Goal: Task Accomplishment & Management: Use online tool/utility

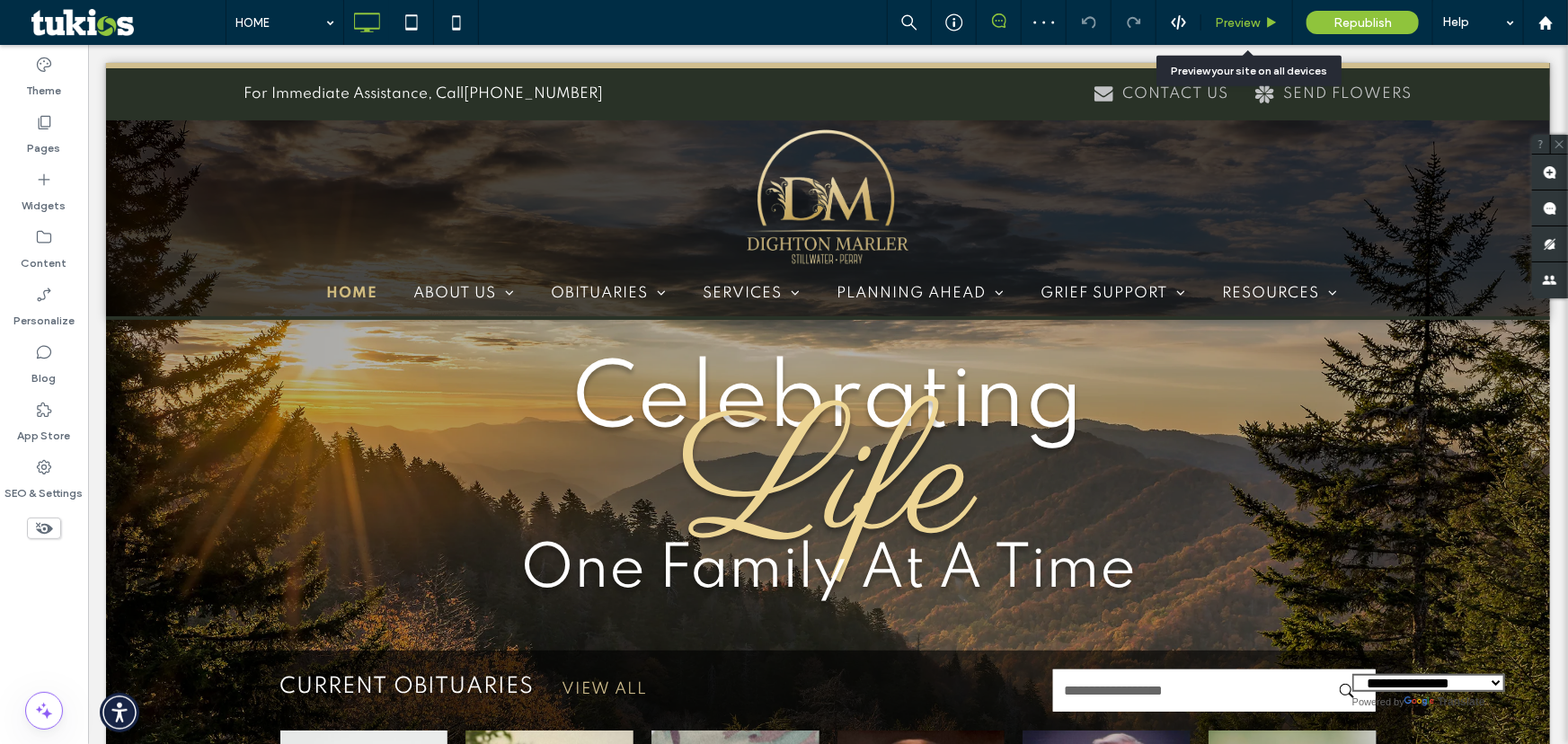
click at [1258, 33] on div "Preview" at bounding box center [1247, 22] width 92 height 45
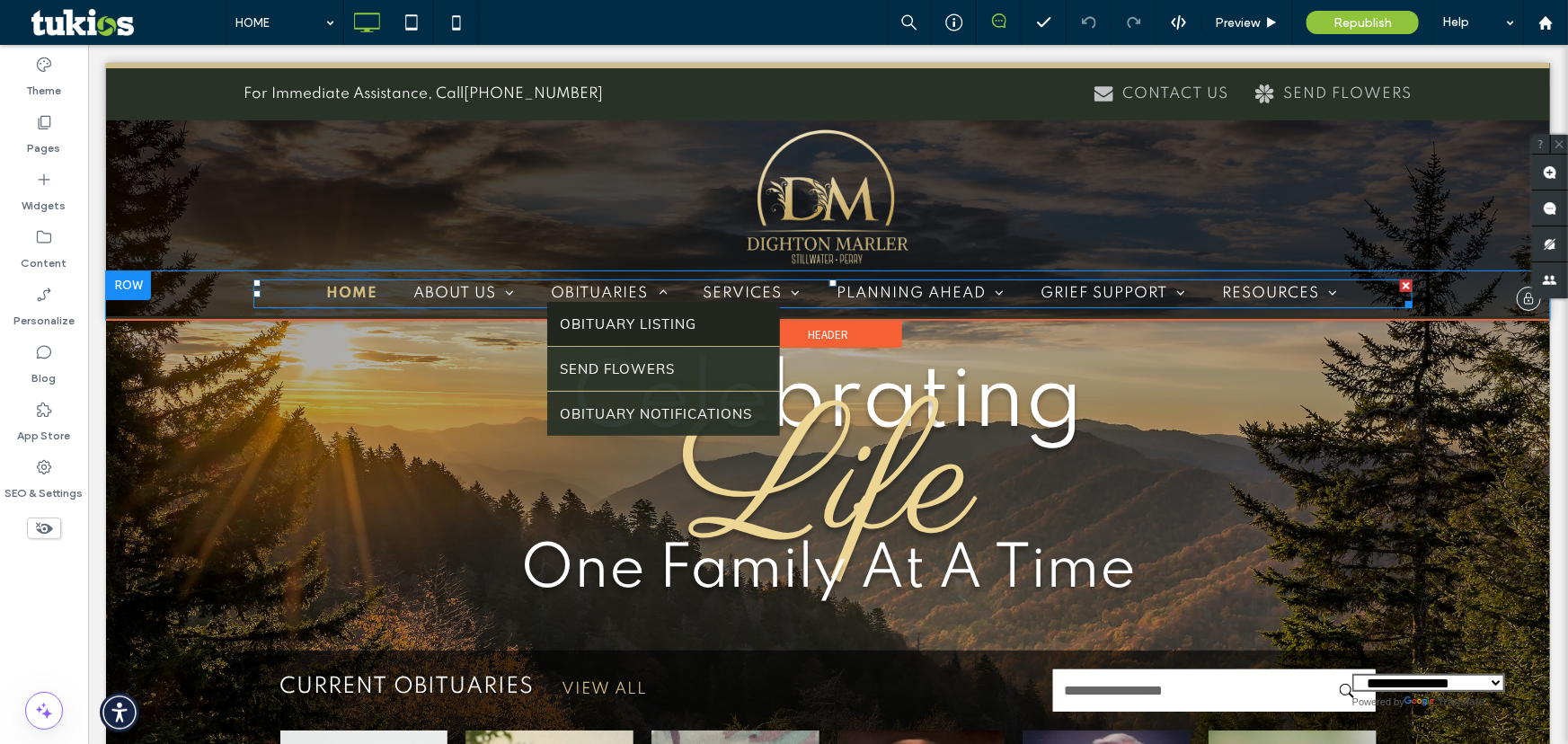
click at [627, 334] on link "OBITUARY LISTING" at bounding box center [663, 323] width 233 height 44
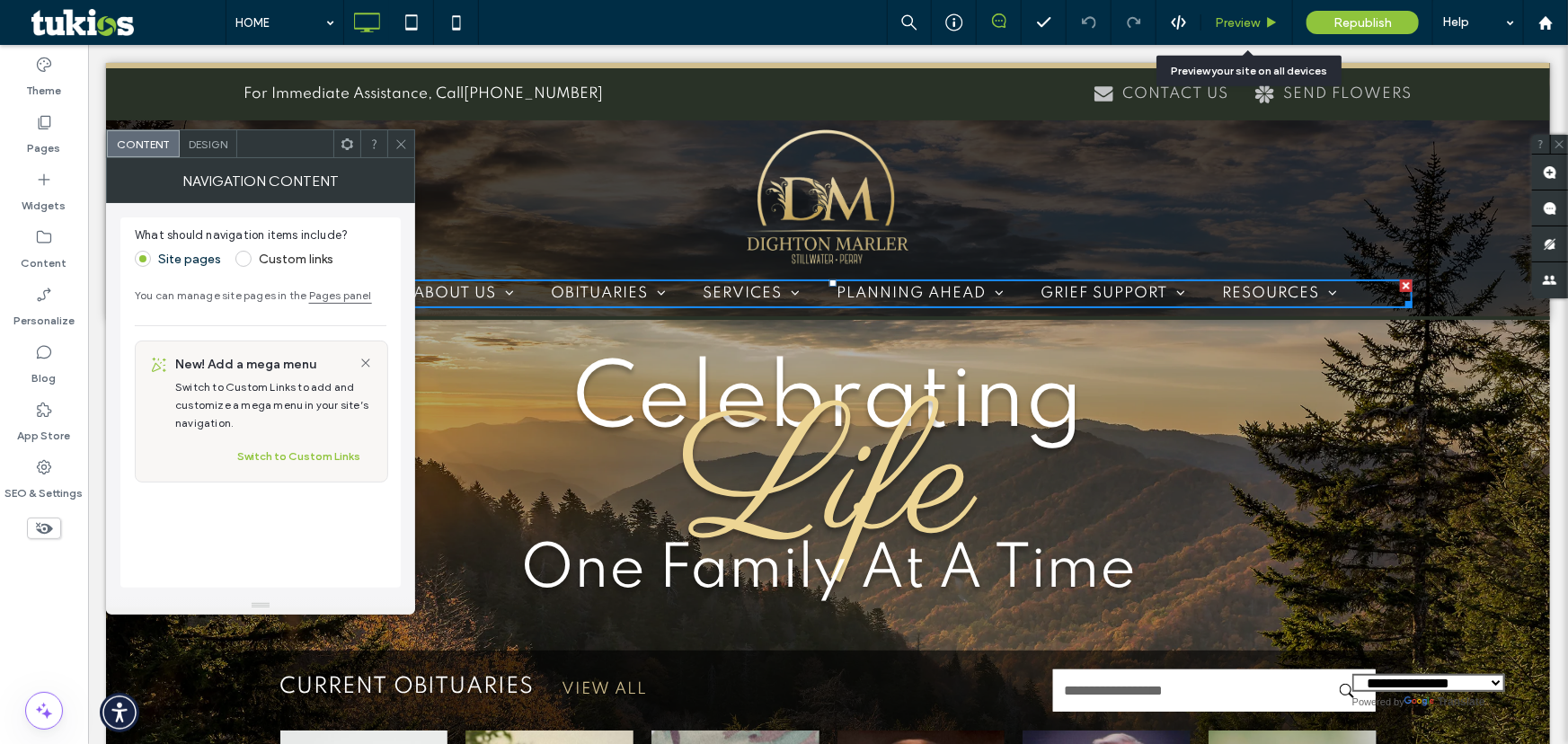
click at [1218, 23] on span "Preview" at bounding box center [1236, 23] width 45 height 15
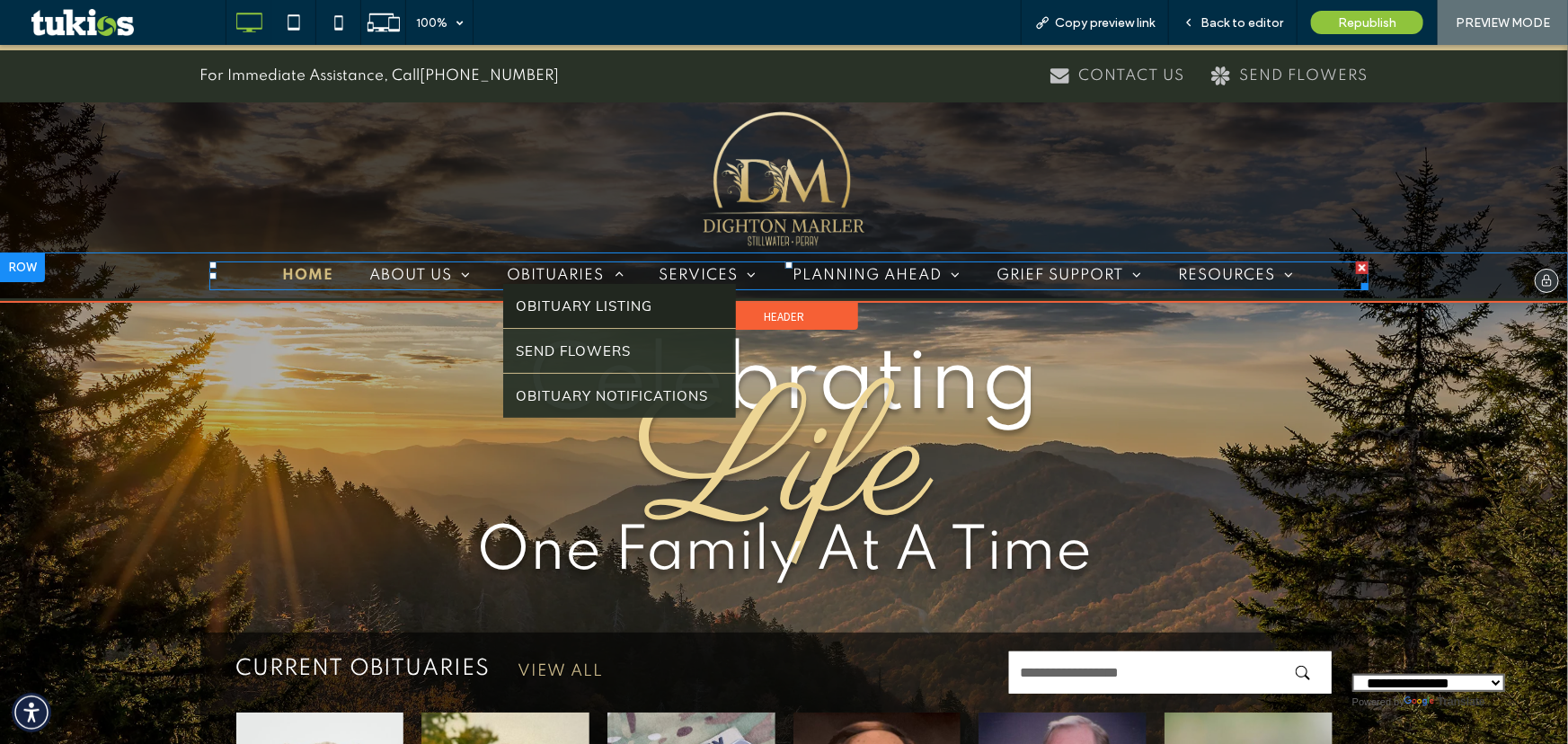
click at [563, 287] on link "OBITUARY LISTING" at bounding box center [620, 305] width 233 height 44
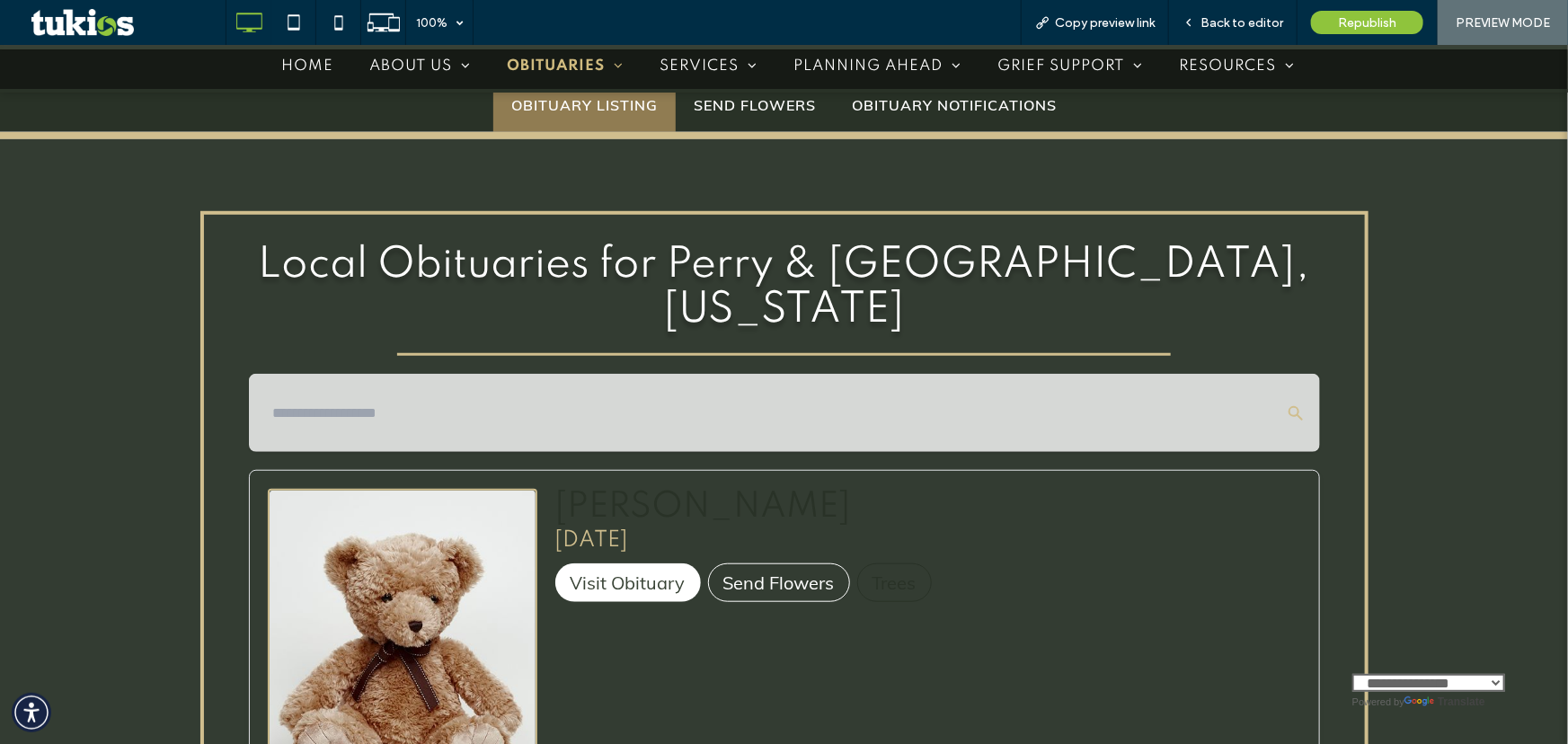
scroll to position [653, 0]
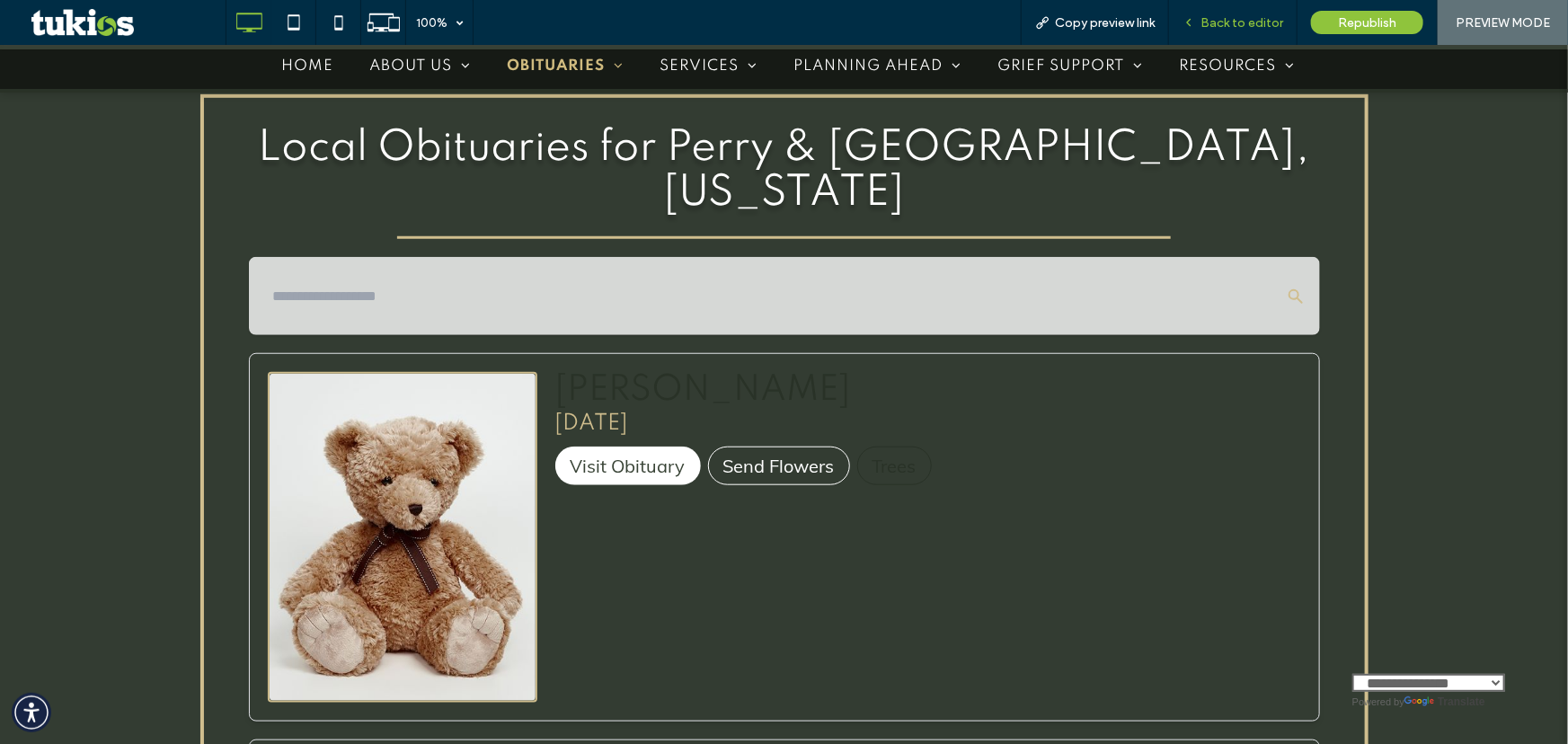
click at [1273, 1] on div "Back to editor" at bounding box center [1233, 22] width 128 height 45
click at [1206, 23] on span "Back to editor" at bounding box center [1241, 23] width 83 height 15
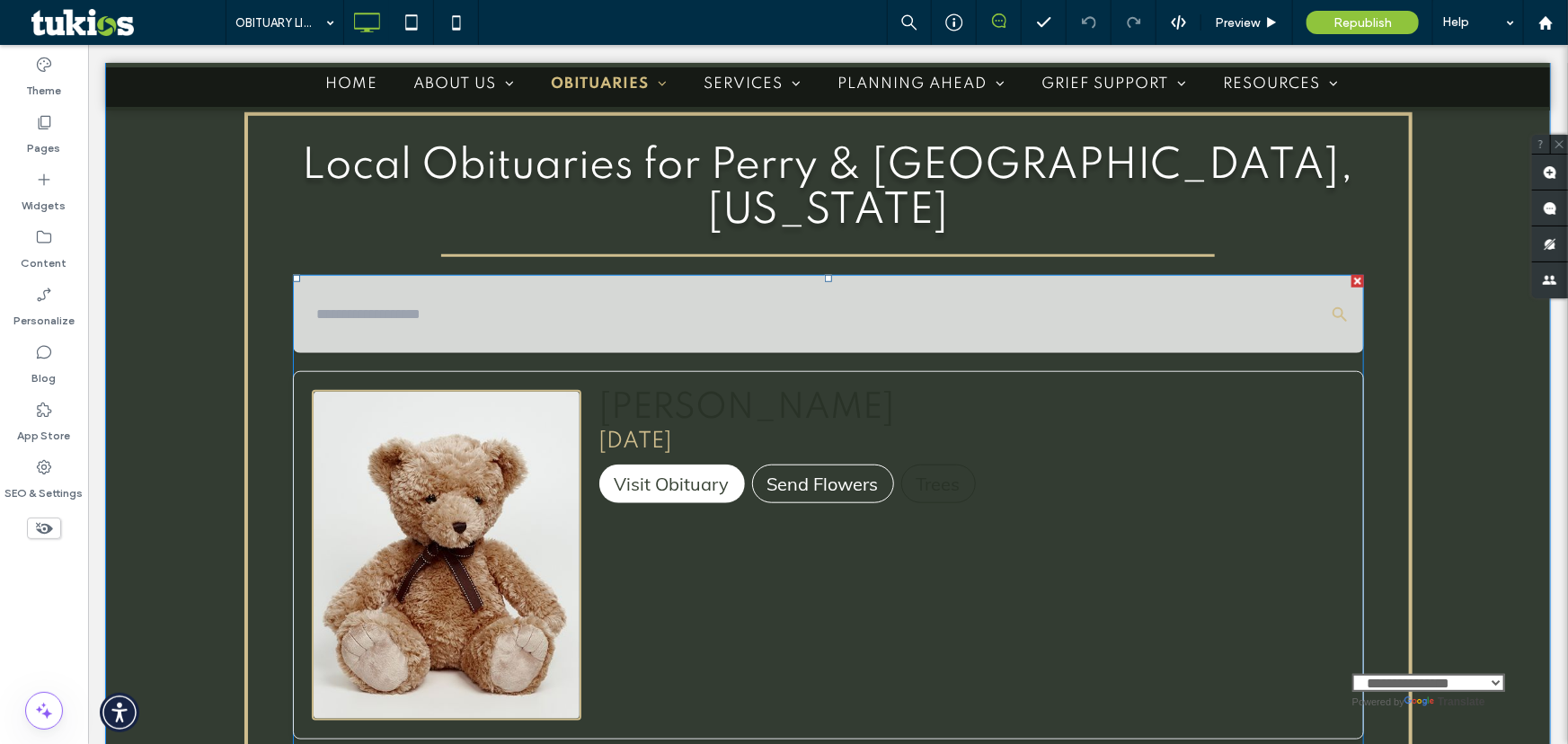
click at [975, 463] on div "Visit Obituary Send Flowers Trees" at bounding box center [971, 486] width 745 height 46
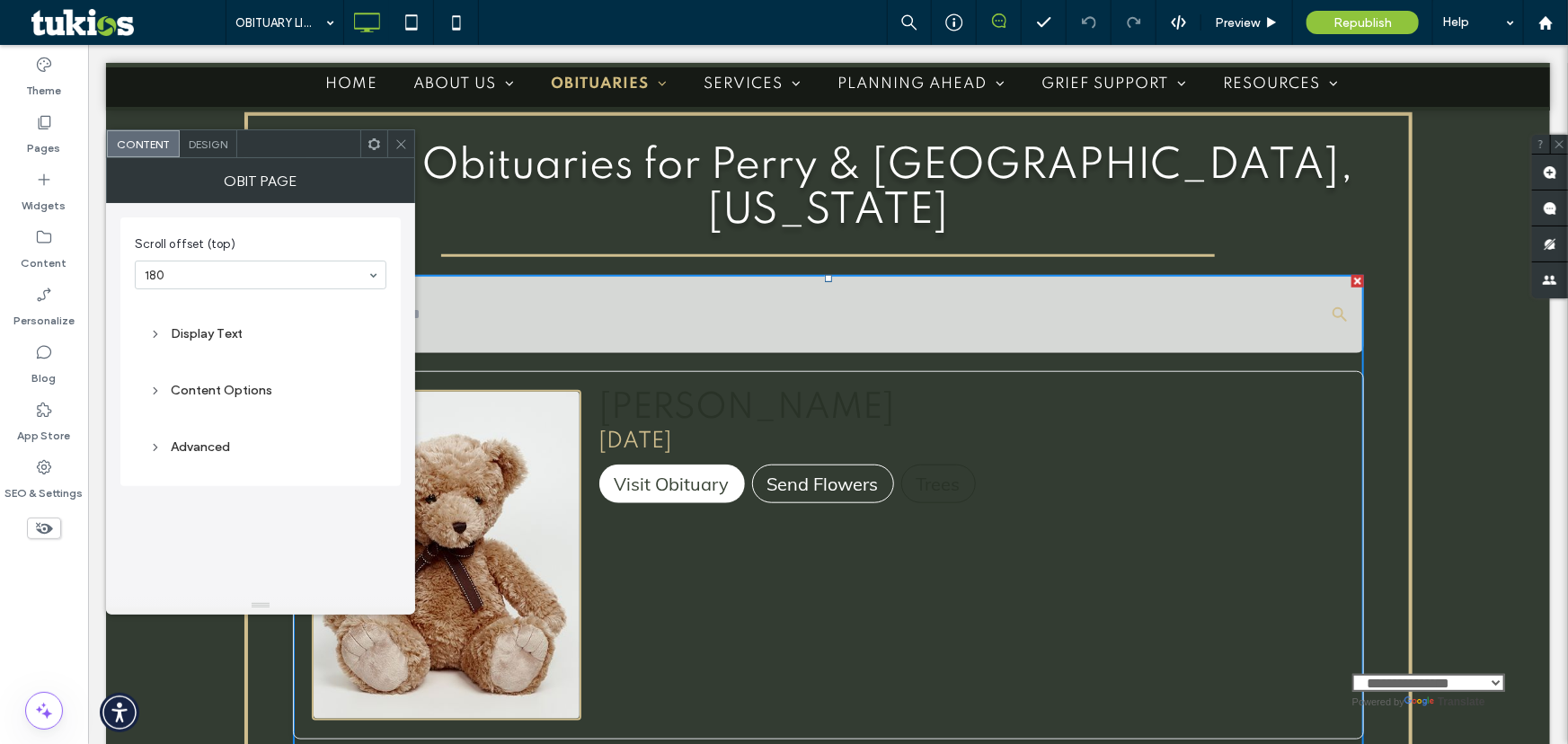
click at [163, 336] on div "Display Text" at bounding box center [260, 333] width 223 height 15
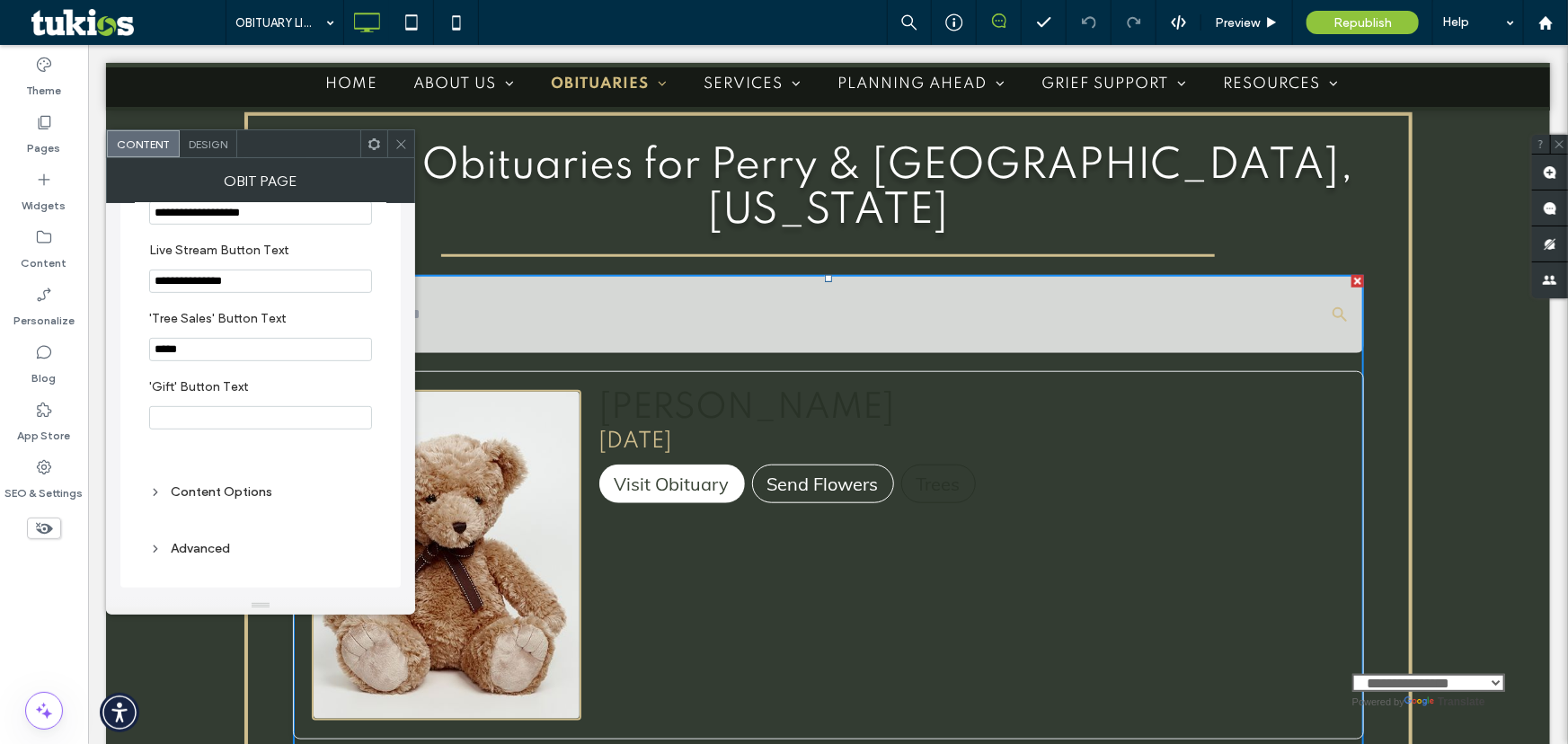
scroll to position [400, 0]
click at [216, 500] on div "Content Options" at bounding box center [260, 491] width 223 height 24
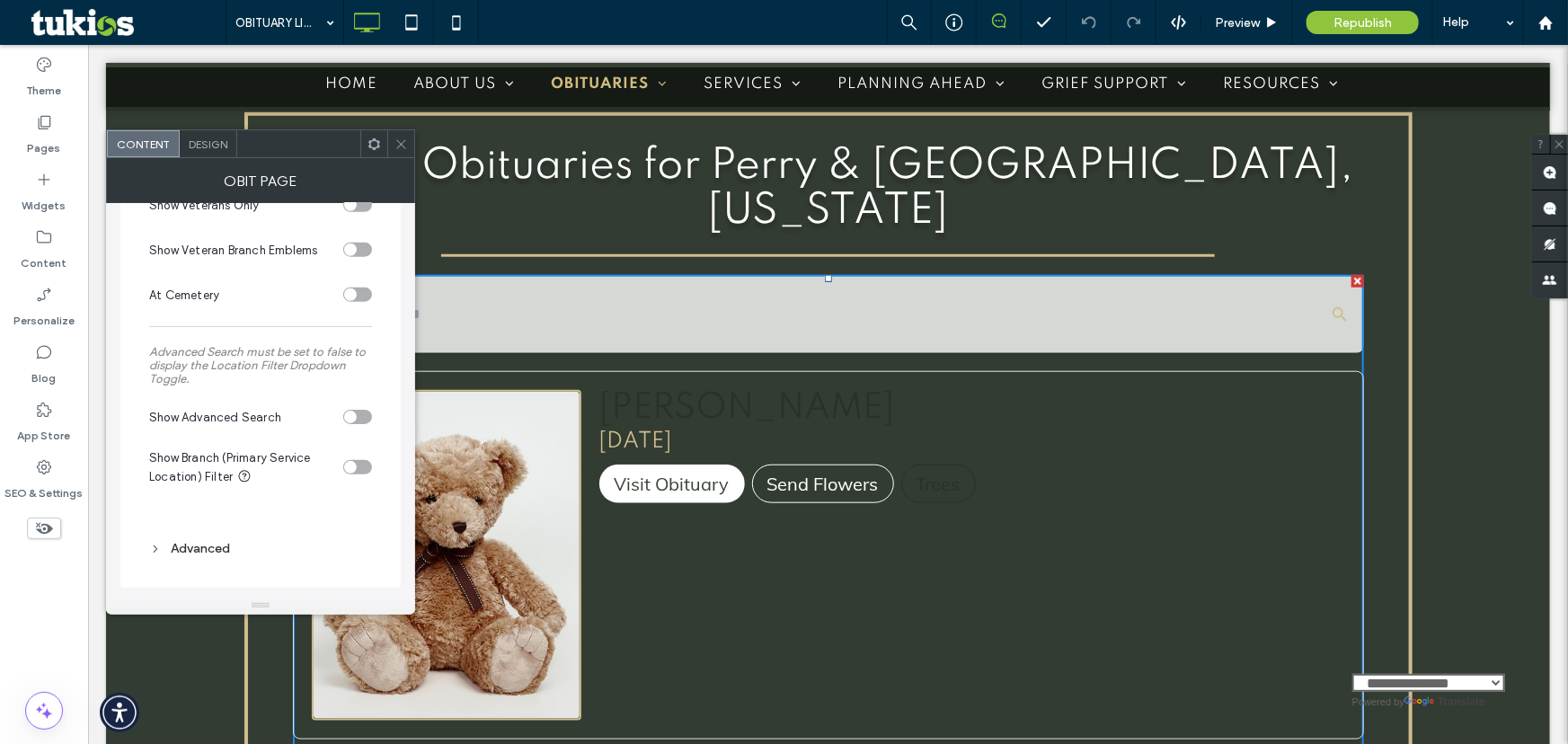
scroll to position [960, 0]
click at [217, 552] on div "Advanced" at bounding box center [260, 548] width 223 height 15
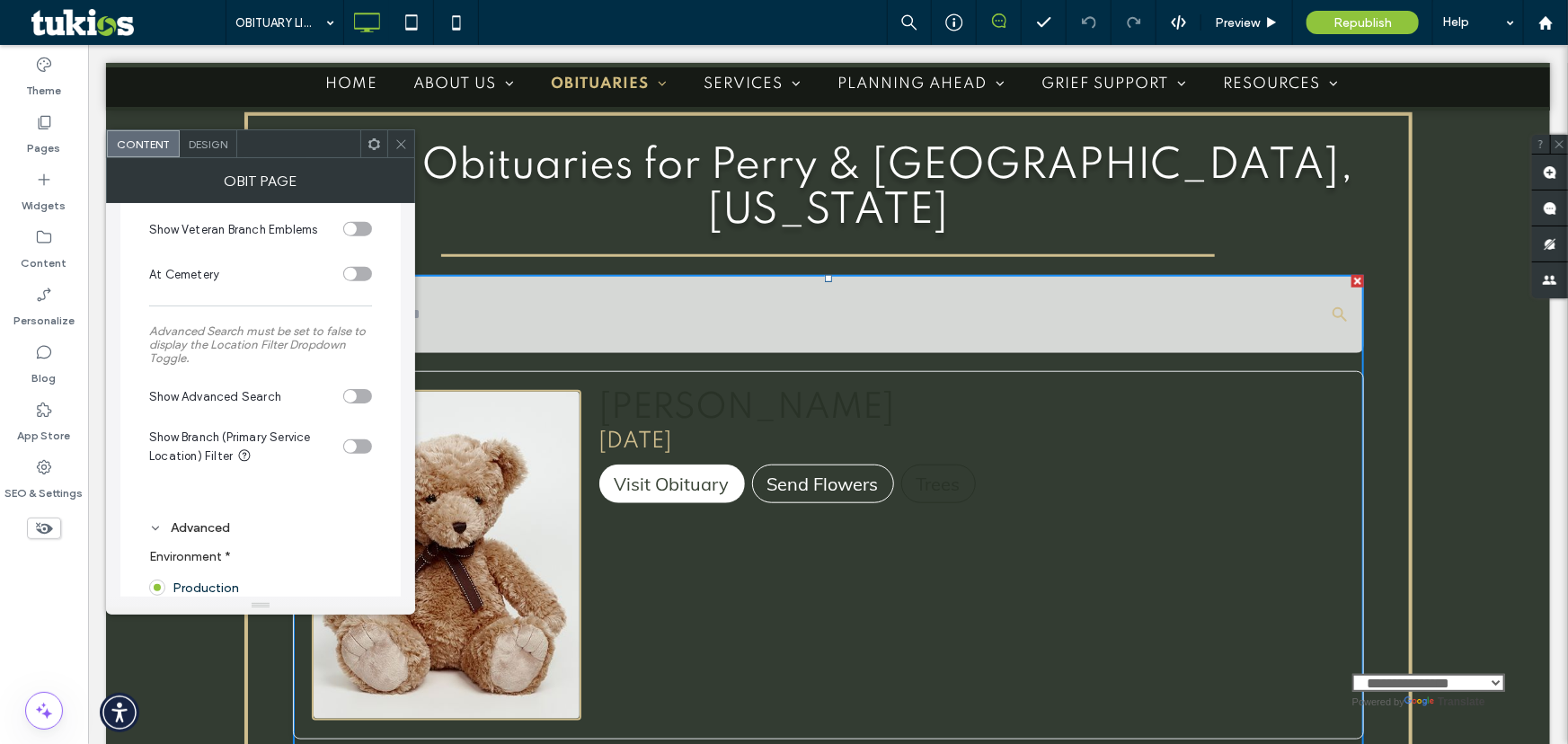
scroll to position [1130, 0]
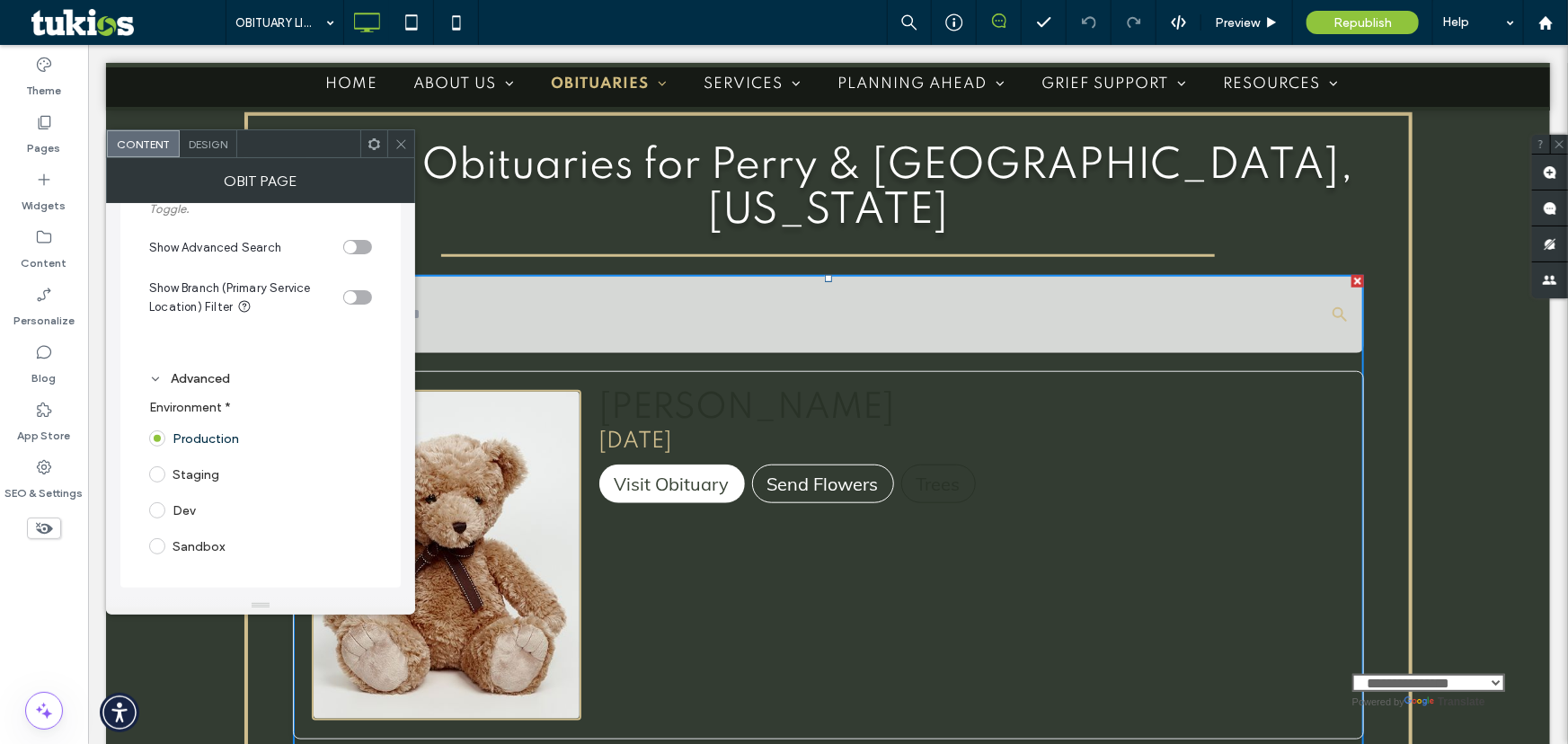
click at [182, 142] on div "Design" at bounding box center [208, 143] width 57 height 27
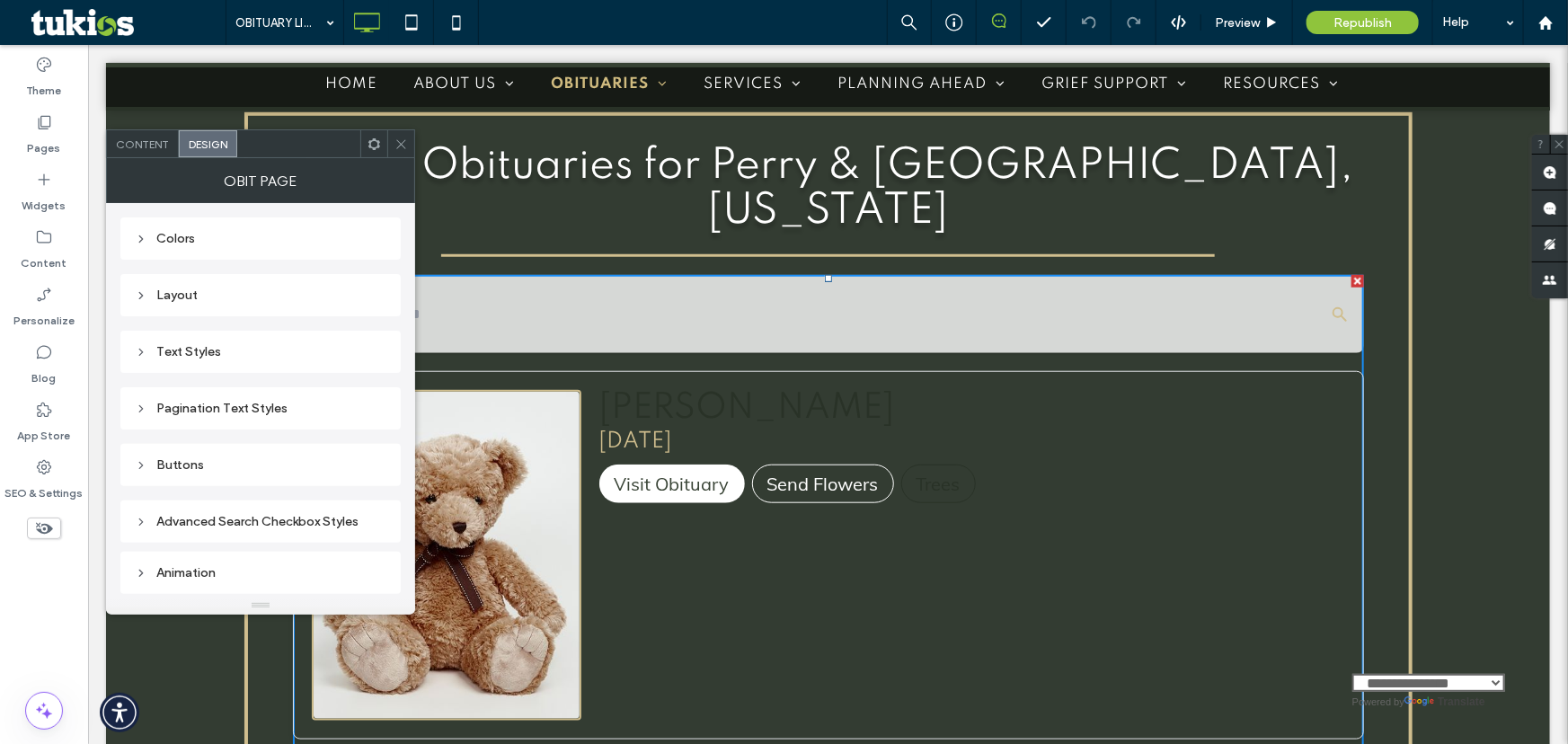
click at [208, 356] on div "Text Styles" at bounding box center [260, 351] width 251 height 15
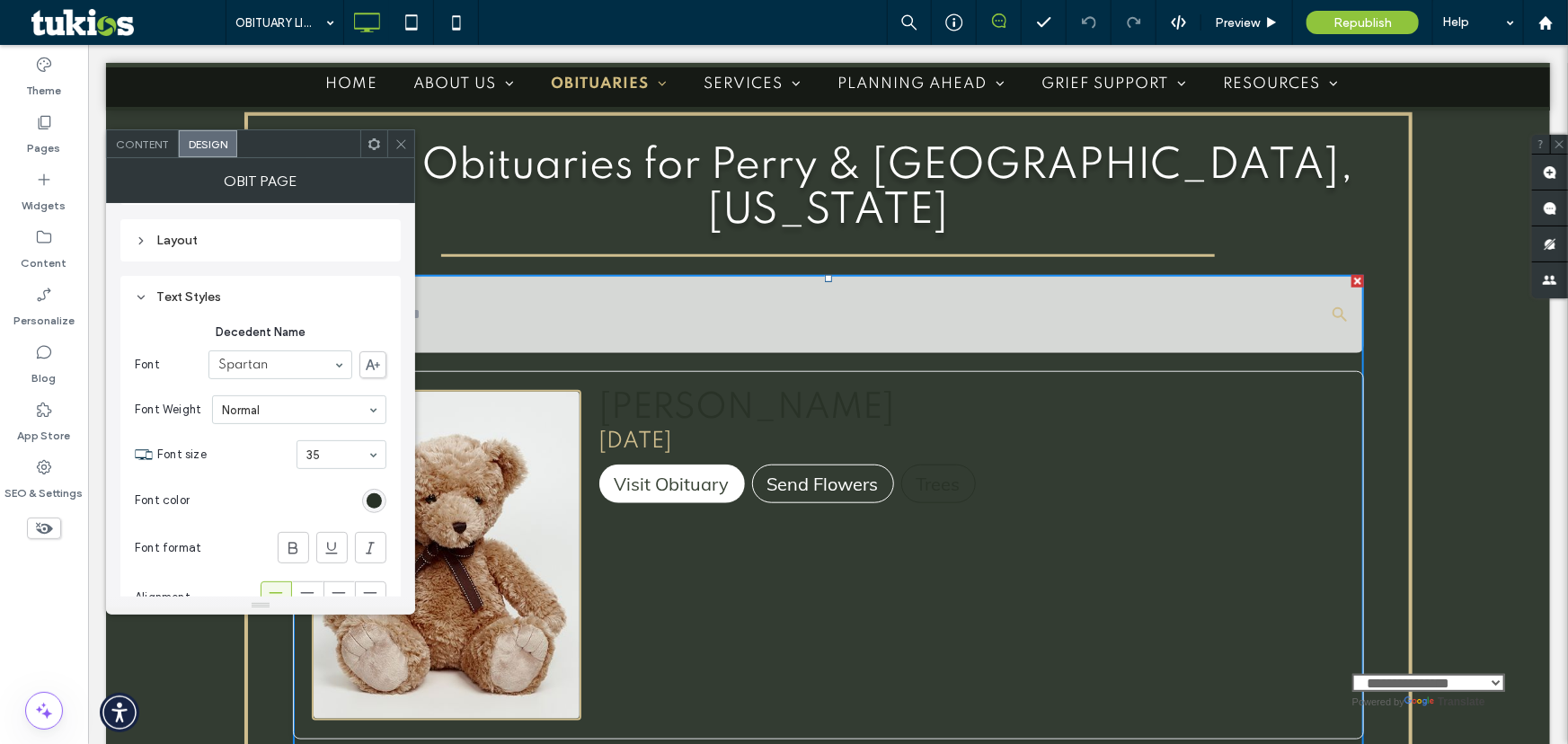
scroll to position [162, 0]
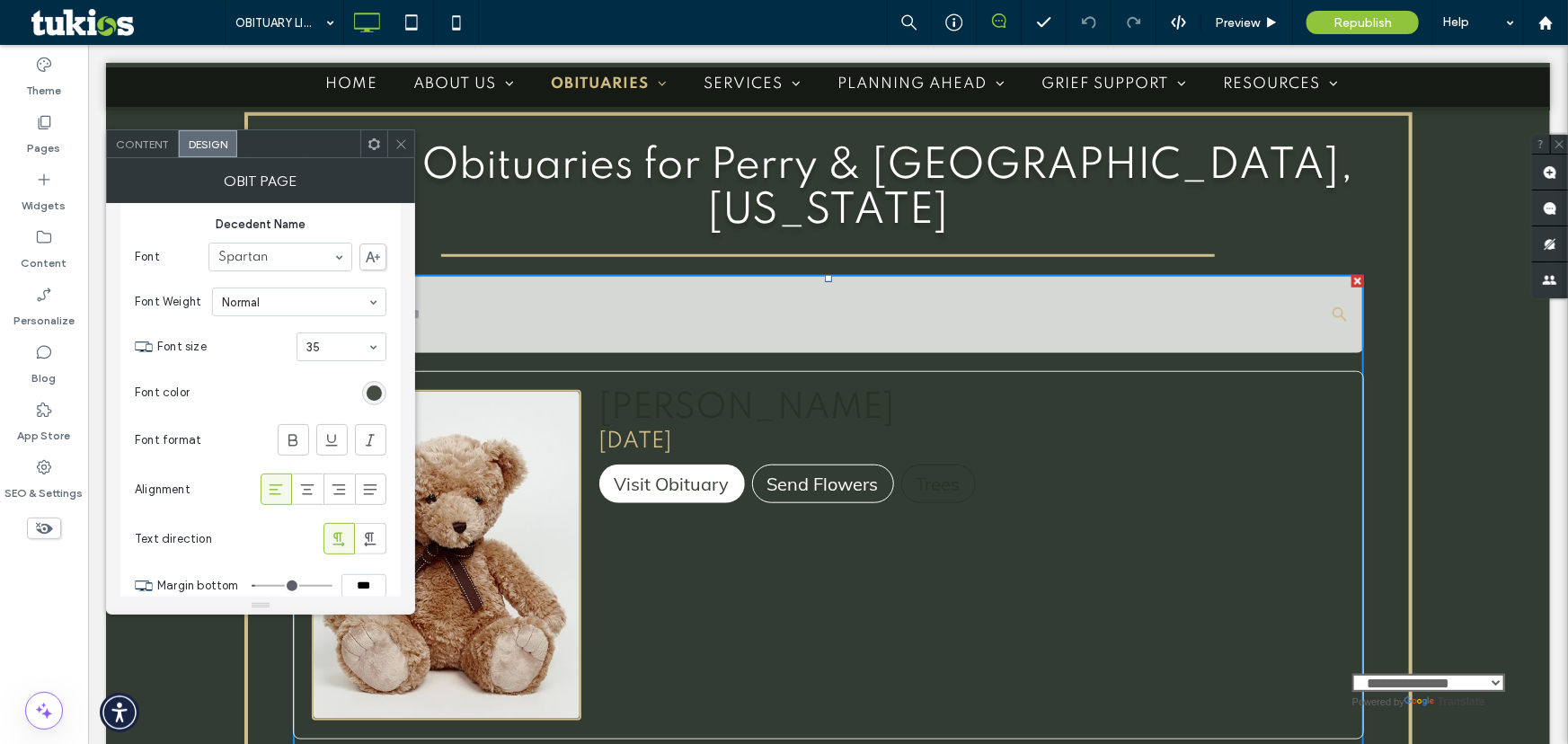
click at [377, 392] on div "rgb(41, 50, 39)" at bounding box center [375, 393] width 15 height 15
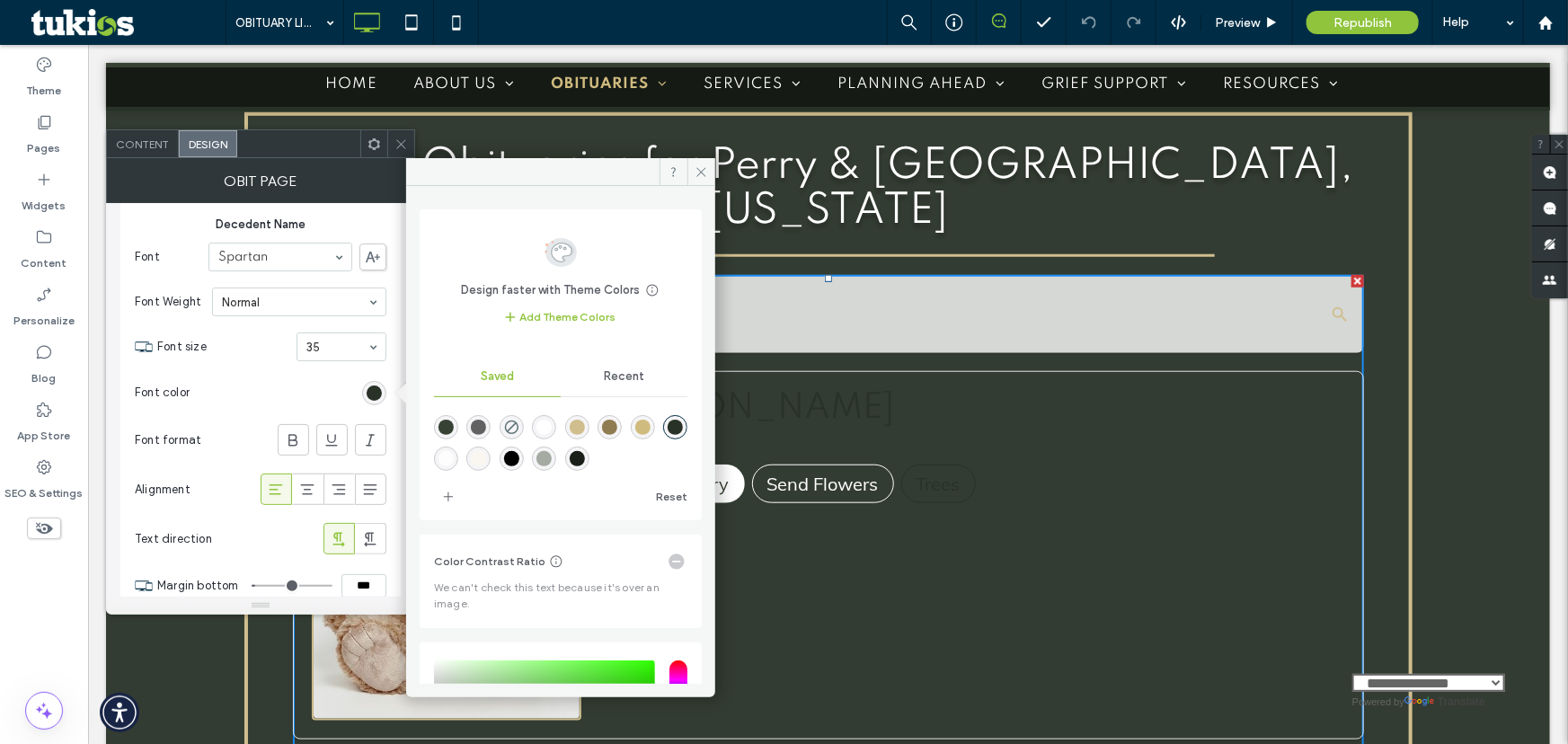
click at [548, 431] on div "rgba(255,255,255,1)" at bounding box center [544, 427] width 15 height 15
type input "*******"
click at [701, 173] on icon at bounding box center [701, 172] width 13 height 13
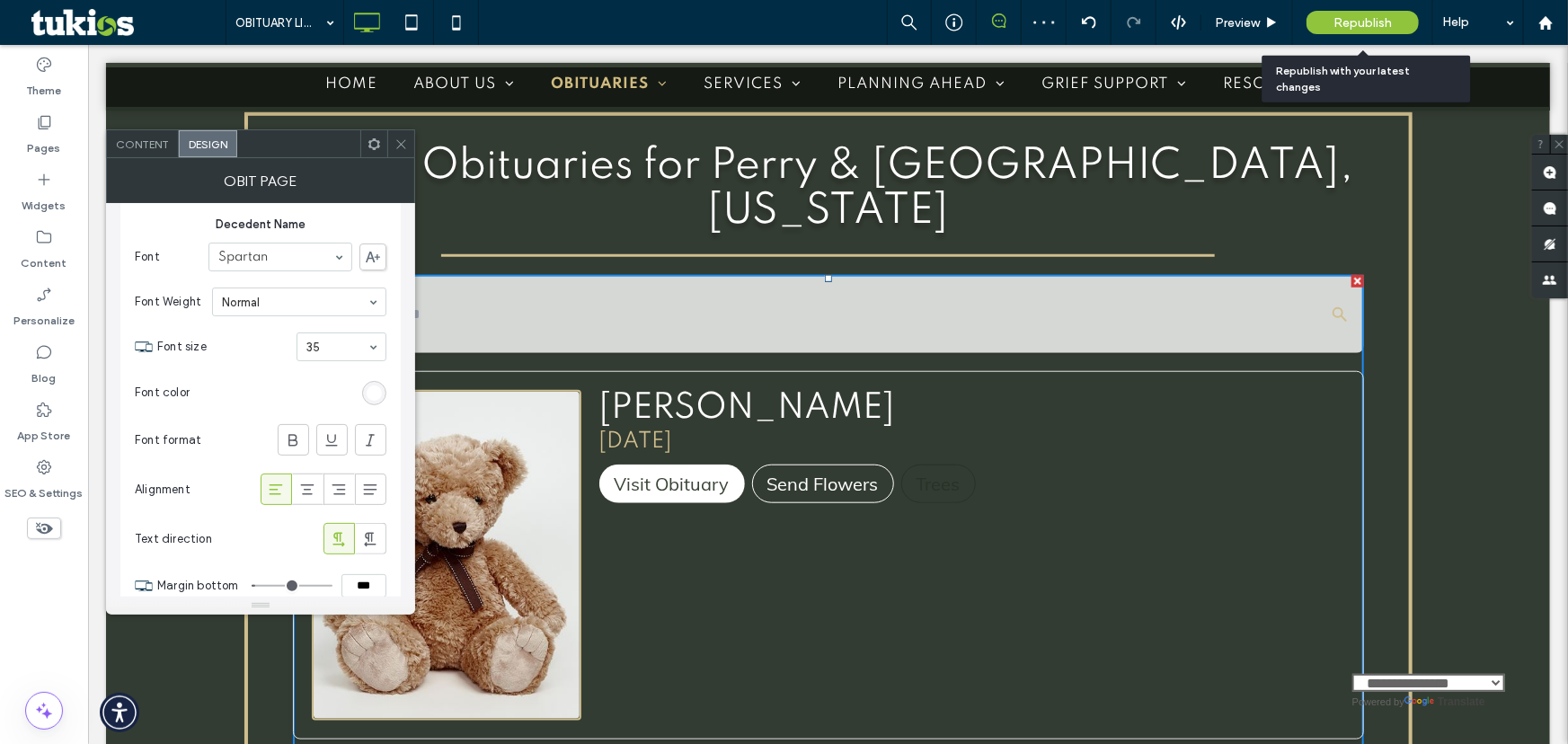
click at [1345, 20] on span "Republish" at bounding box center [1362, 23] width 58 height 15
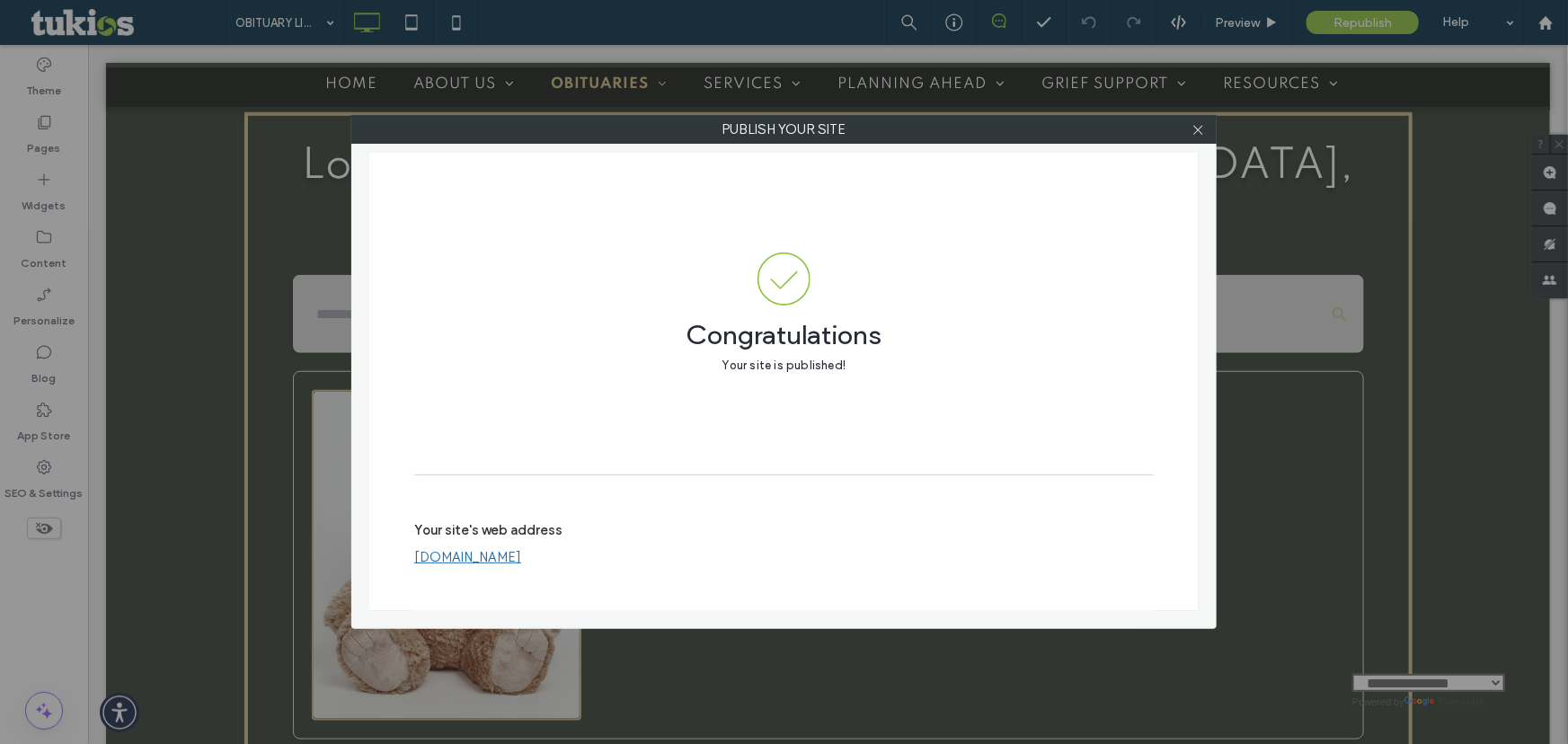
drag, startPoint x: 1519, startPoint y: 0, endPoint x: 1239, endPoint y: 328, distance: 431.3
click at [1197, 123] on icon at bounding box center [1198, 130] width 13 height 13
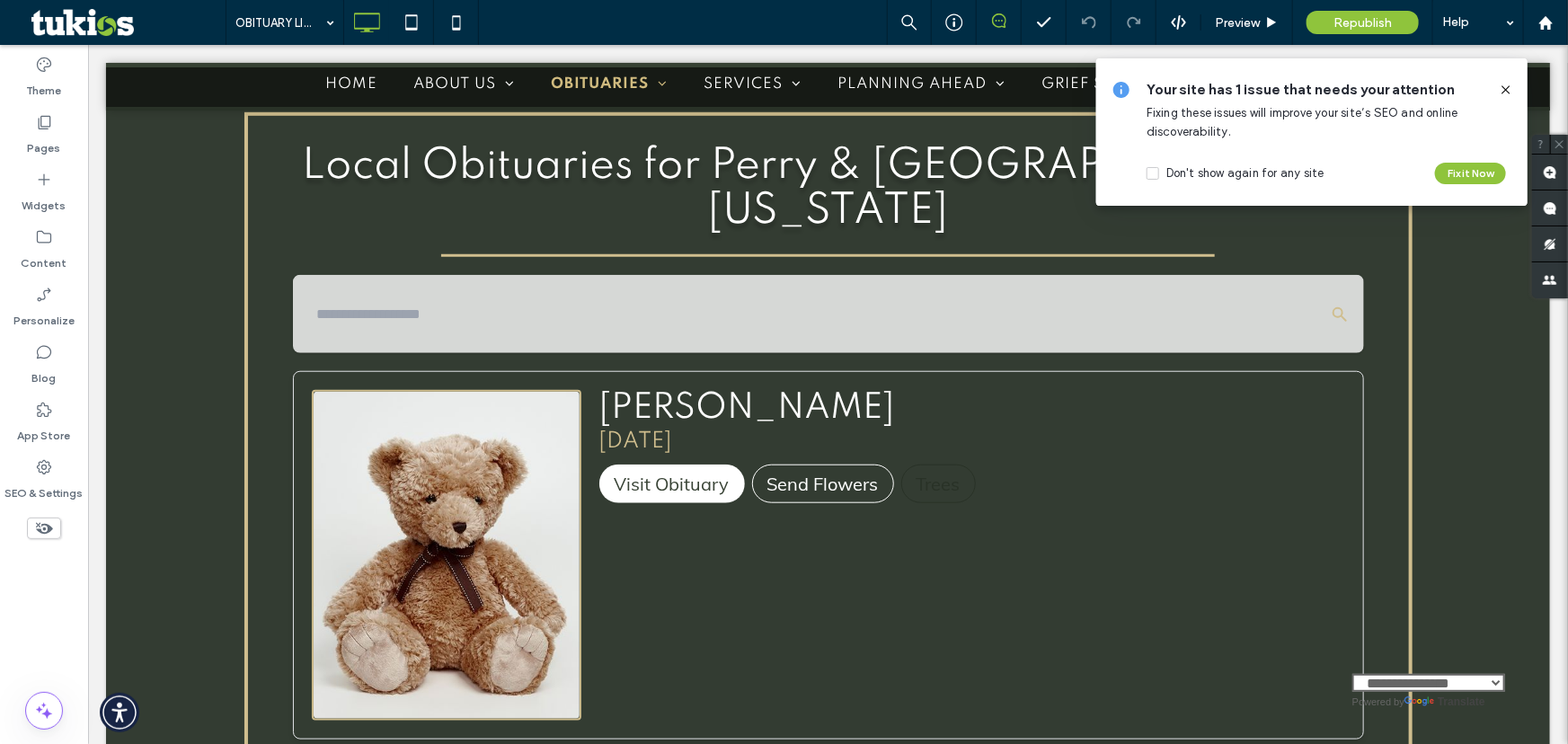
click at [1510, 94] on icon at bounding box center [1505, 90] width 14 height 14
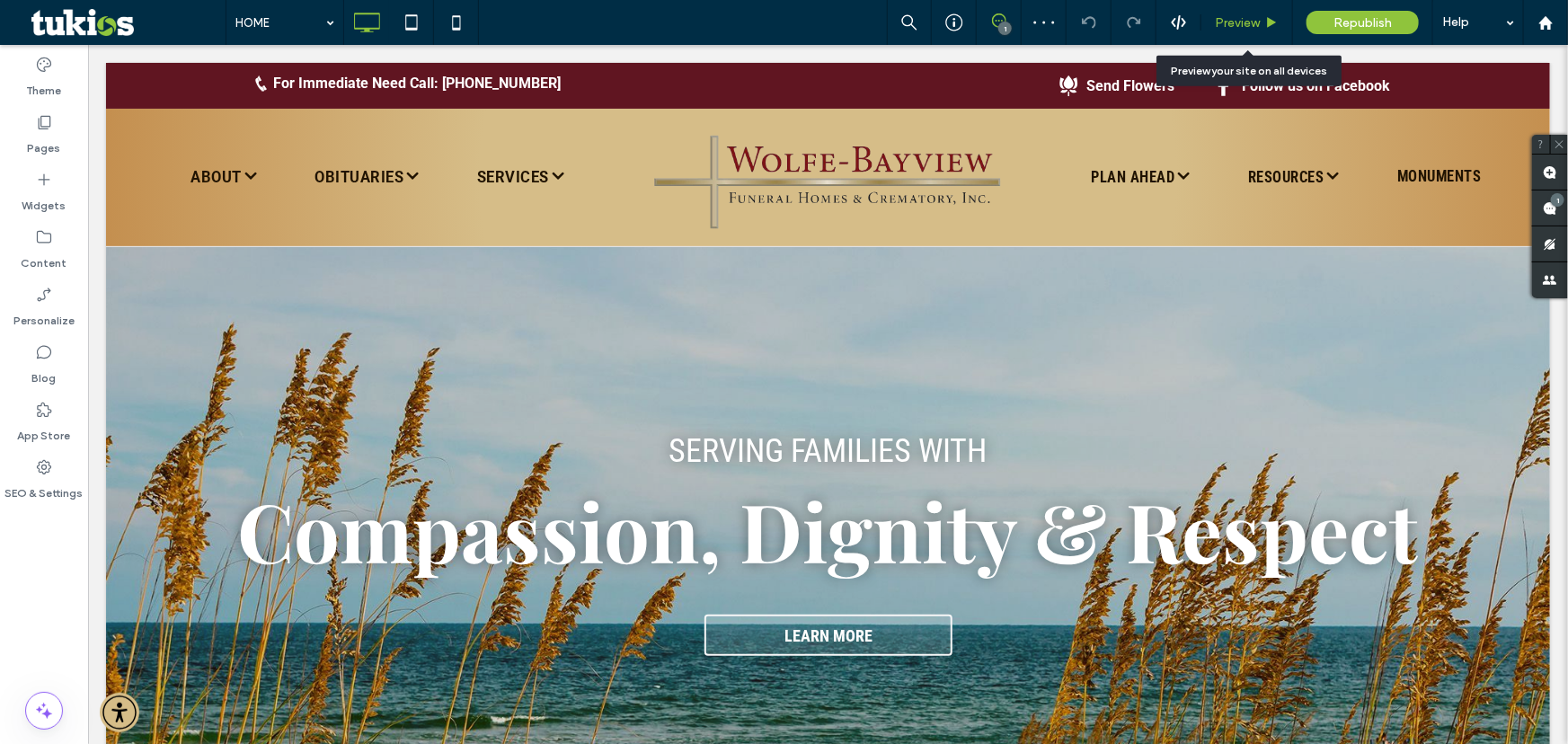
click at [1273, 9] on div "Preview" at bounding box center [1247, 22] width 92 height 45
click at [1240, 4] on div "Preview" at bounding box center [1247, 22] width 92 height 45
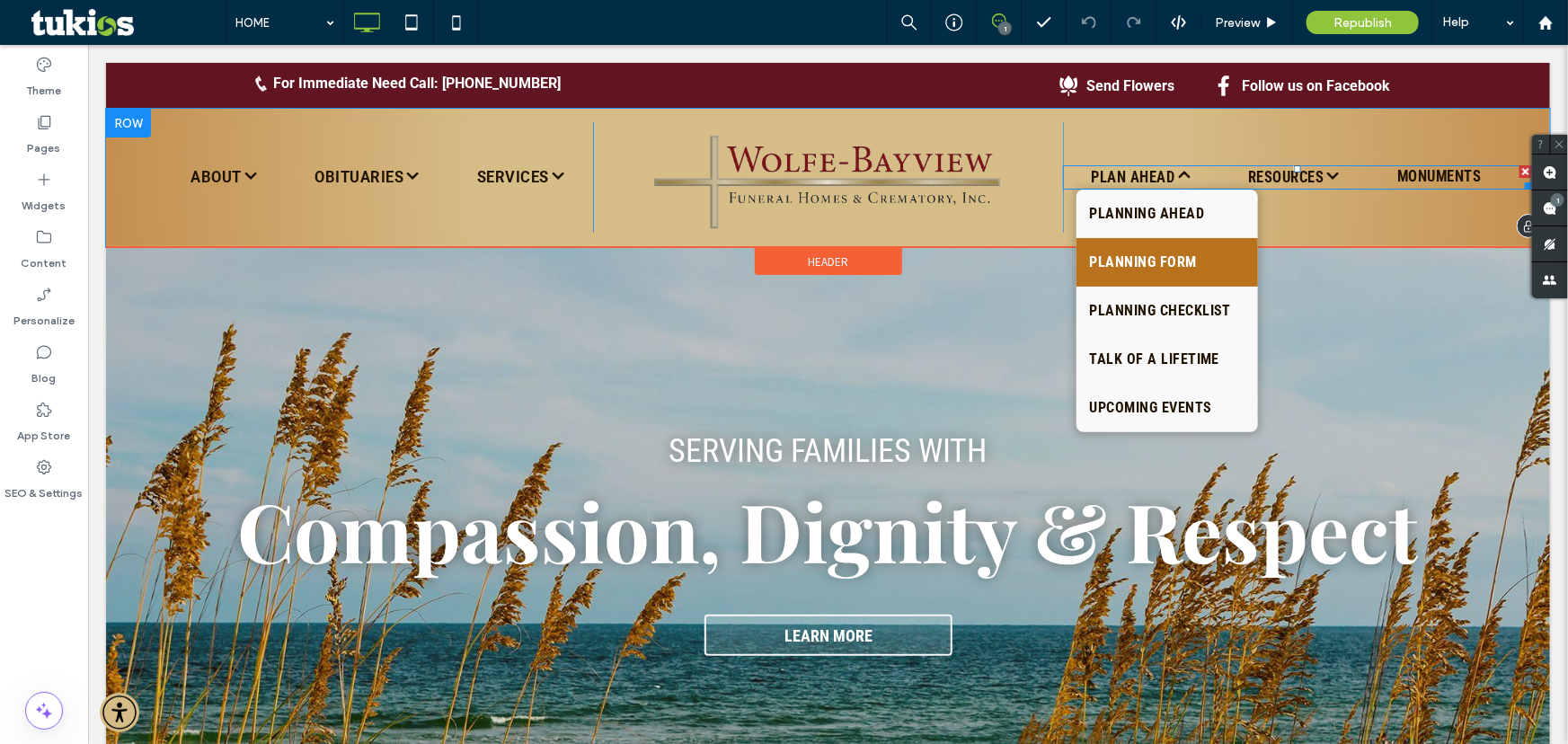
click at [1137, 266] on span "PLANNING FORM" at bounding box center [1143, 261] width 107 height 22
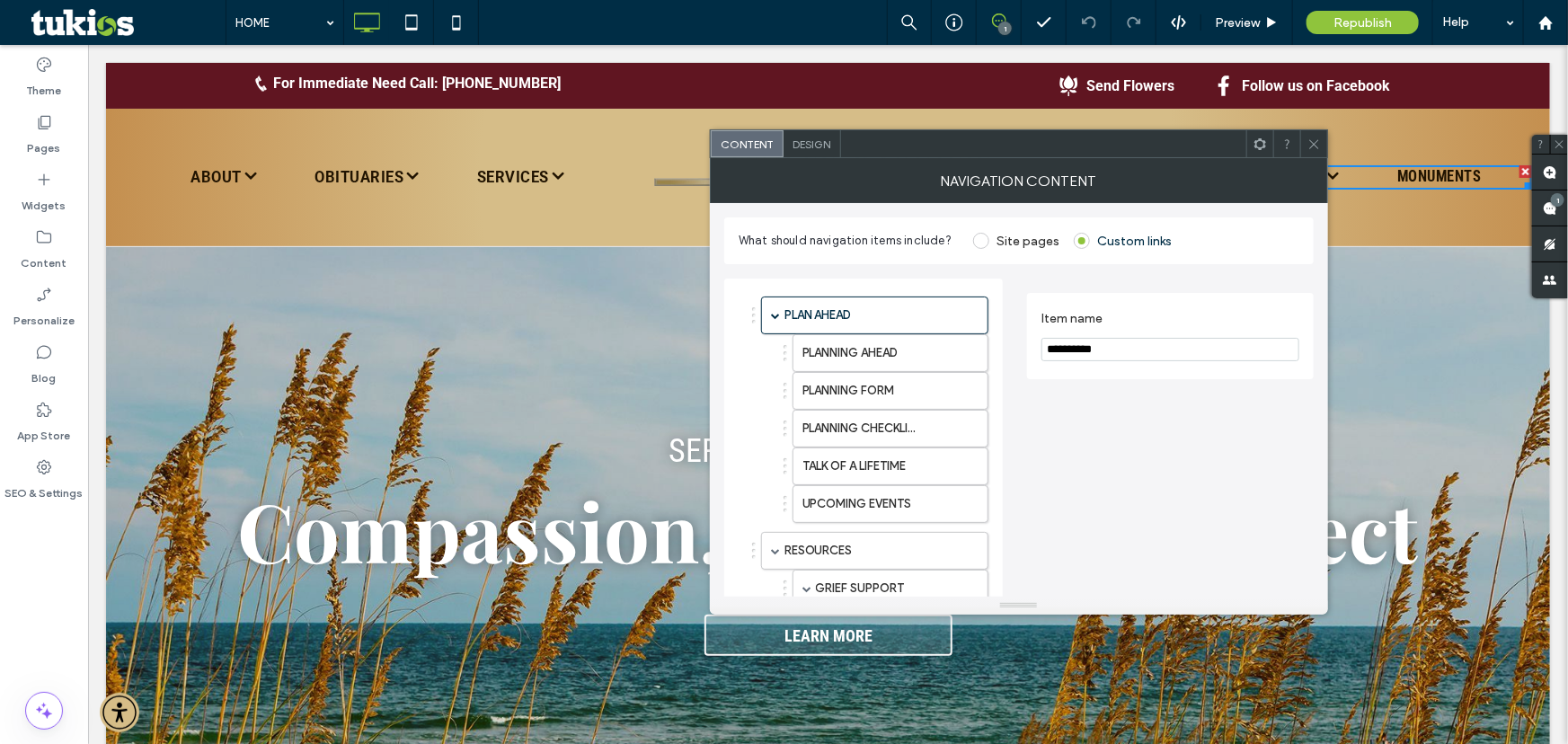
click at [1308, 154] on span at bounding box center [1314, 143] width 13 height 27
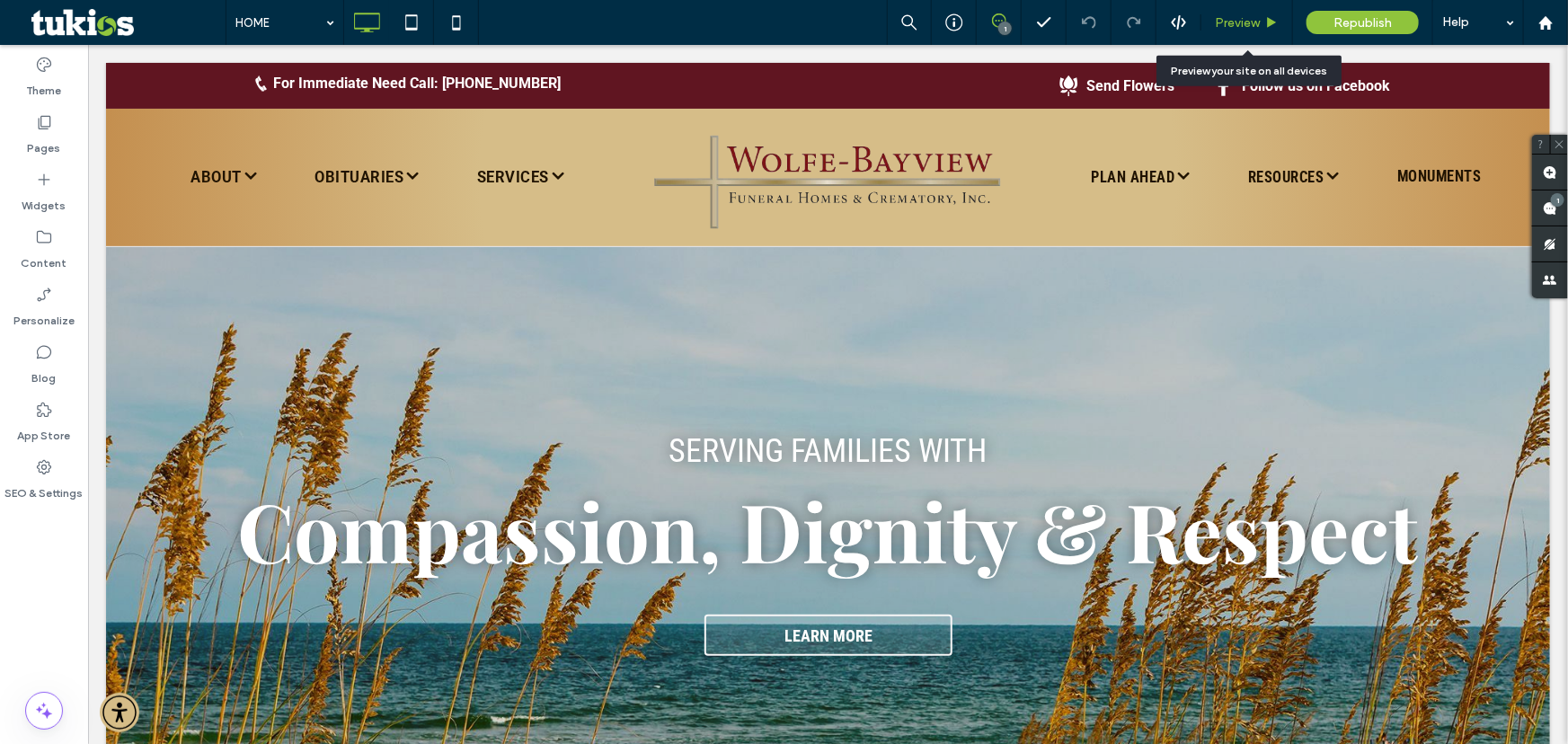
click at [1259, 22] on span "Preview" at bounding box center [1236, 23] width 45 height 15
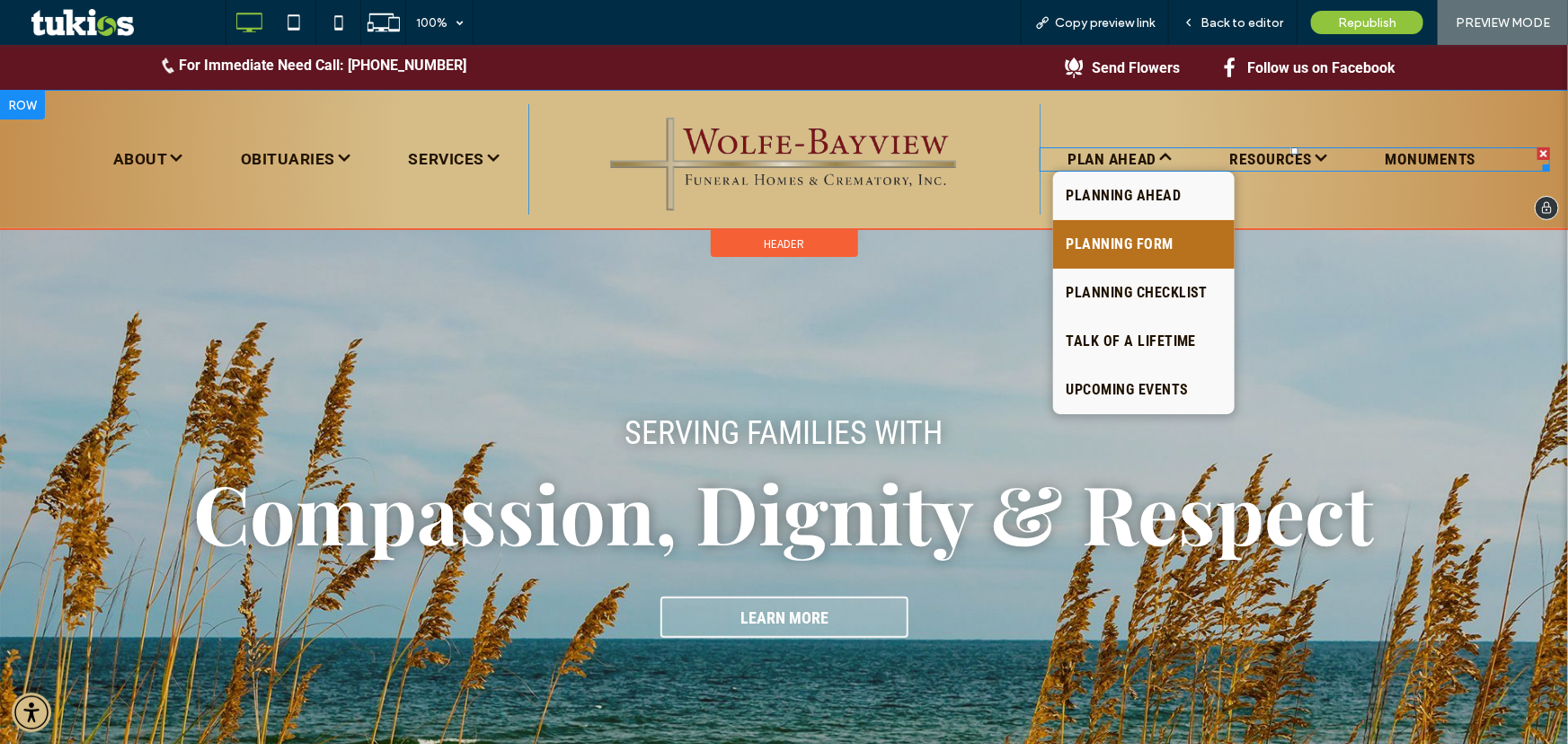
click at [1108, 256] on link "PLANNING FORM" at bounding box center [1144, 243] width 183 height 49
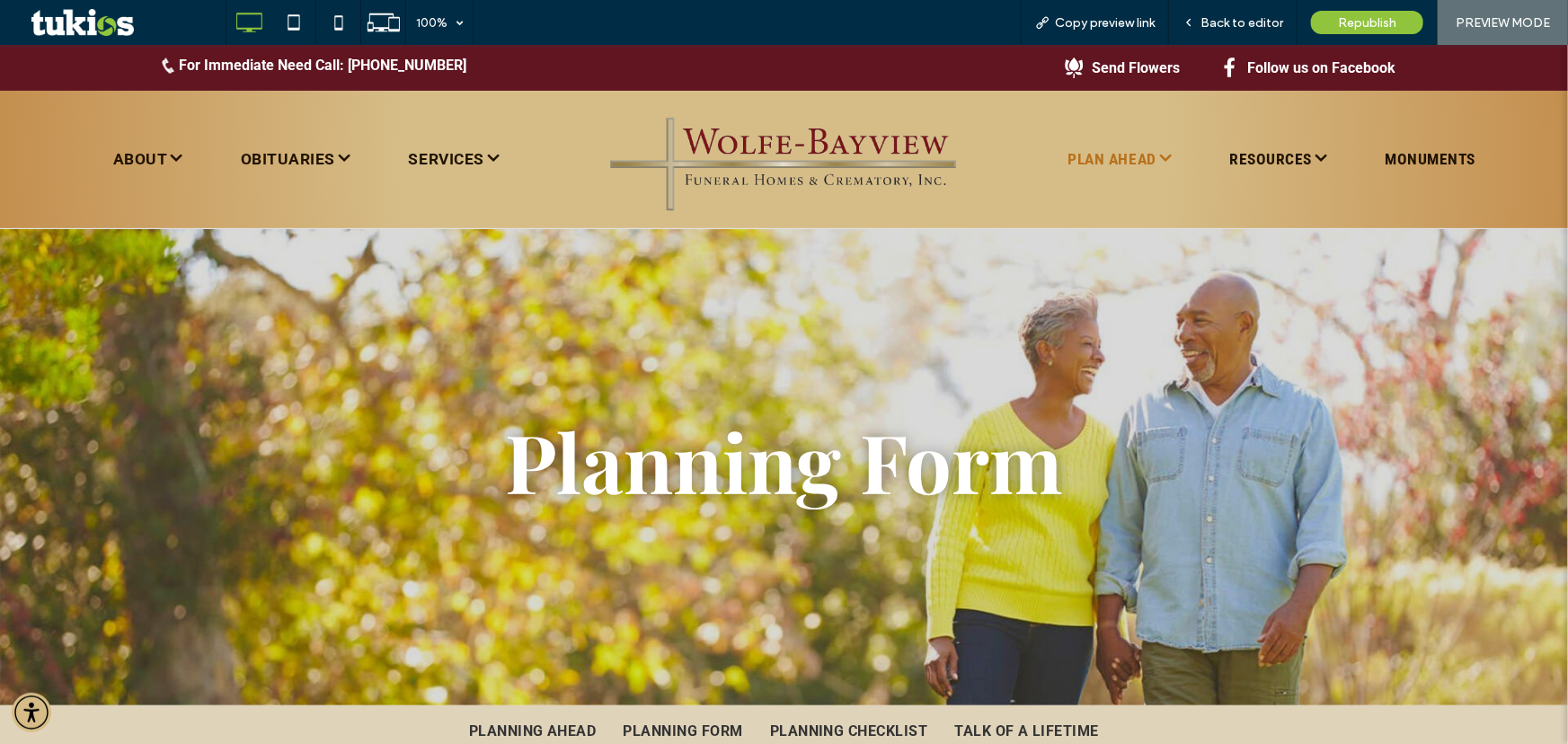
scroll to position [408, 0]
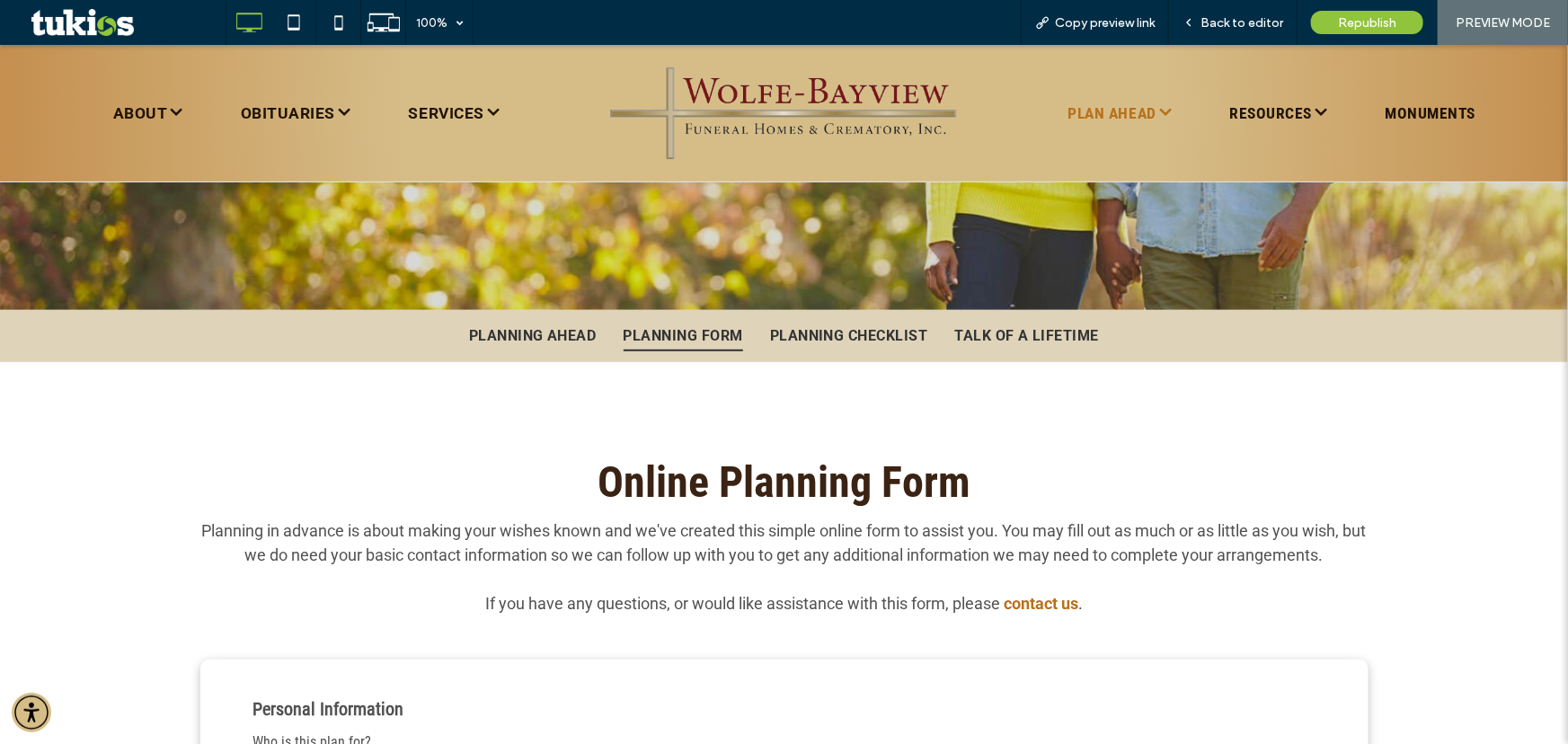
click at [870, 487] on span "Online Planning Form" at bounding box center [784, 481] width 373 height 52
drag, startPoint x: 1202, startPoint y: 16, endPoint x: 1142, endPoint y: 41, distance: 65.0
click at [1202, 16] on div "Back to editor" at bounding box center [1233, 23] width 128 height 15
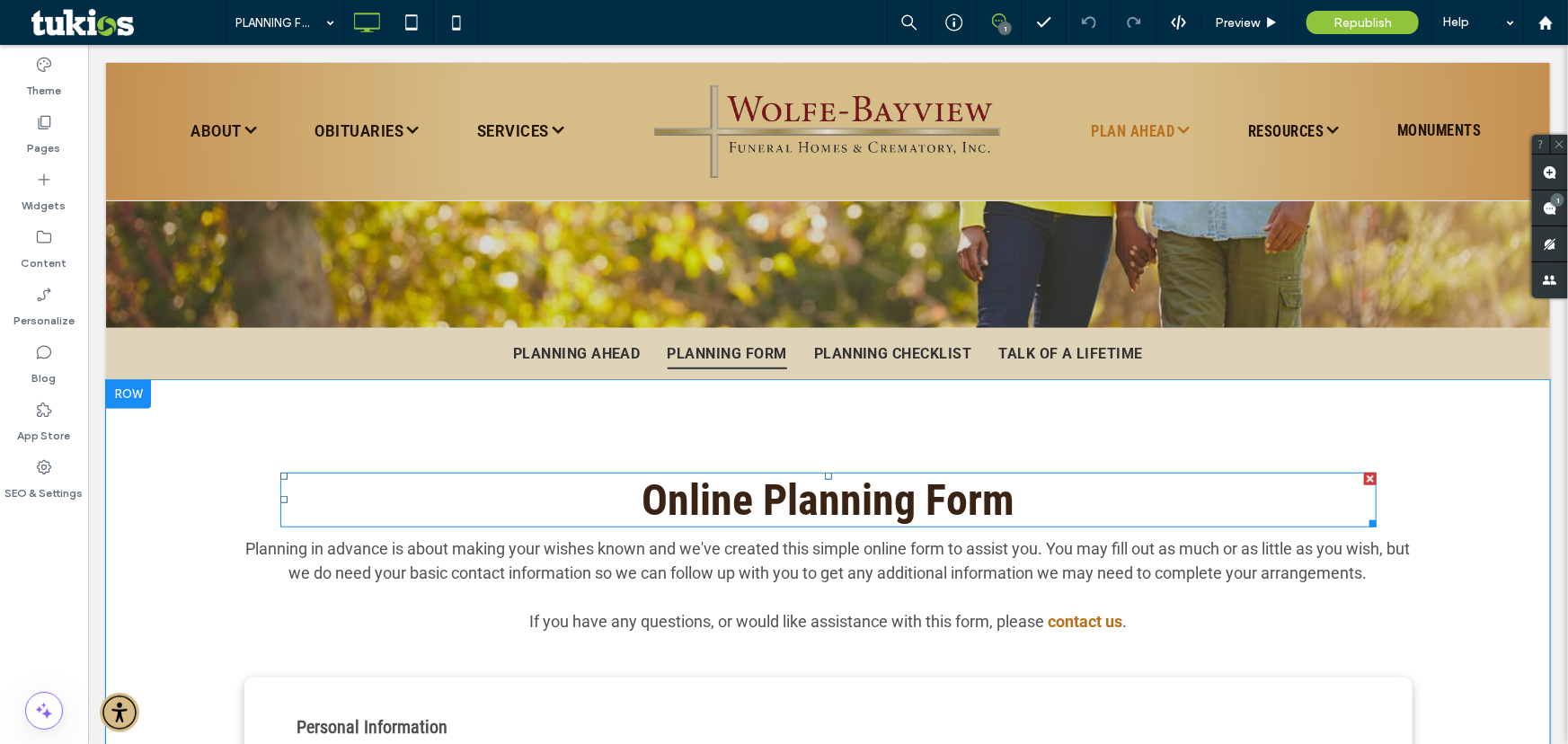
click at [874, 501] on span "Online Planning Form" at bounding box center [827, 500] width 373 height 52
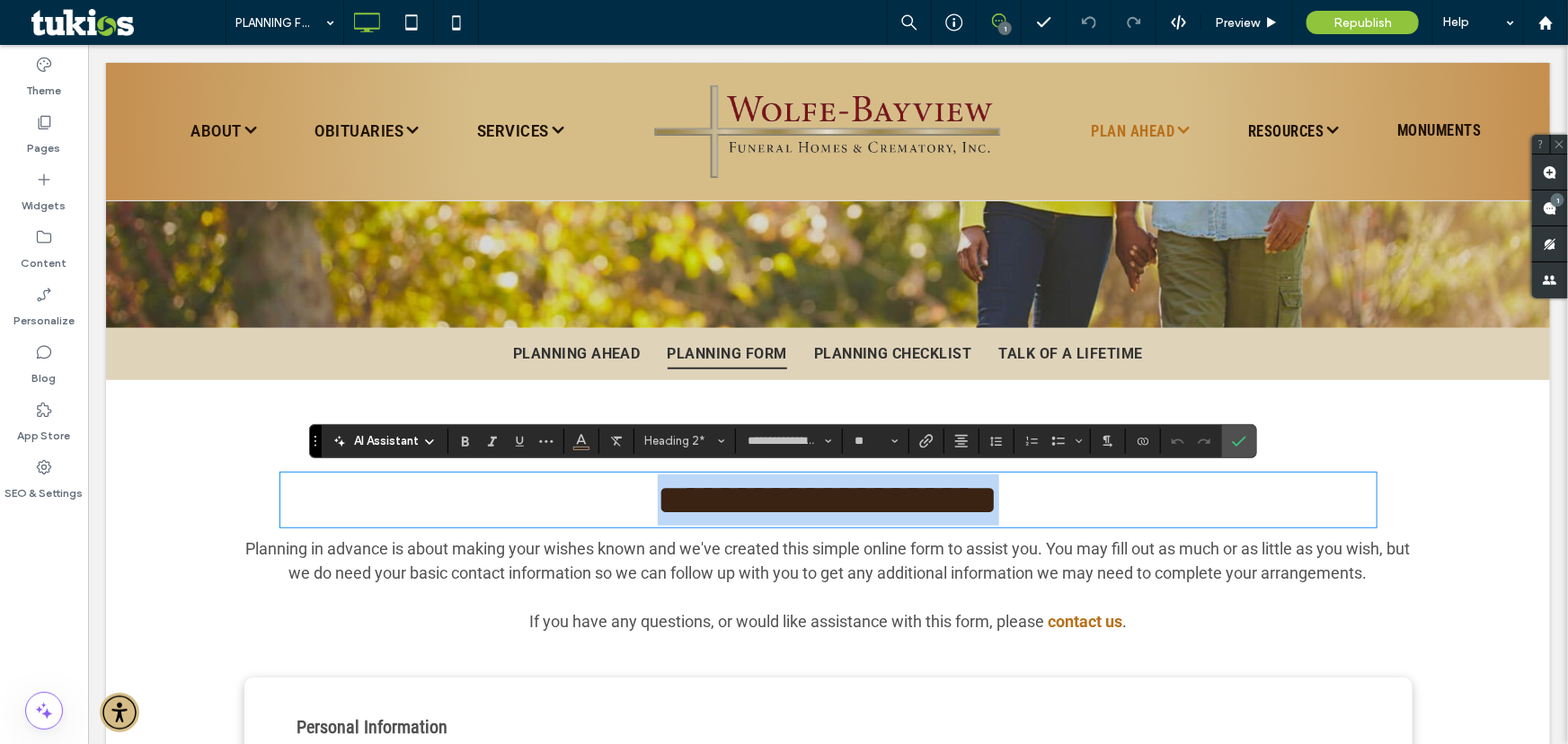
click at [906, 501] on span "**********" at bounding box center [827, 499] width 341 height 42
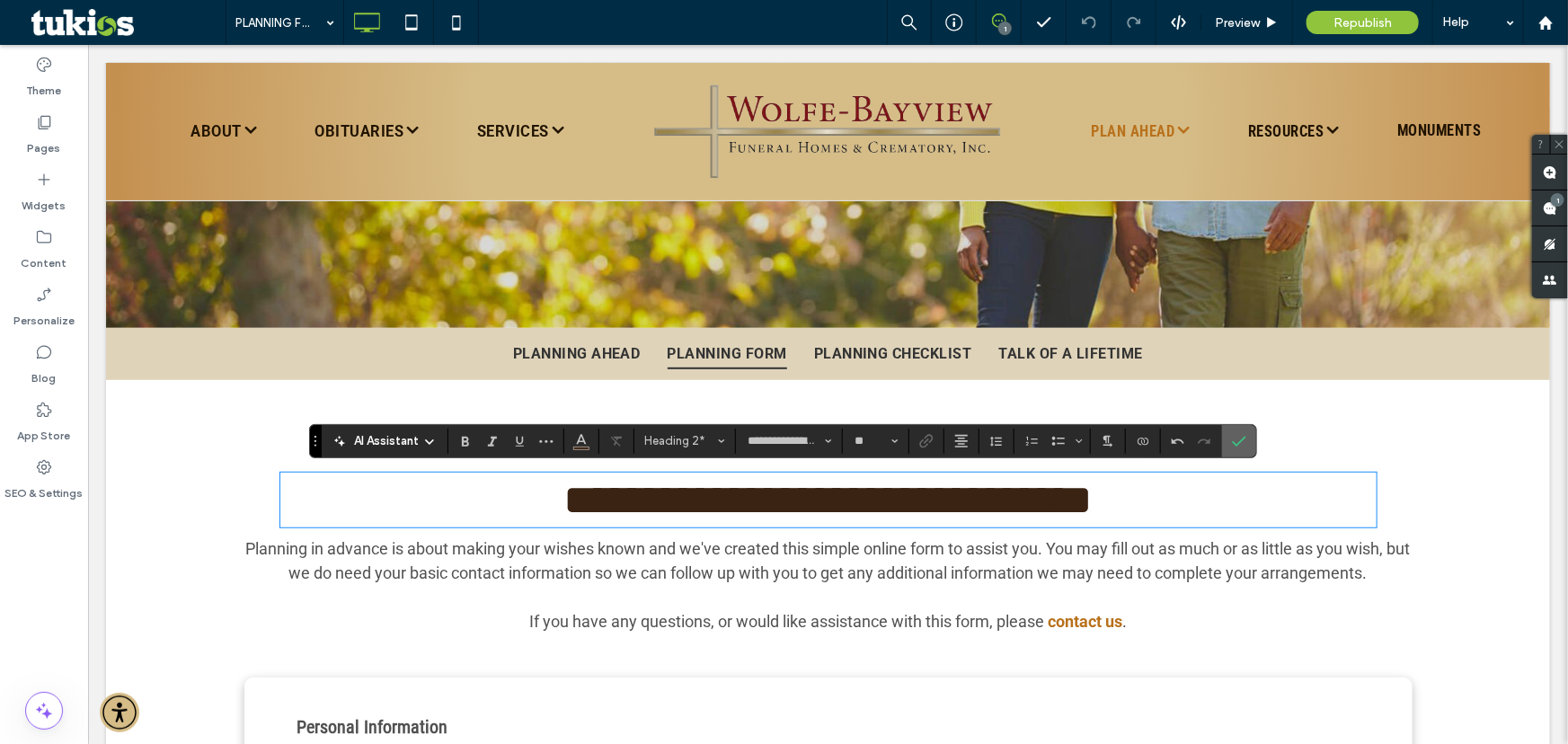
click at [1240, 444] on icon "Confirm" at bounding box center [1238, 440] width 14 height 14
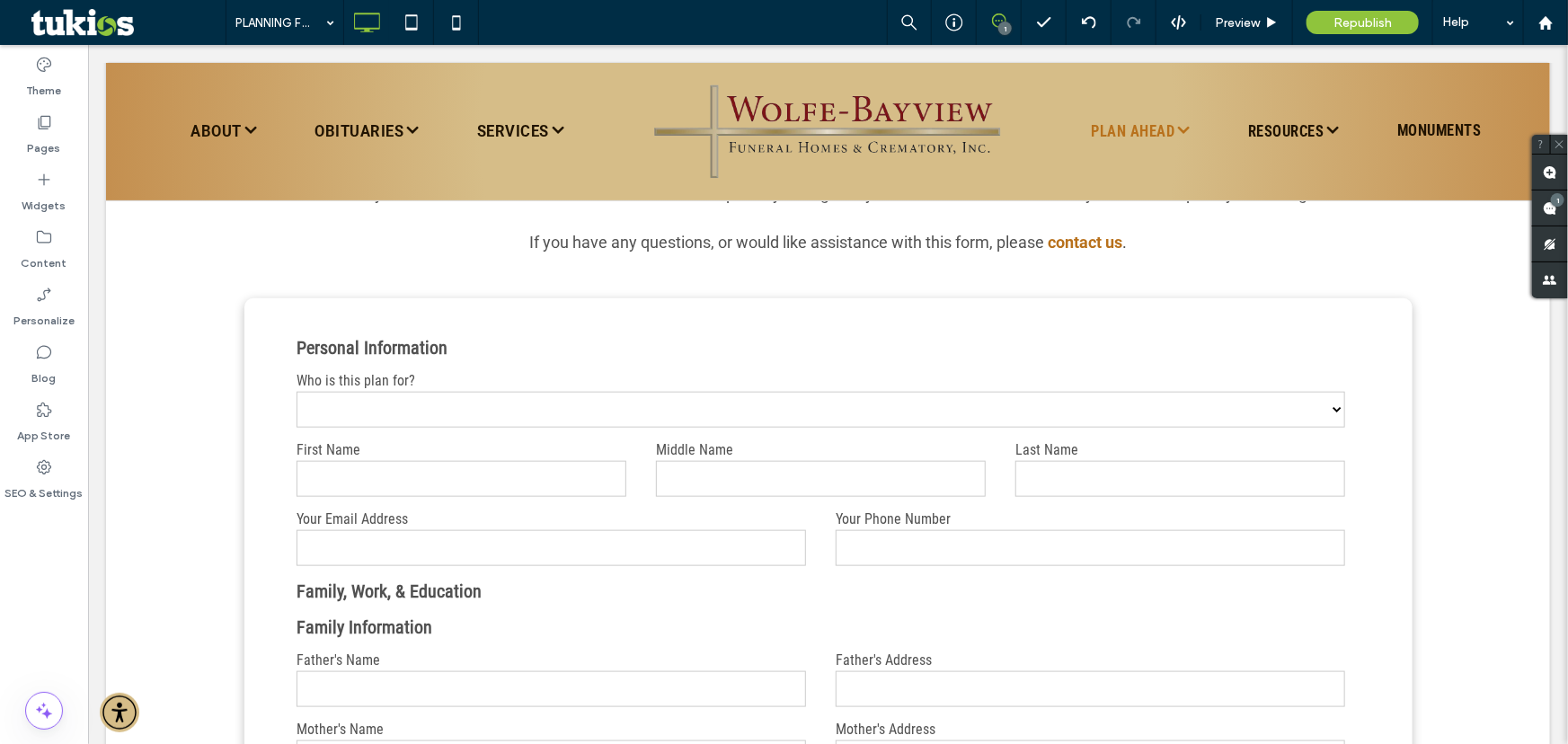
scroll to position [817, 0]
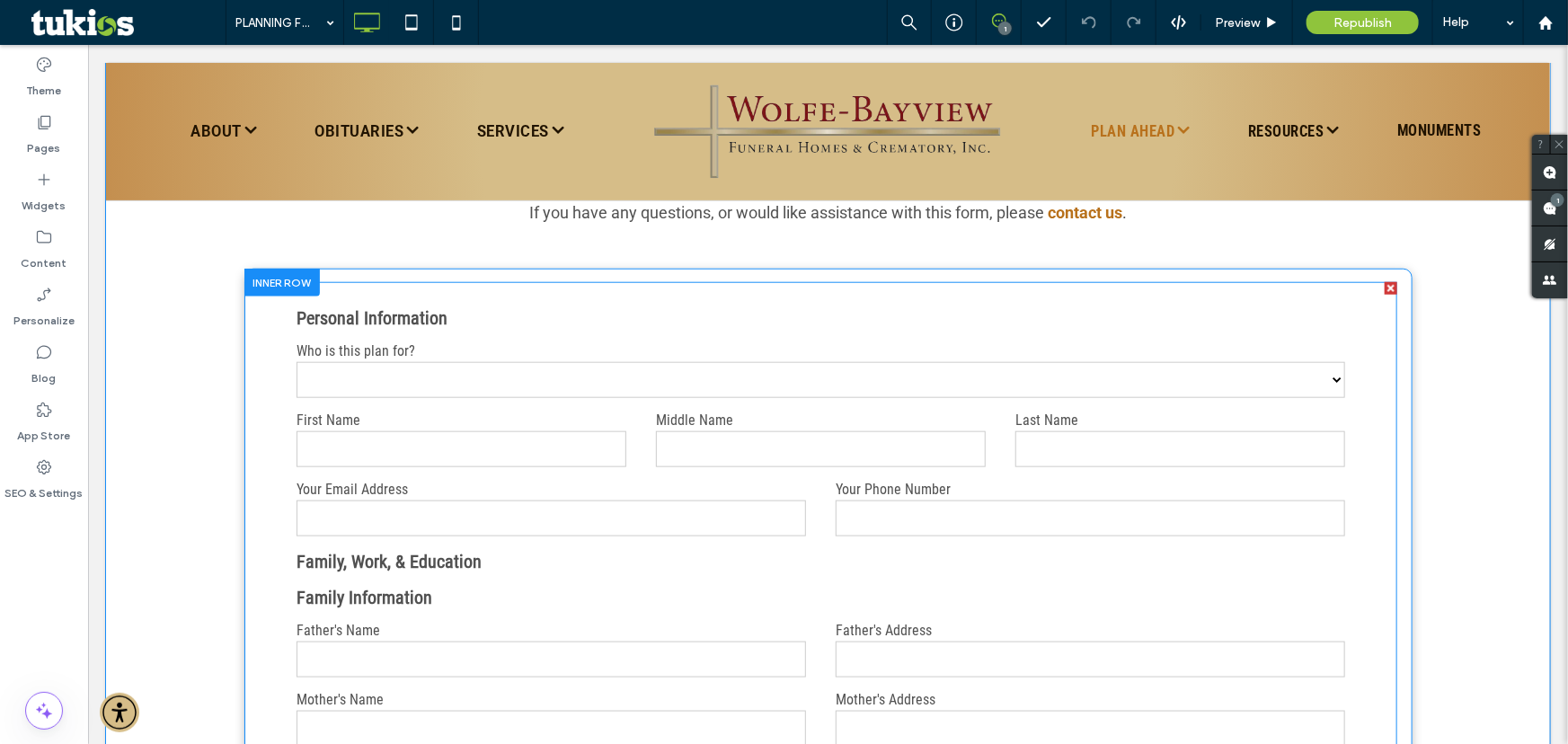
click at [388, 383] on select "****** ****** ****** ******** ***** ******" at bounding box center [819, 379] width 1047 height 36
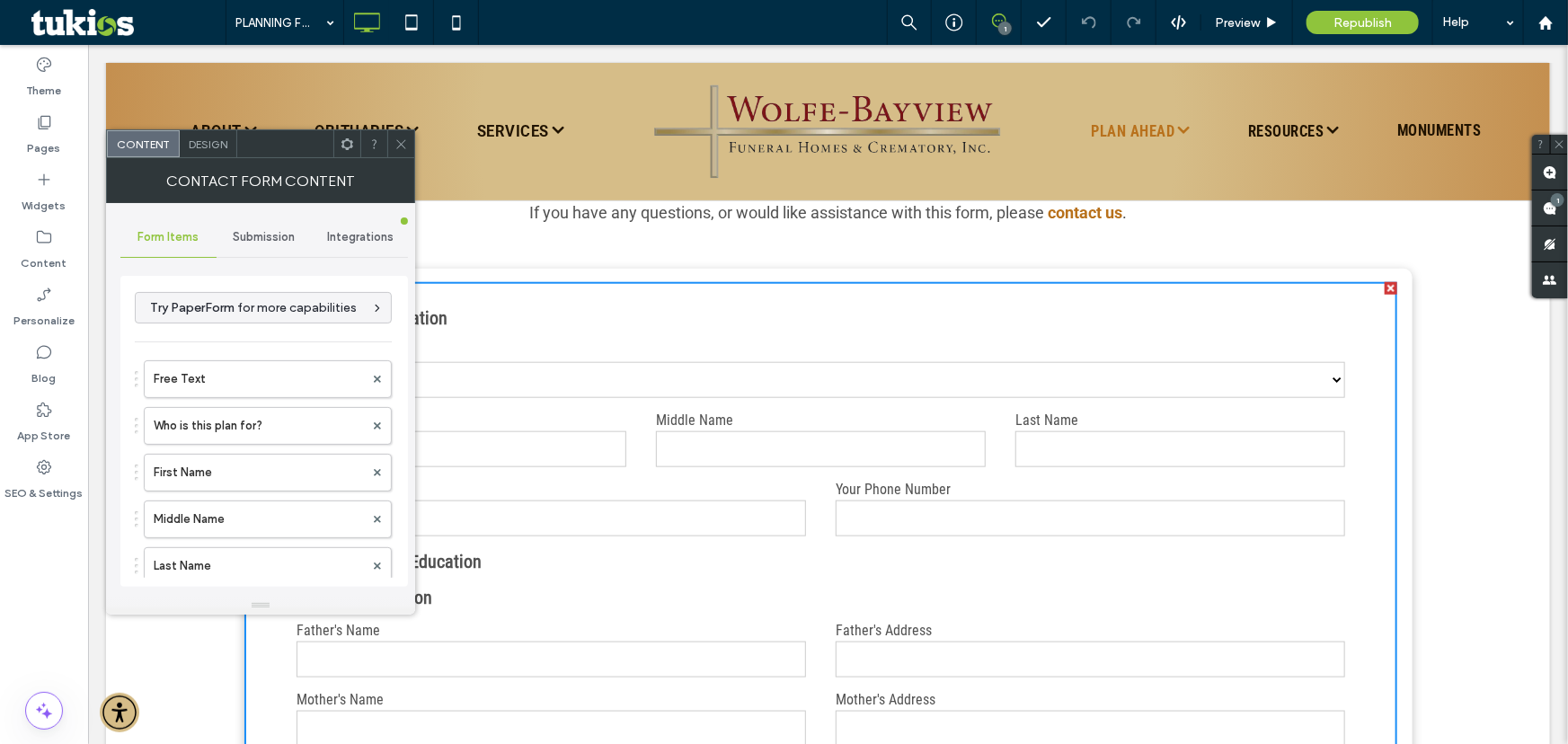
click at [351, 138] on icon at bounding box center [347, 144] width 13 height 13
drag, startPoint x: 398, startPoint y: 154, endPoint x: 413, endPoint y: 139, distance: 21.2
click at [399, 154] on span at bounding box center [401, 143] width 13 height 27
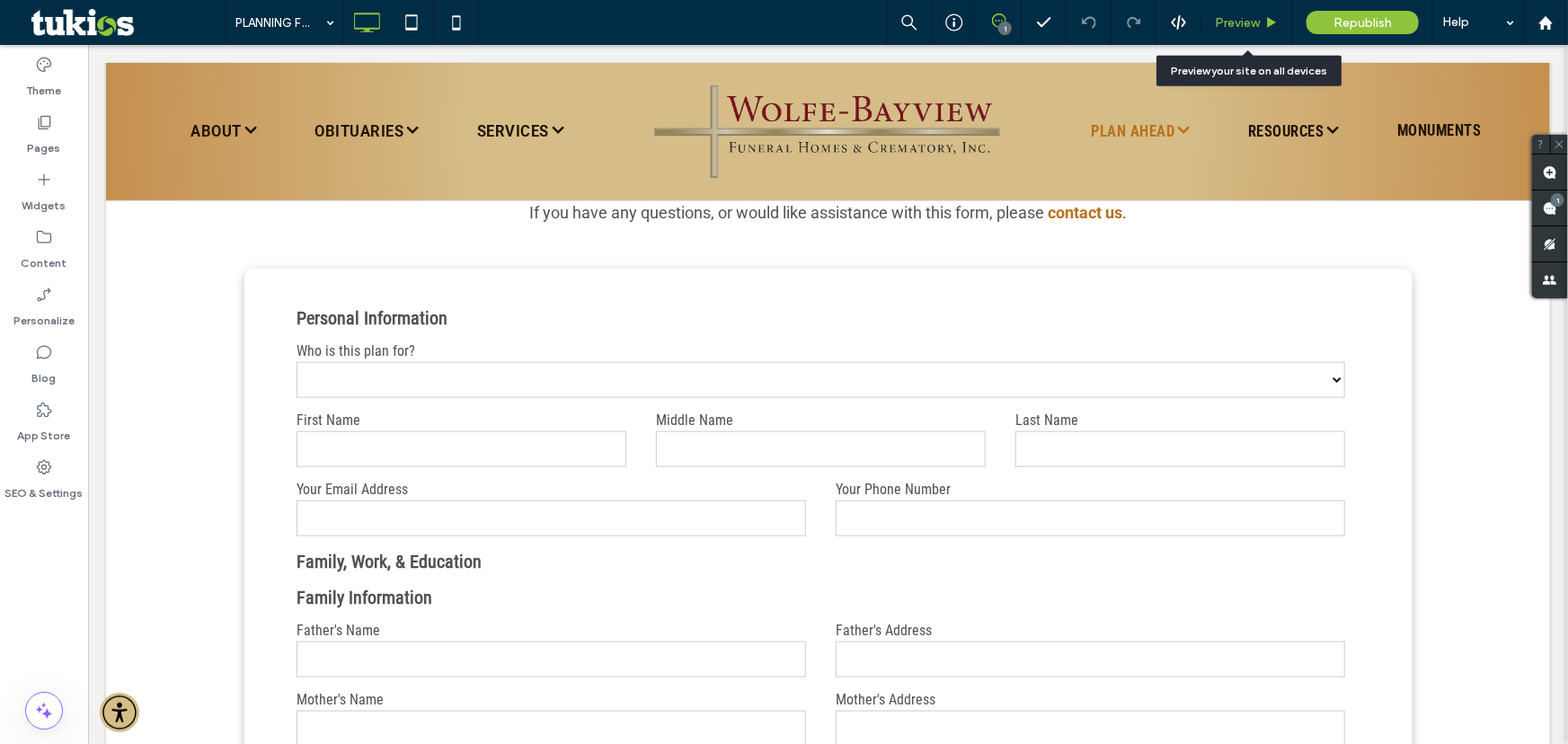
click at [1224, 16] on span "Preview" at bounding box center [1236, 23] width 45 height 15
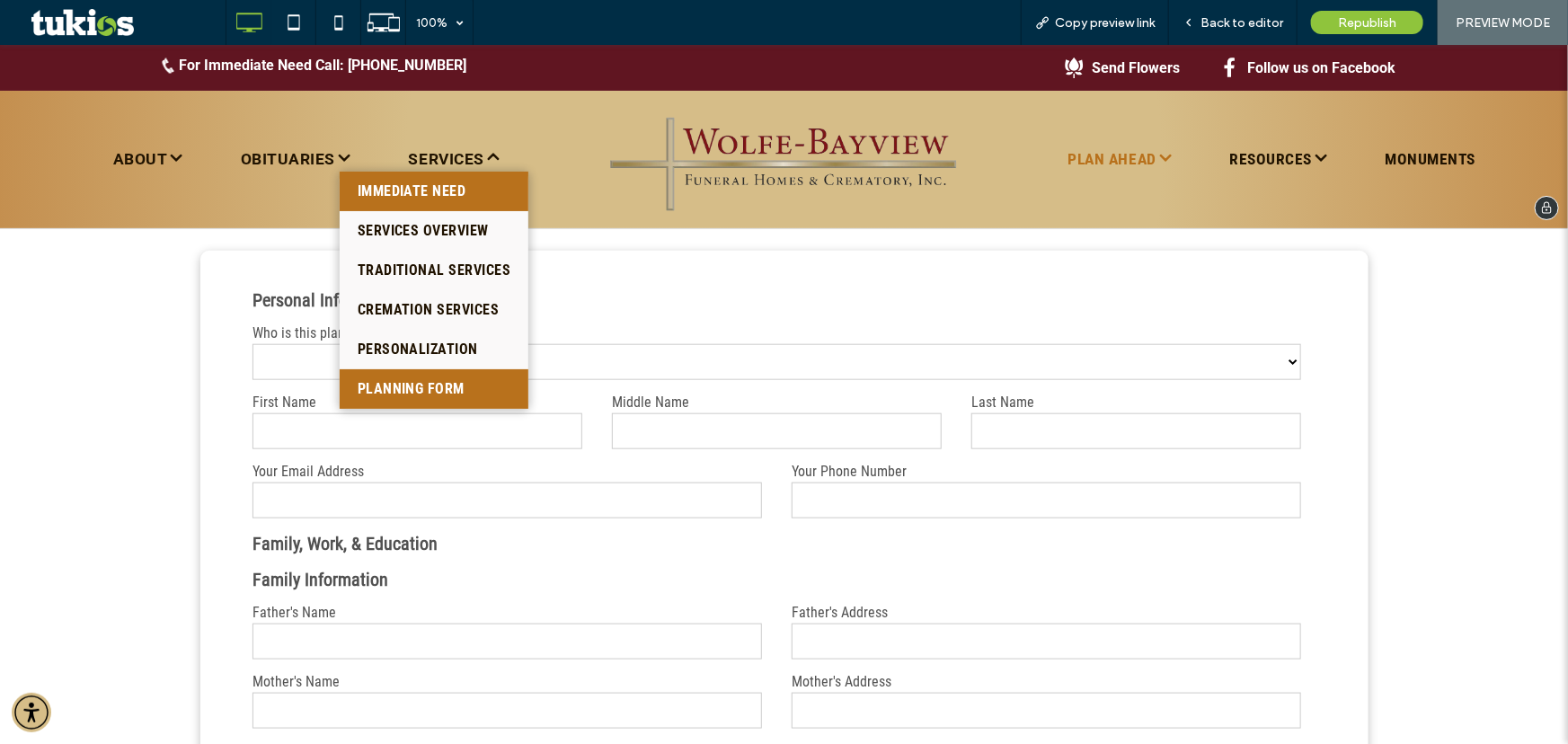
click at [421, 198] on span "IMMEDIATE NEED" at bounding box center [412, 190] width 109 height 22
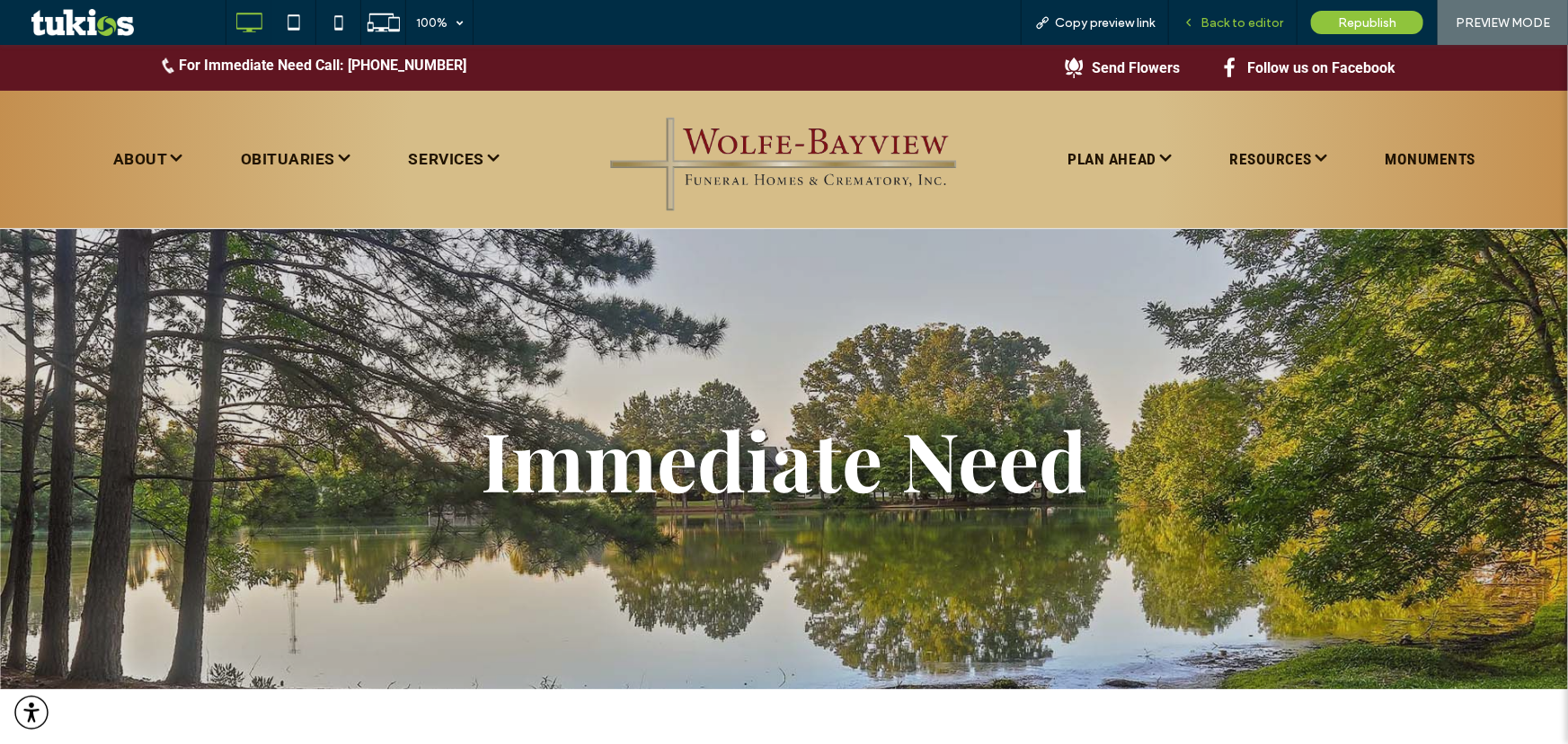
click at [1213, 26] on span "Back to editor" at bounding box center [1241, 23] width 83 height 15
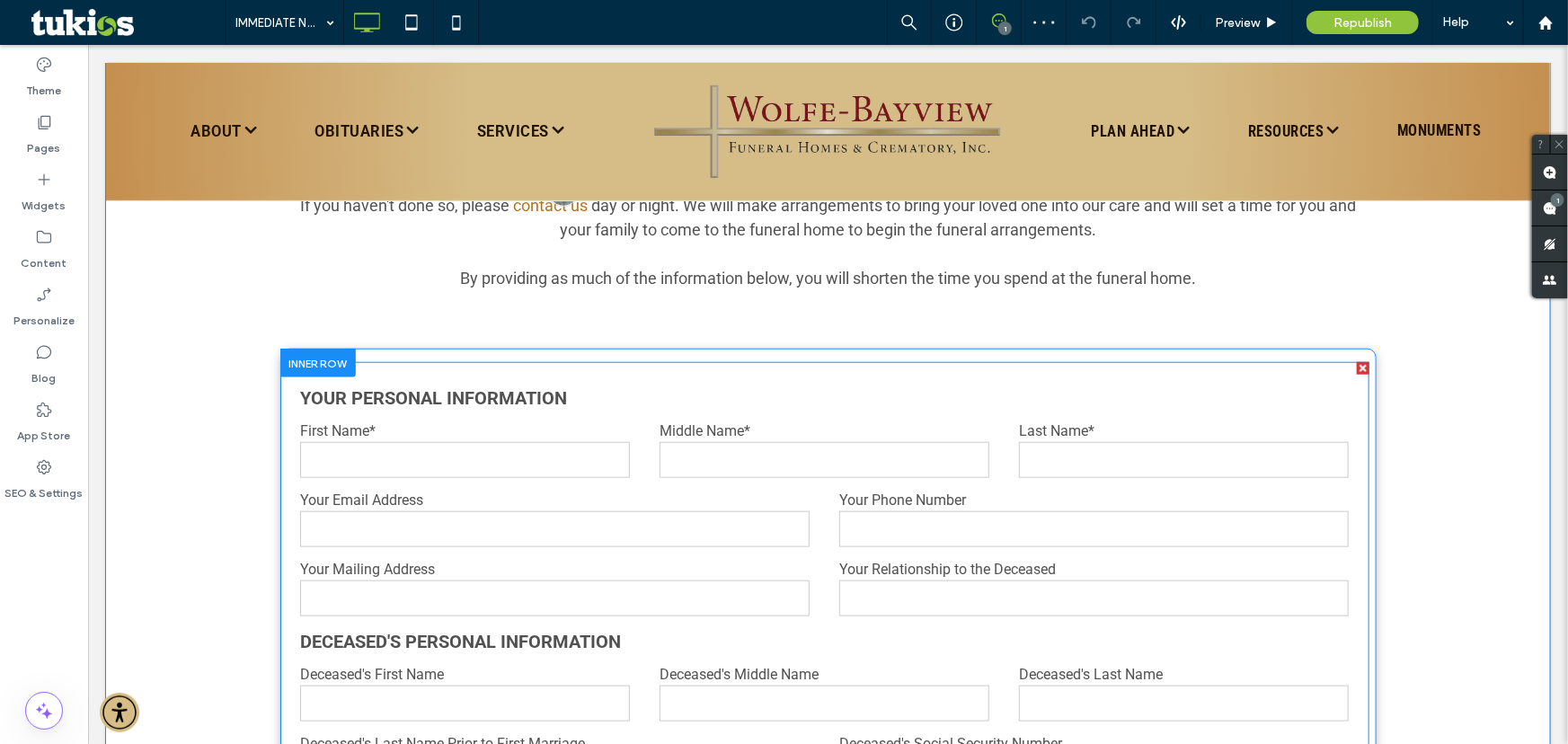
scroll to position [817, 0]
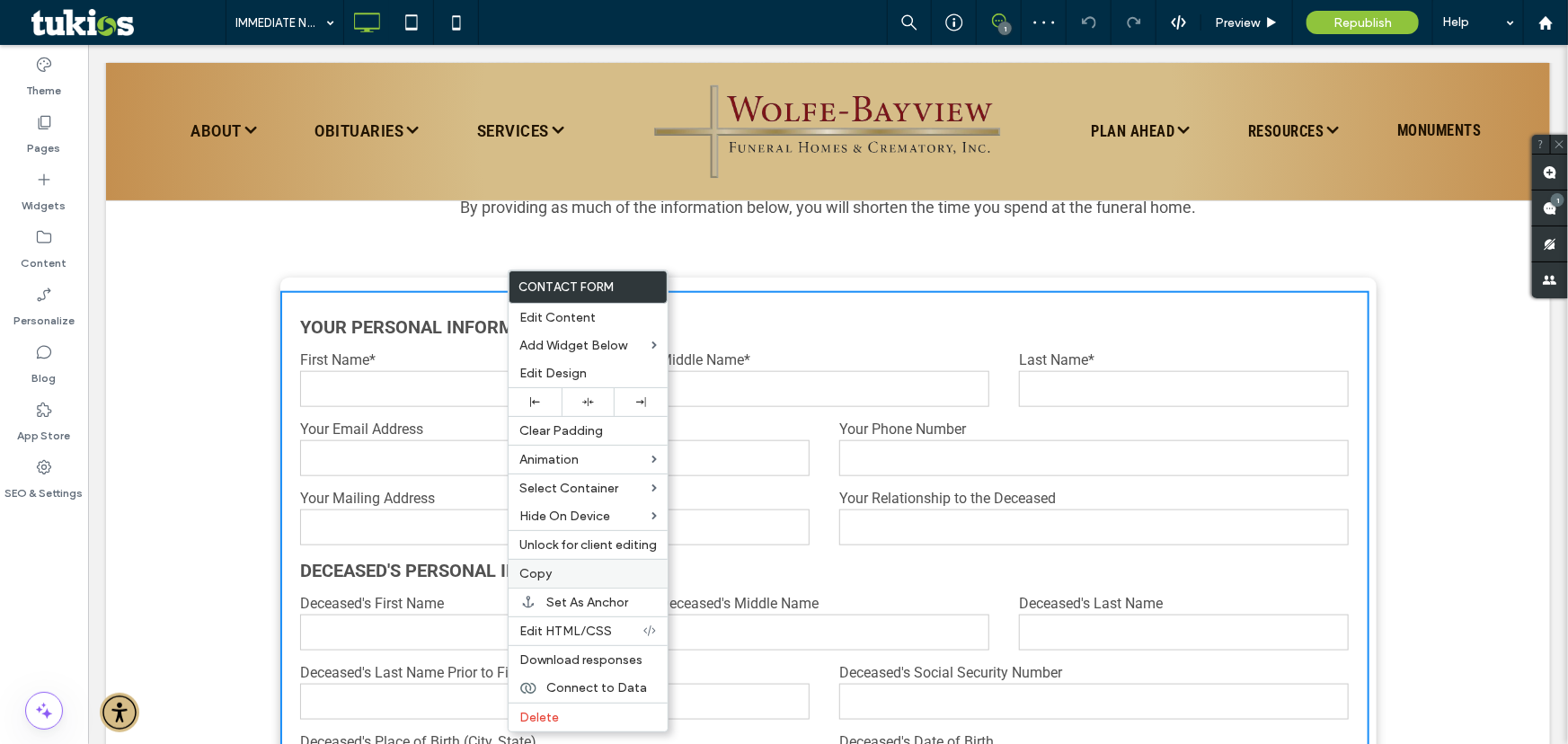
click at [572, 577] on label "Copy" at bounding box center [589, 573] width 138 height 15
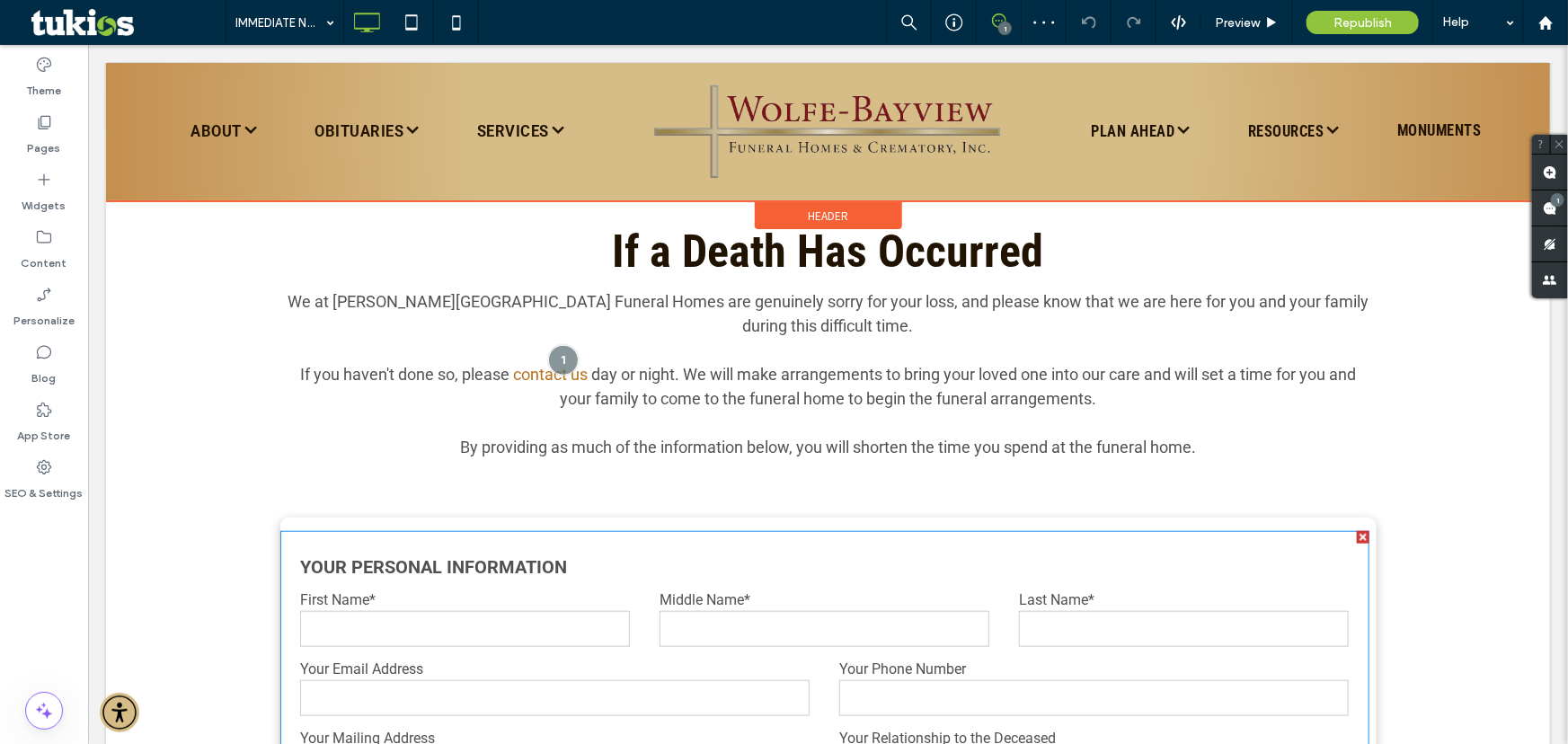
scroll to position [571, 0]
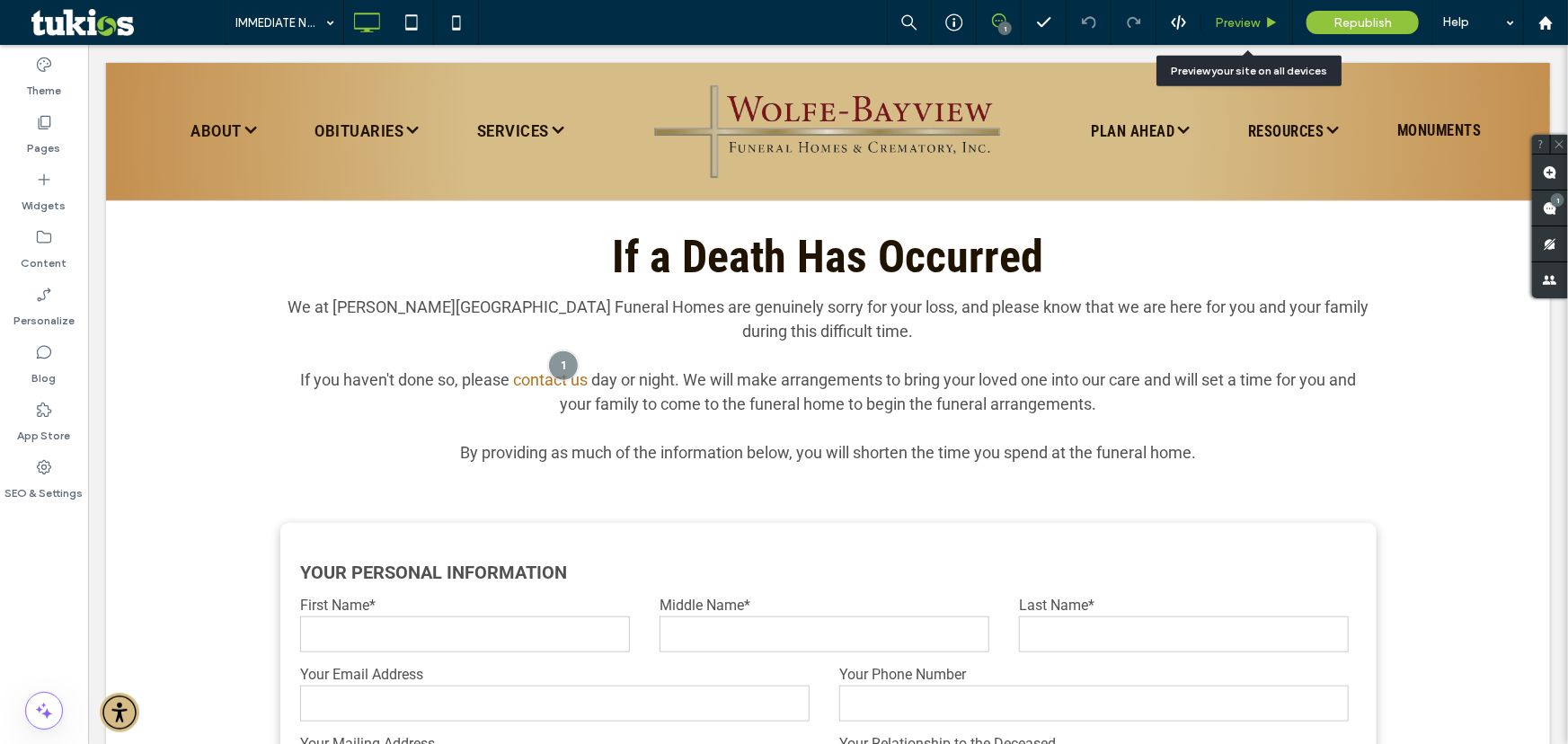
click at [1264, 30] on div "Preview" at bounding box center [1247, 22] width 92 height 45
click at [1237, 12] on div "Preview" at bounding box center [1247, 22] width 92 height 45
click at [1227, 25] on span "Preview" at bounding box center [1236, 23] width 45 height 15
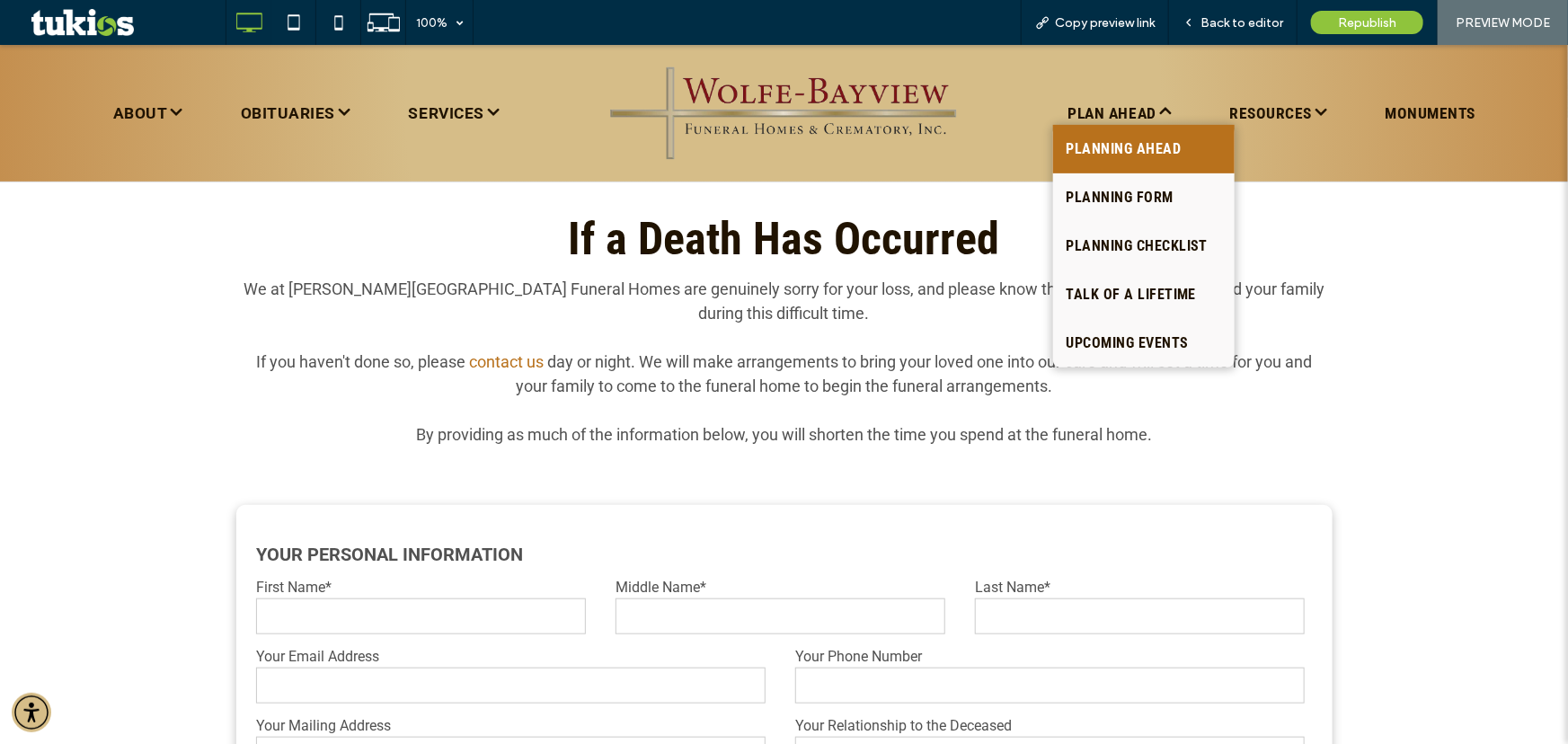
click at [1119, 142] on span "PLANNING AHEAD" at bounding box center [1124, 148] width 115 height 22
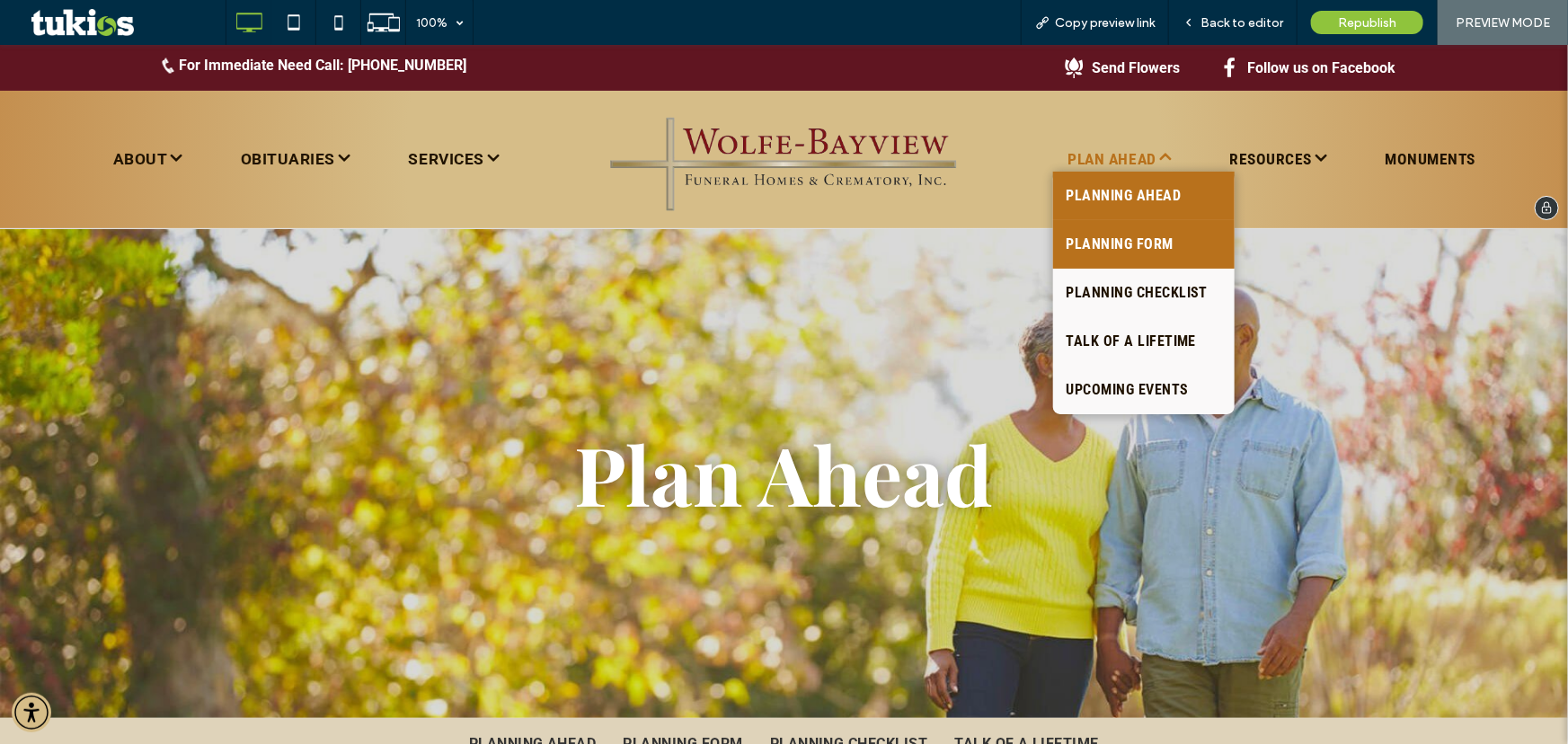
click at [1119, 233] on span "PLANNING FORM" at bounding box center [1120, 244] width 107 height 22
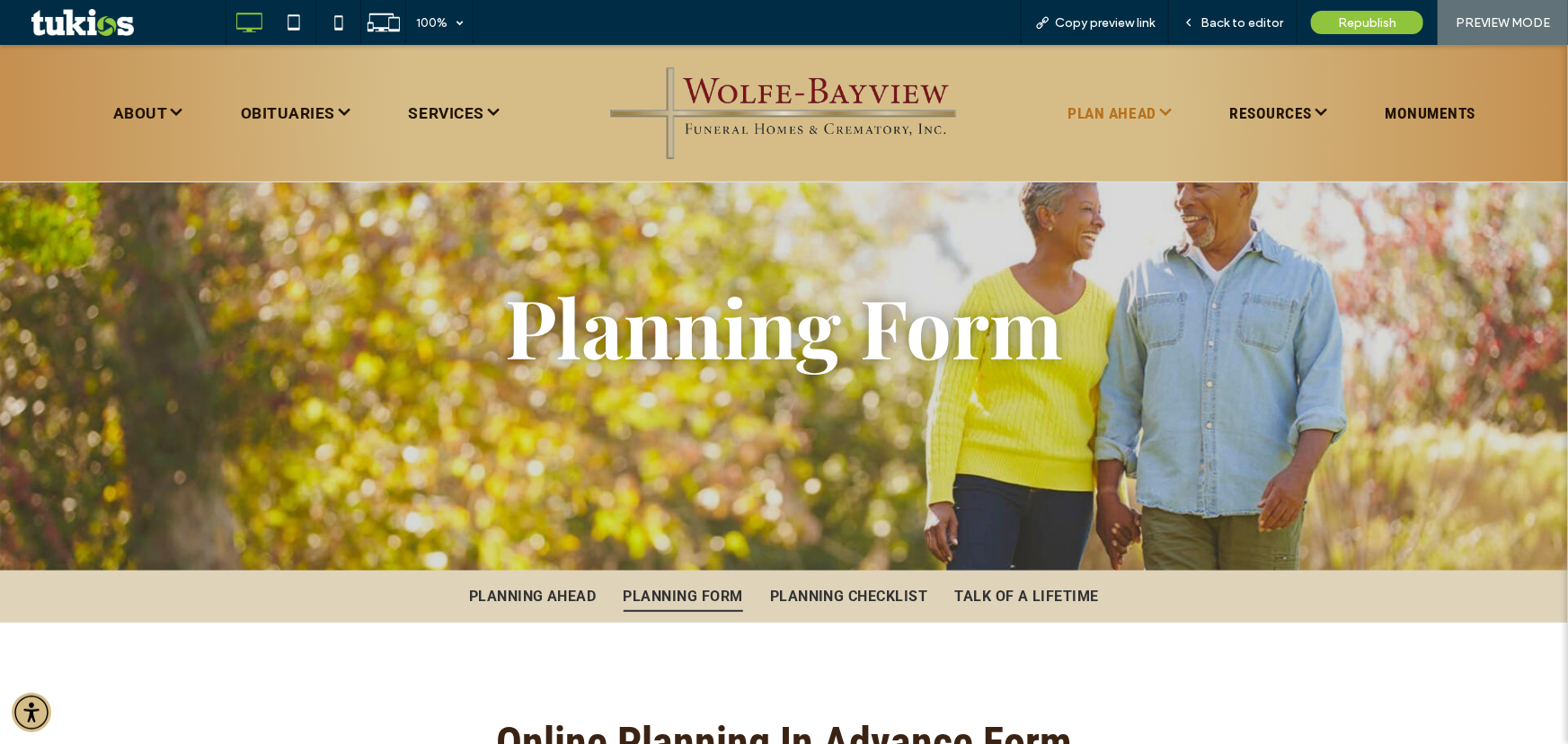
scroll to position [408, 0]
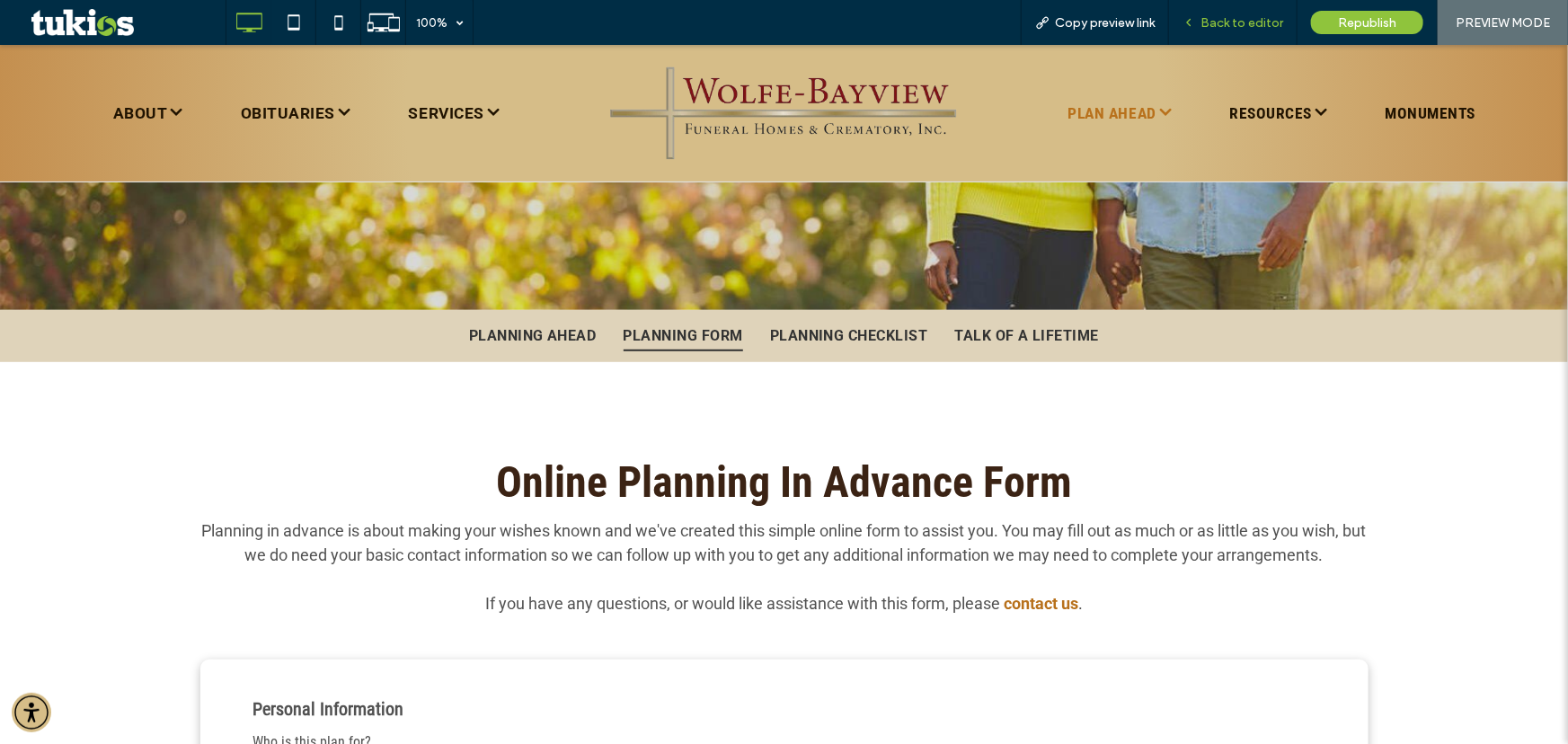
click at [1264, 19] on span "Back to editor" at bounding box center [1241, 23] width 83 height 15
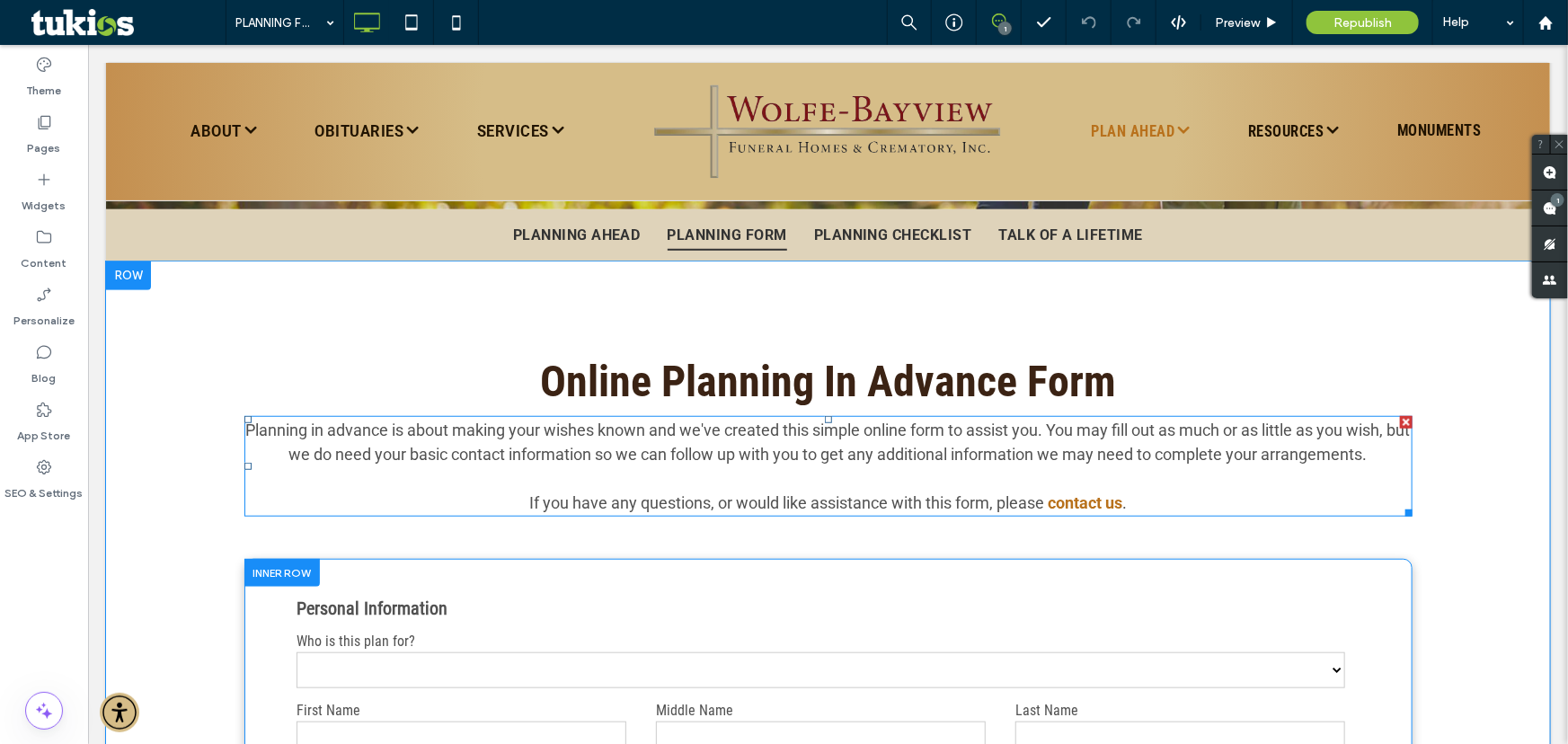
scroll to position [653, 0]
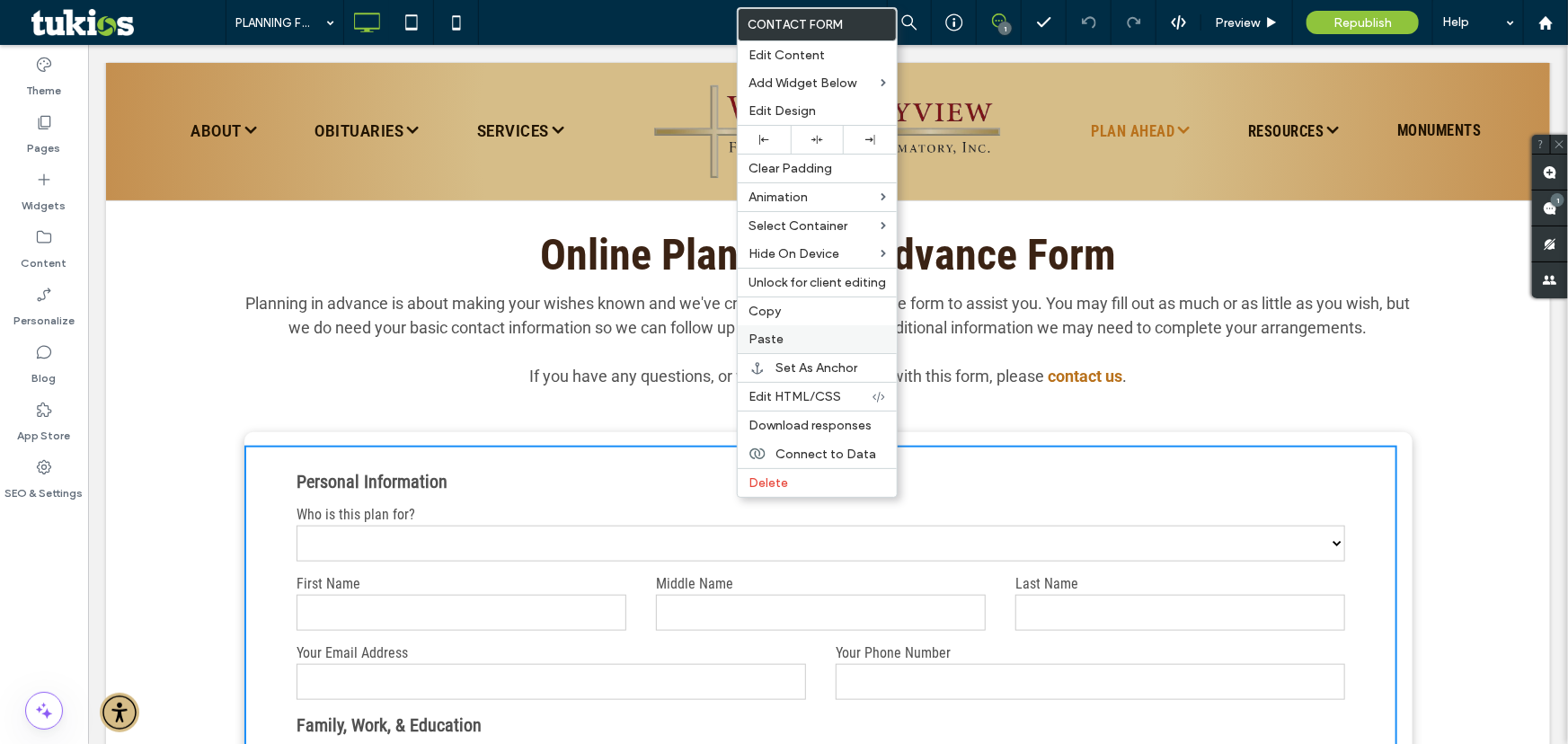
click at [816, 332] on div "Paste" at bounding box center [817, 338] width 159 height 28
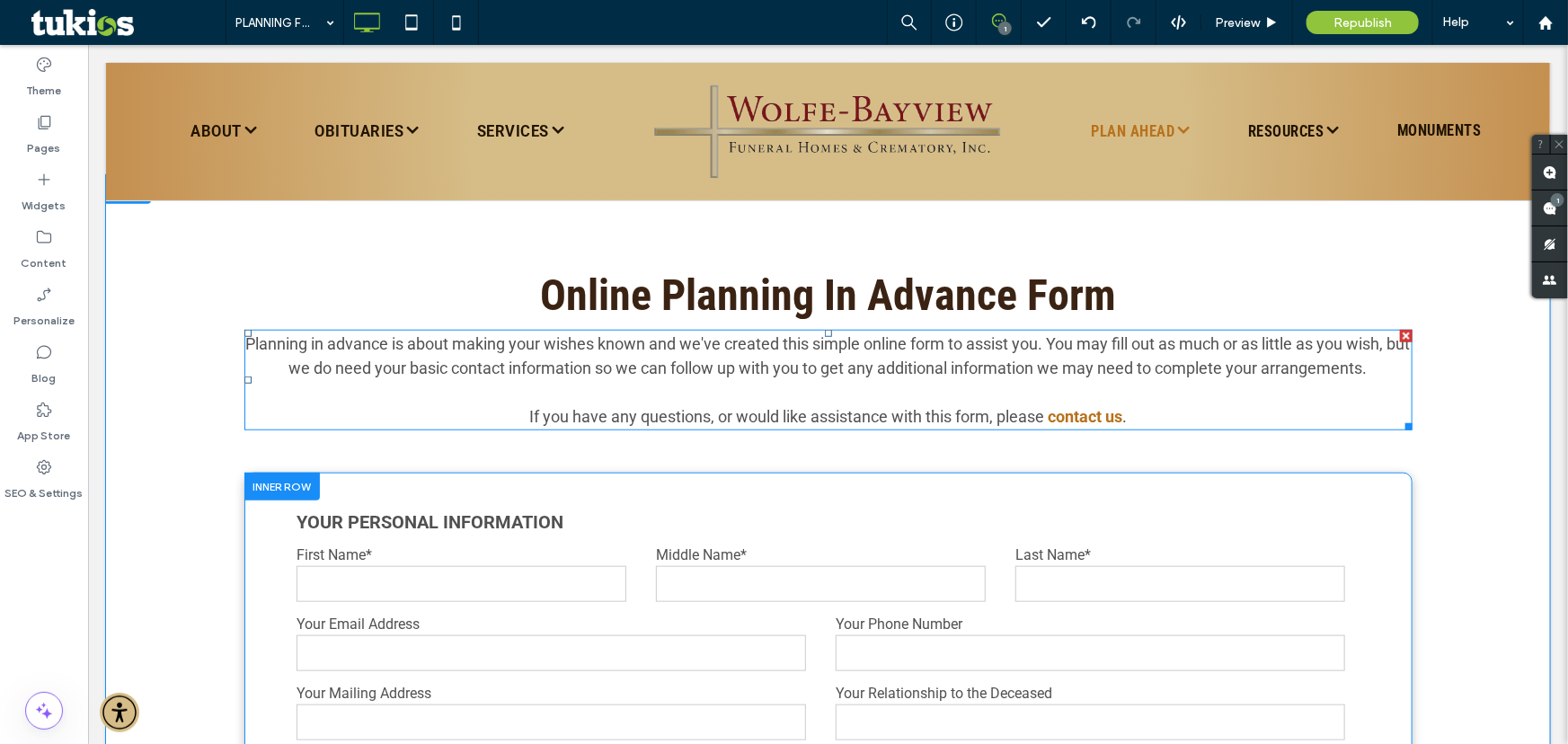
scroll to position [734, 0]
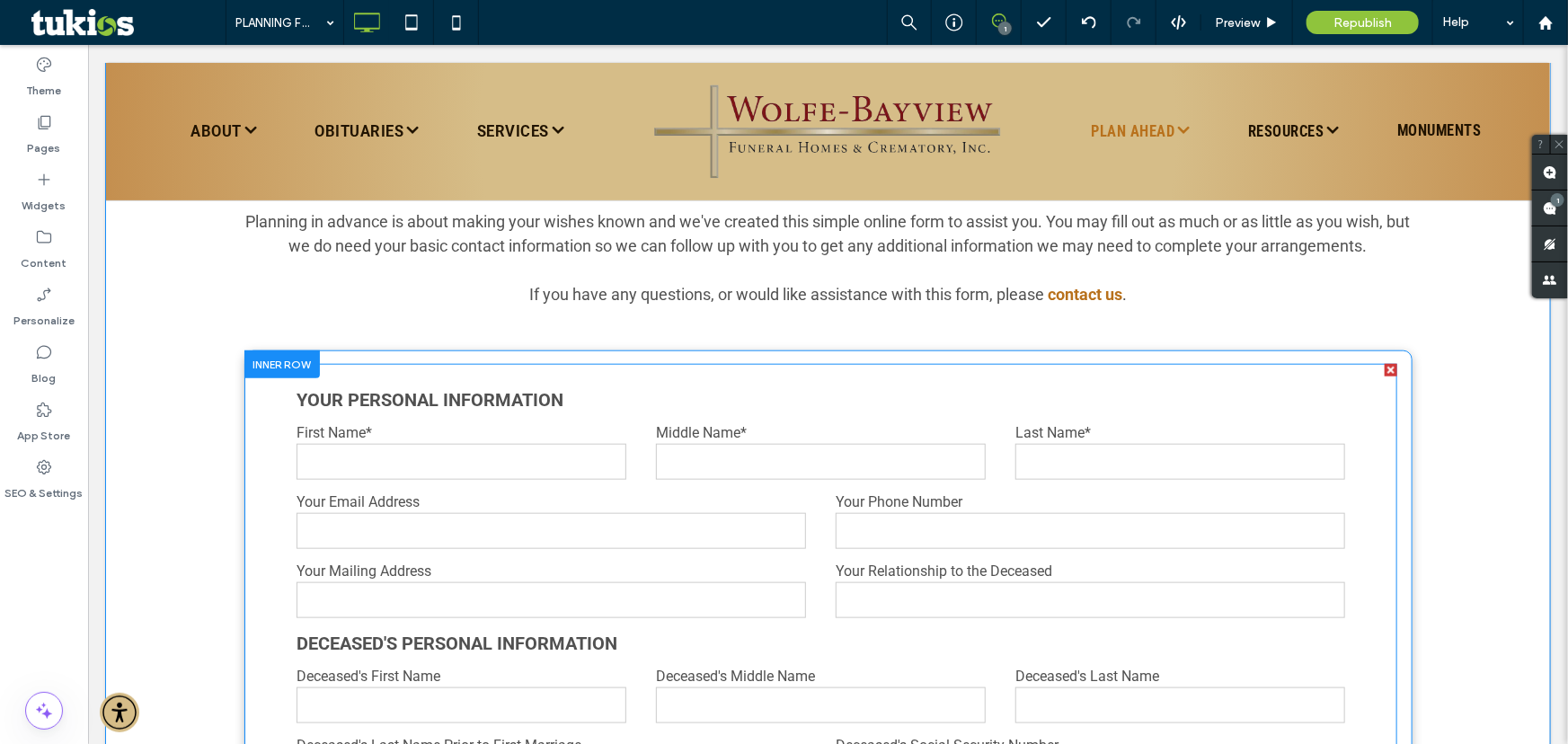
click at [1384, 368] on div at bounding box center [1389, 369] width 12 height 12
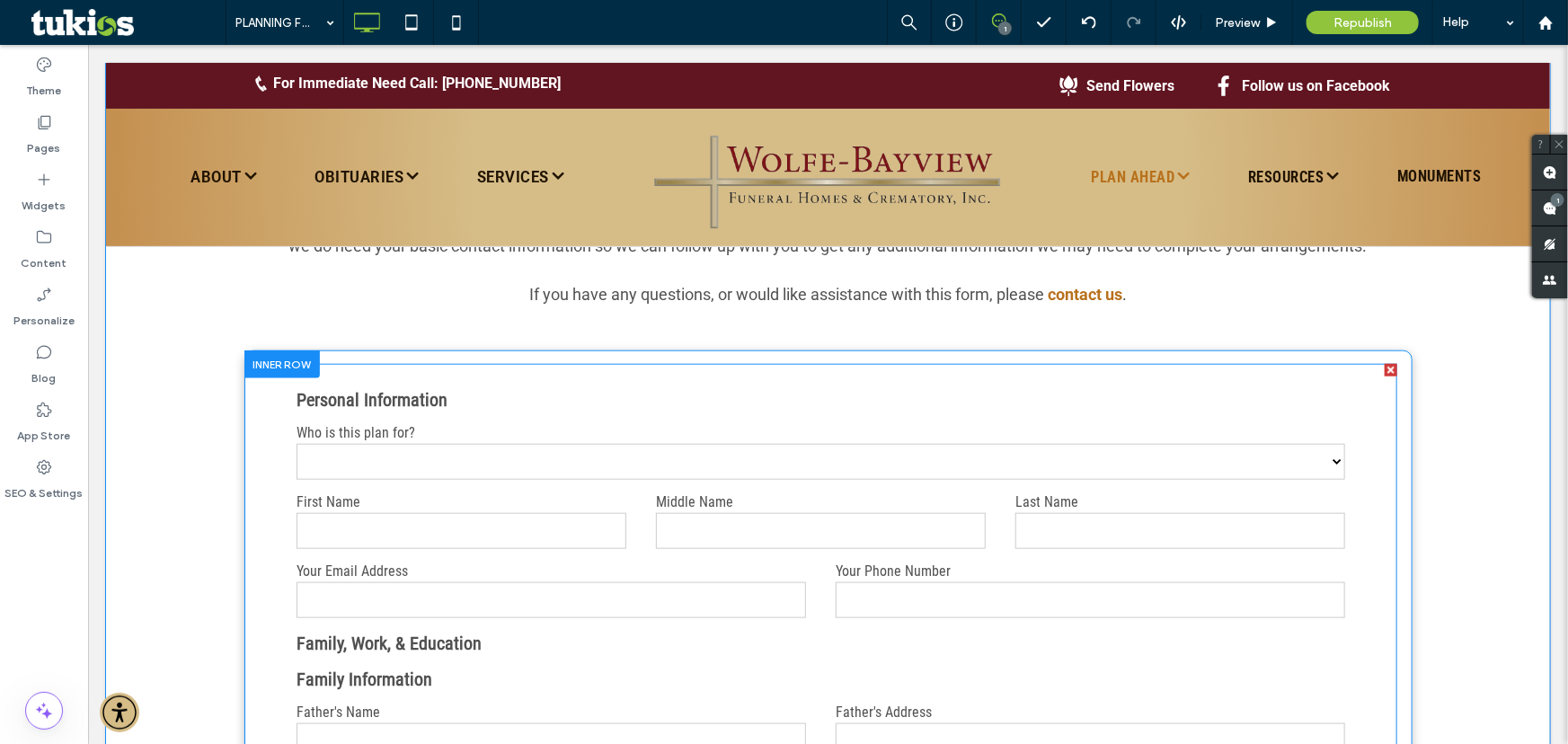
click at [399, 423] on label "Who is this plan for?" at bounding box center [819, 432] width 1047 height 22
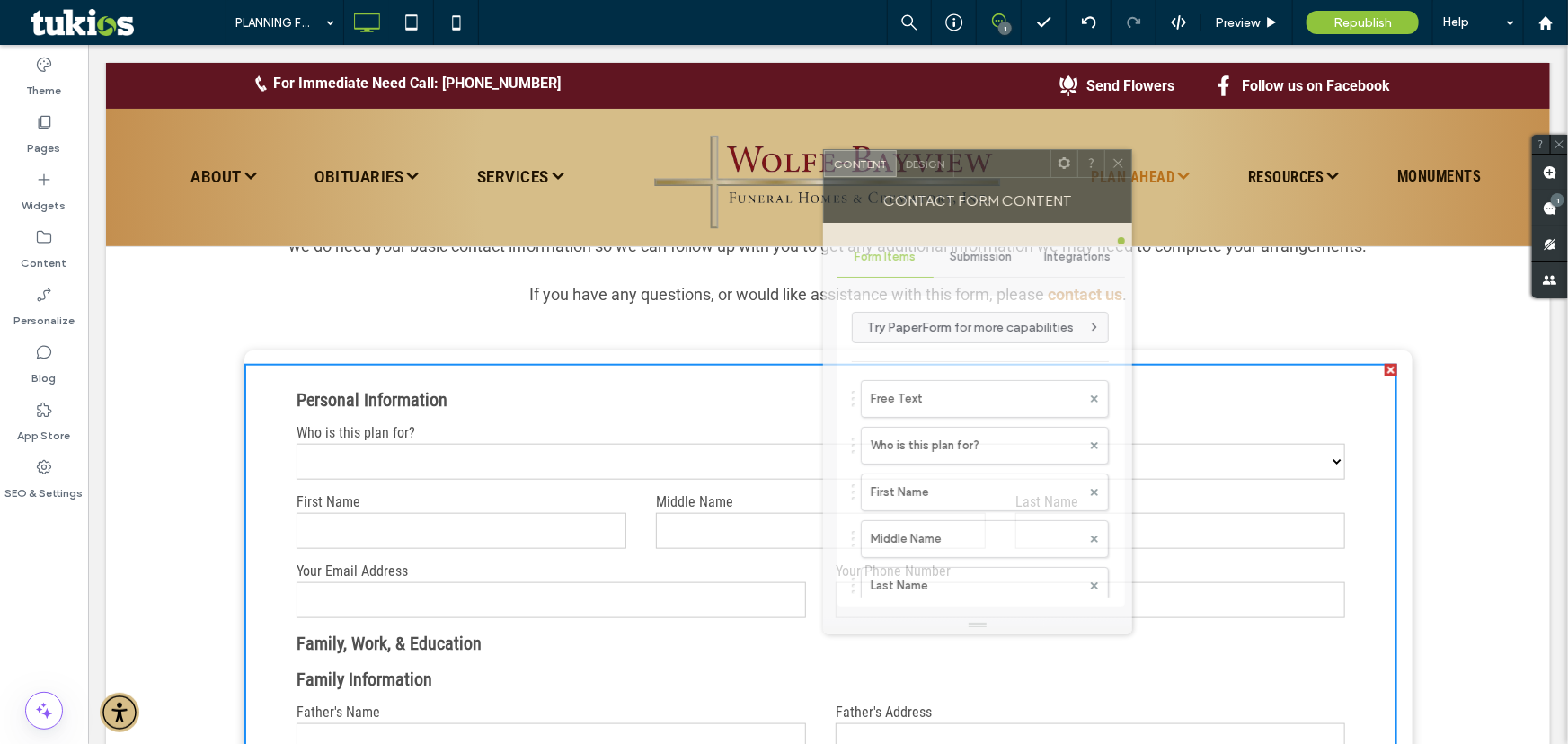
drag, startPoint x: 530, startPoint y: 201, endPoint x: 972, endPoint y: 173, distance: 442.9
click at [972, 173] on div at bounding box center [1002, 163] width 97 height 27
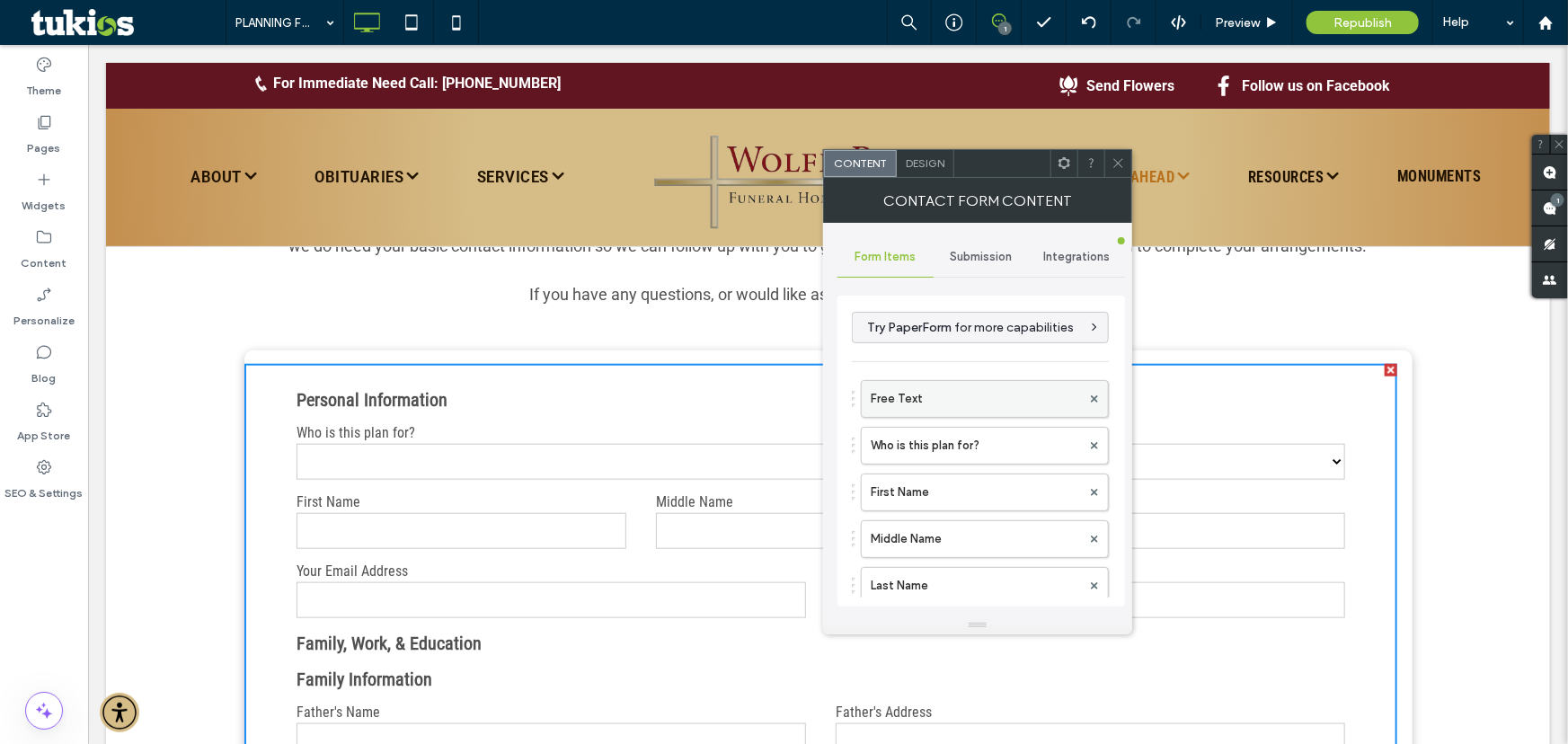
click at [934, 394] on label "Free Text" at bounding box center [976, 399] width 210 height 36
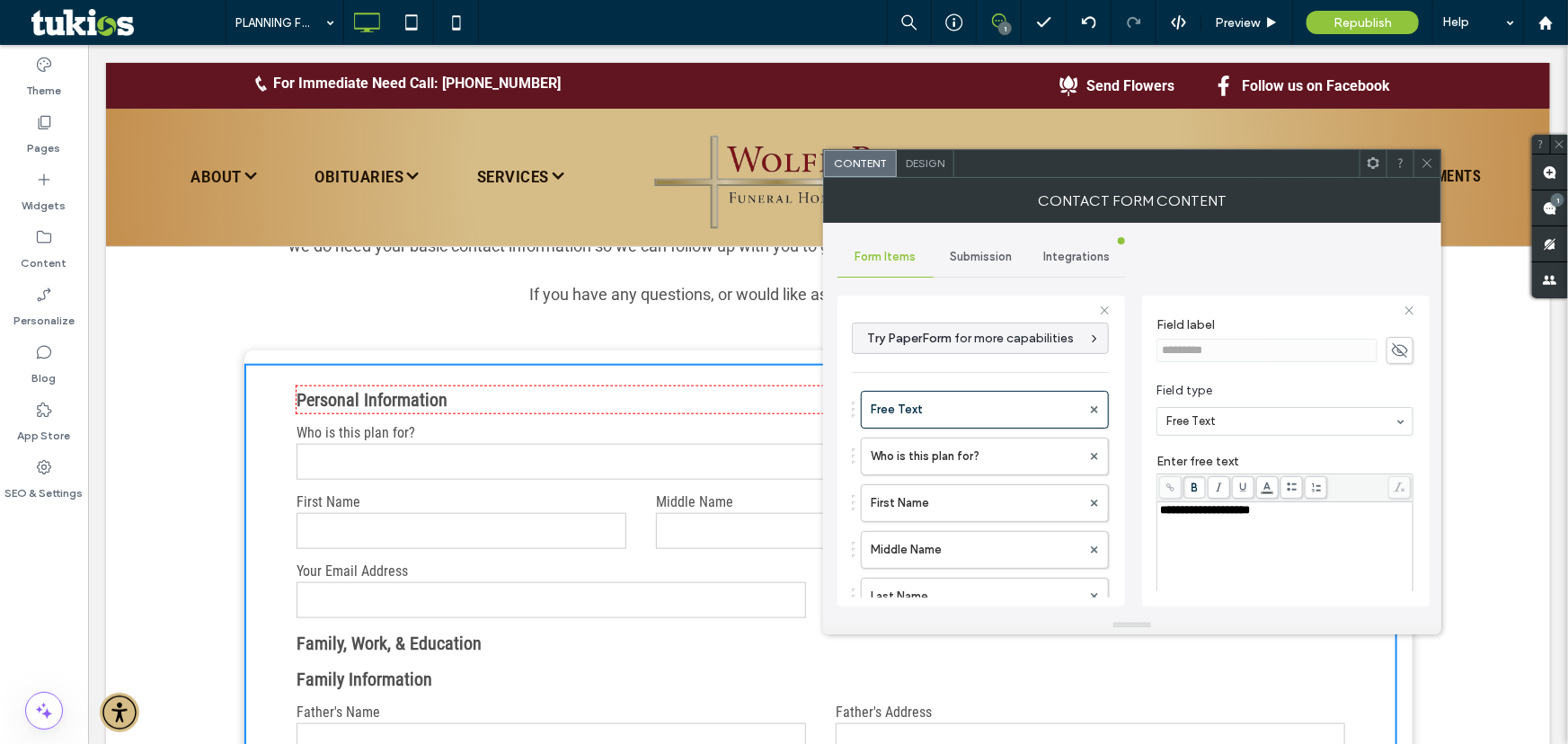
scroll to position [81, 0]
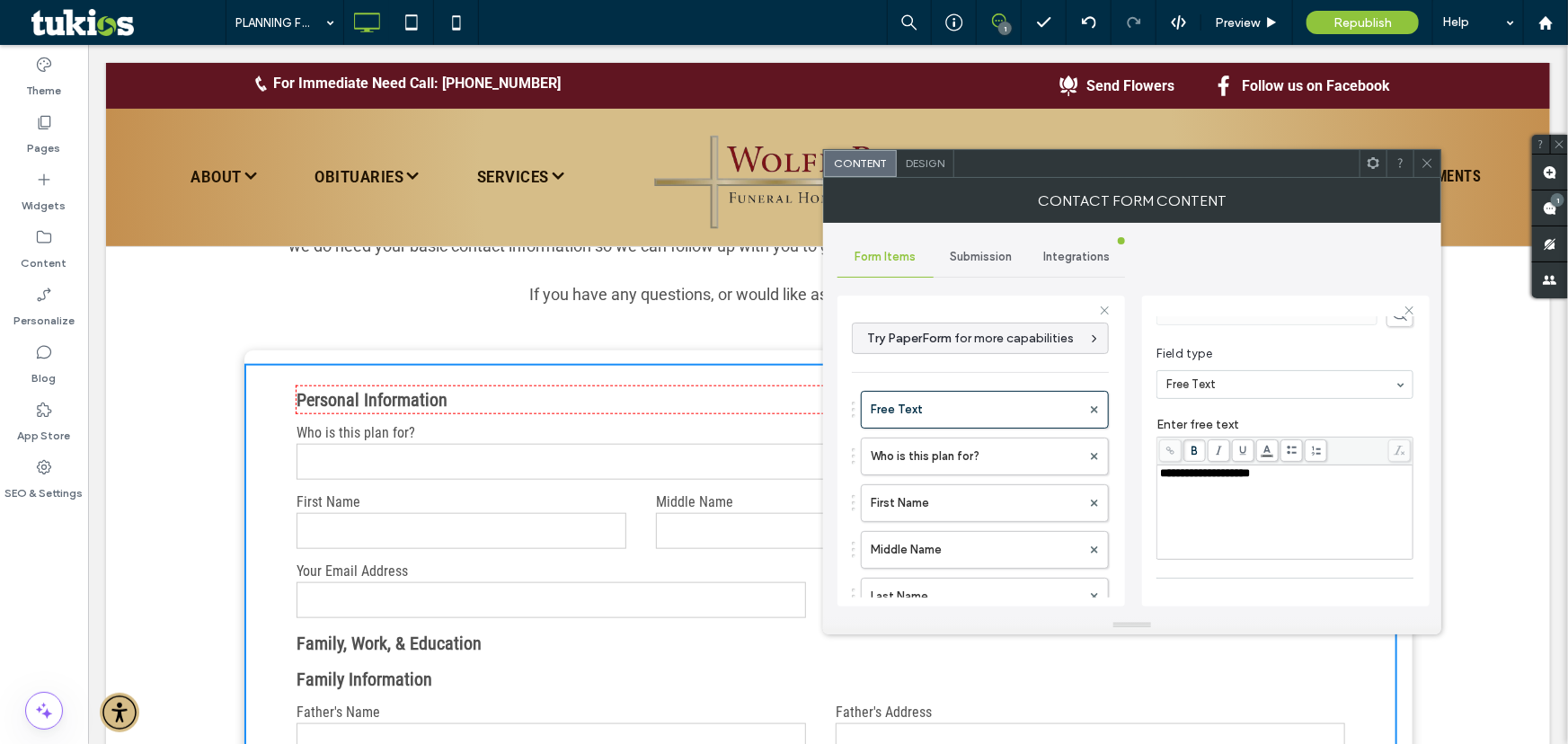
click at [1165, 469] on span "**********" at bounding box center [1205, 473] width 90 height 11
click at [1423, 164] on icon at bounding box center [1428, 163] width 13 height 13
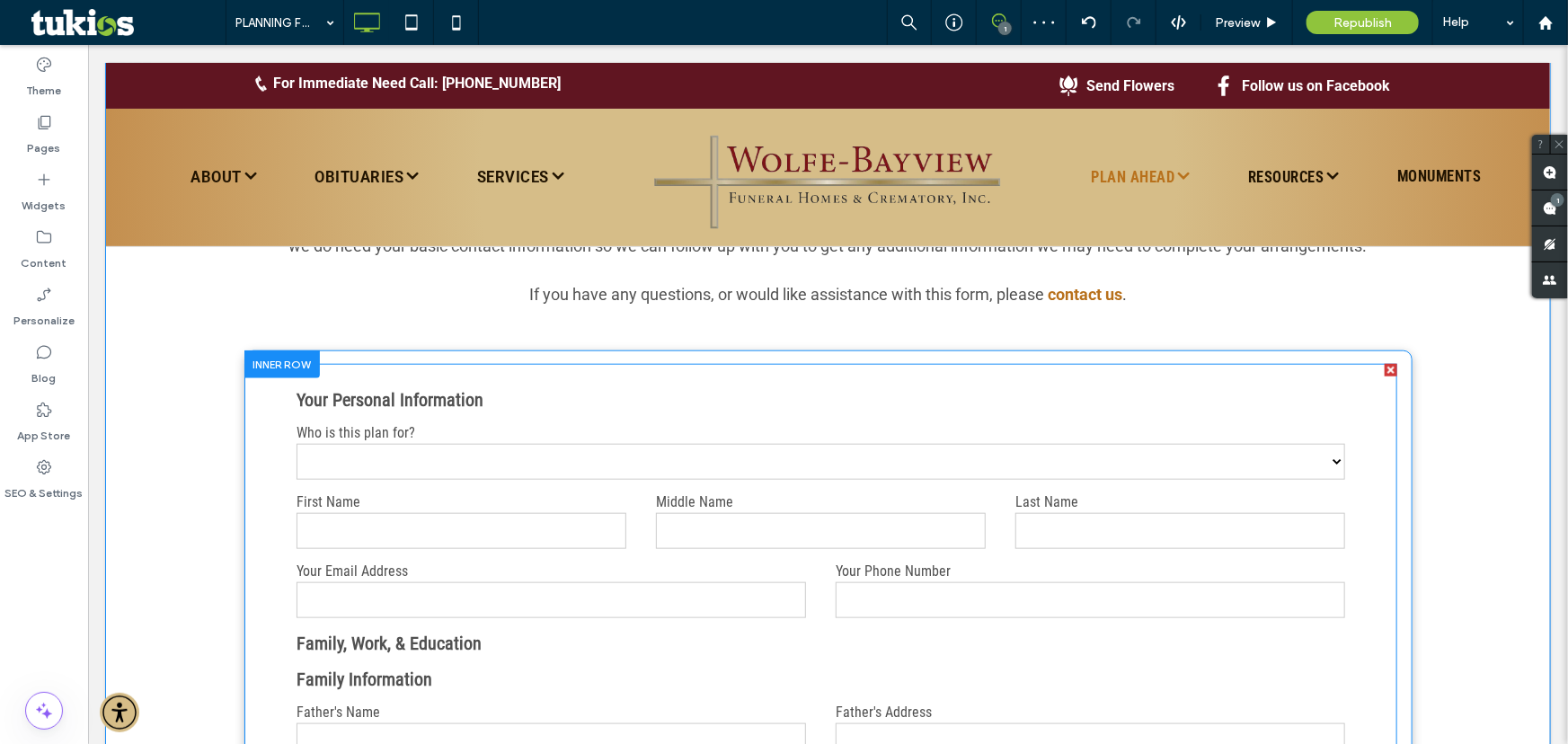
click at [509, 399] on p "Your Personal Information" at bounding box center [819, 398] width 1047 height 27
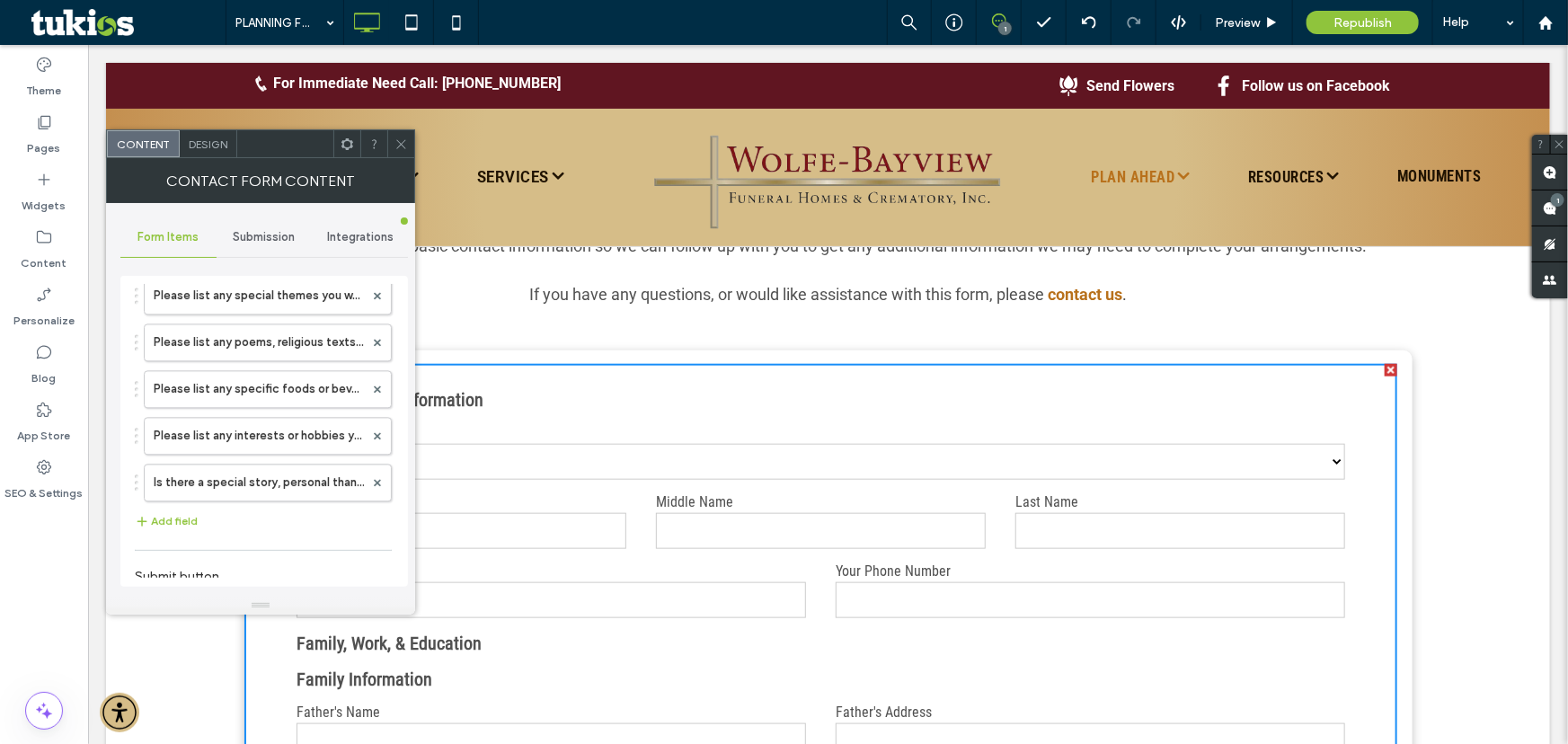
scroll to position [2202, 0]
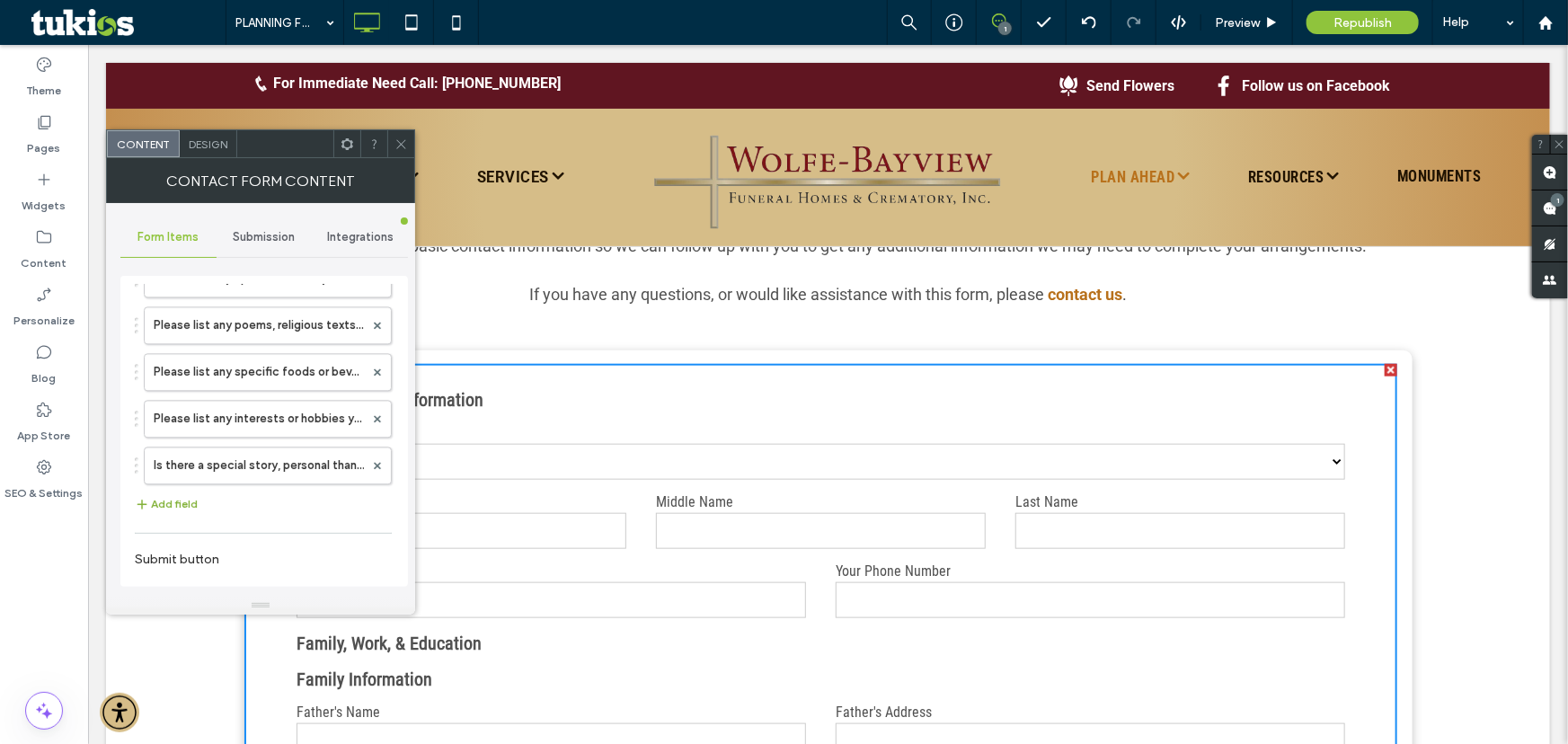
click at [158, 494] on button "Add field" at bounding box center [166, 503] width 63 height 22
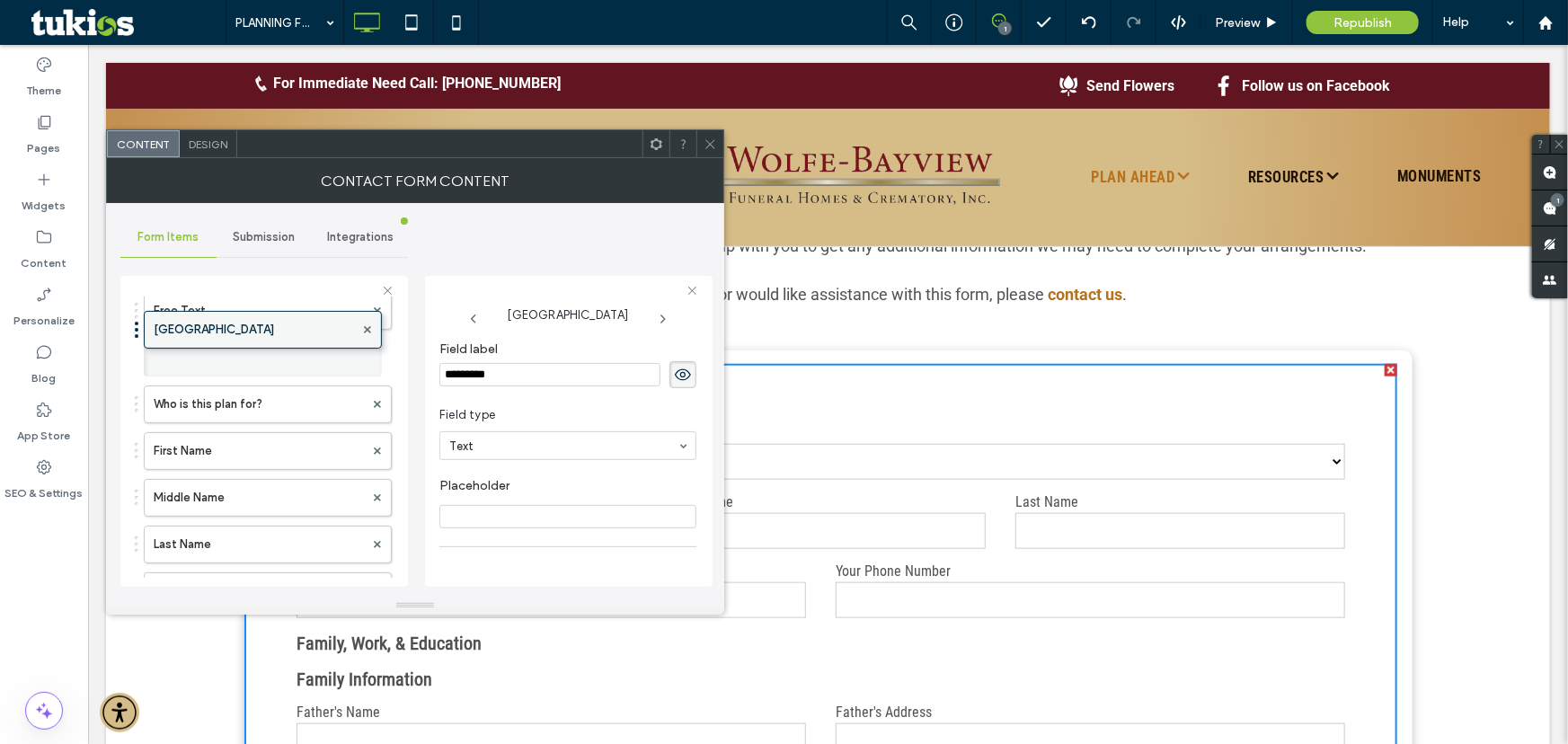
scroll to position [0, 0]
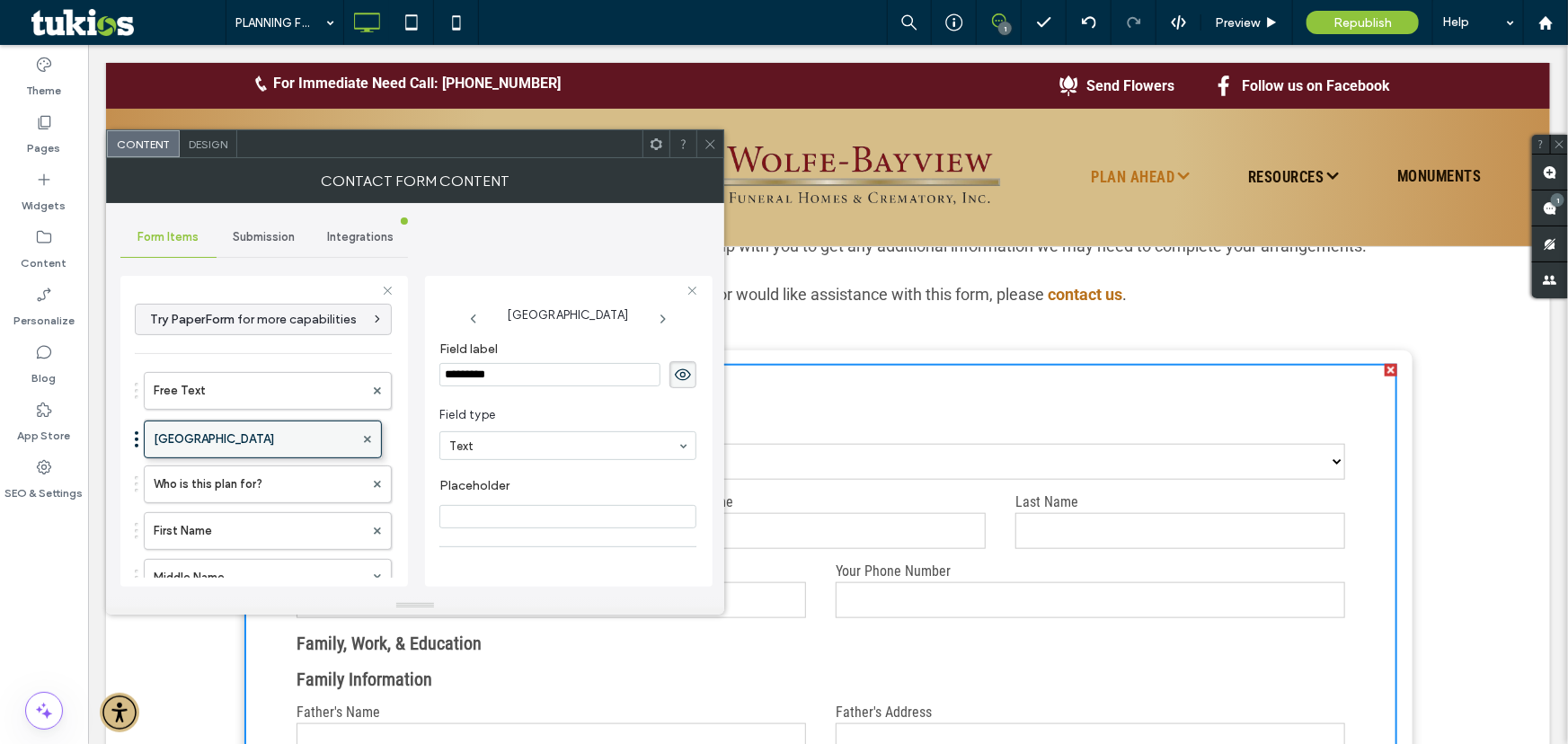
drag, startPoint x: 322, startPoint y: 519, endPoint x: 323, endPoint y: 446, distance: 73.0
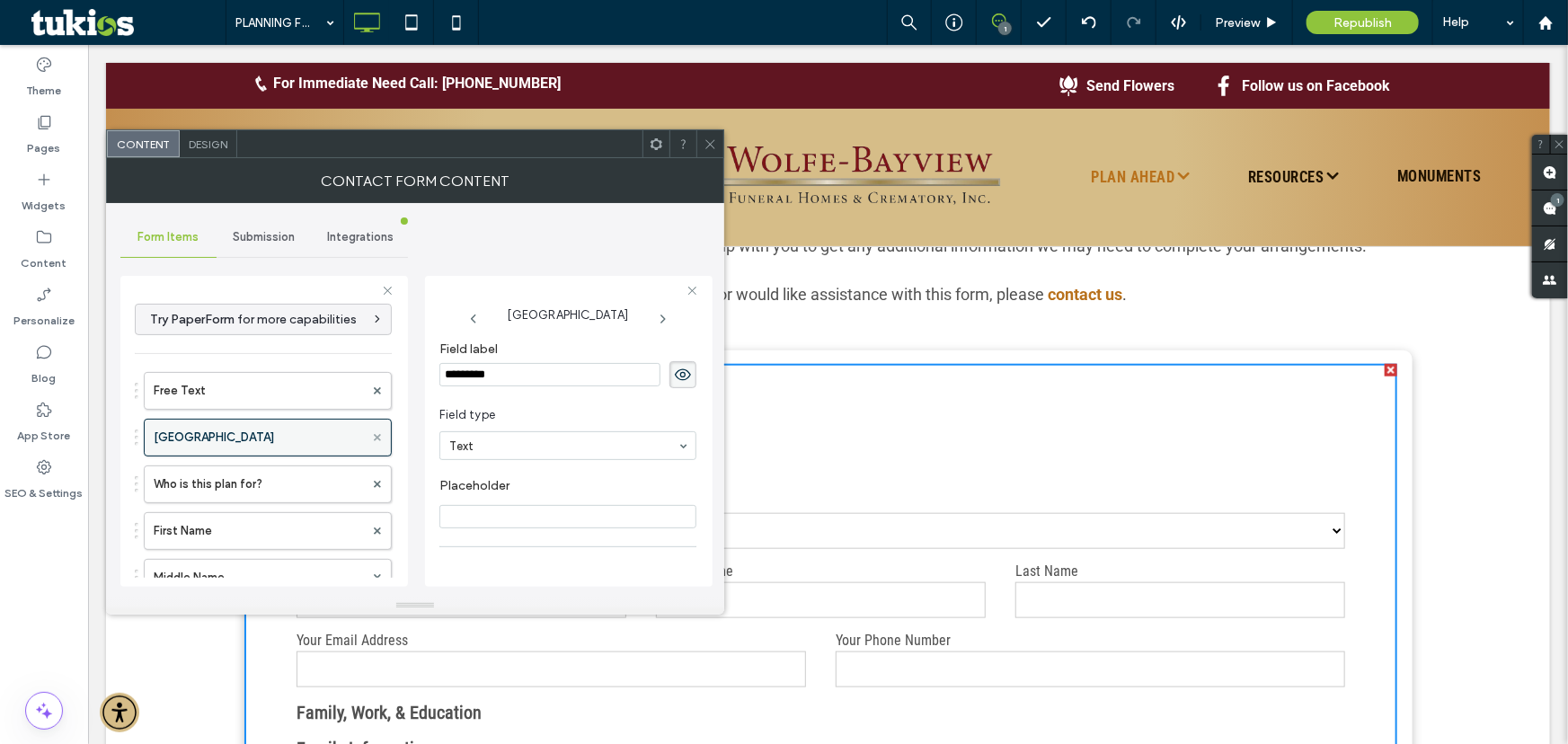
click at [374, 436] on icon at bounding box center [377, 437] width 8 height 8
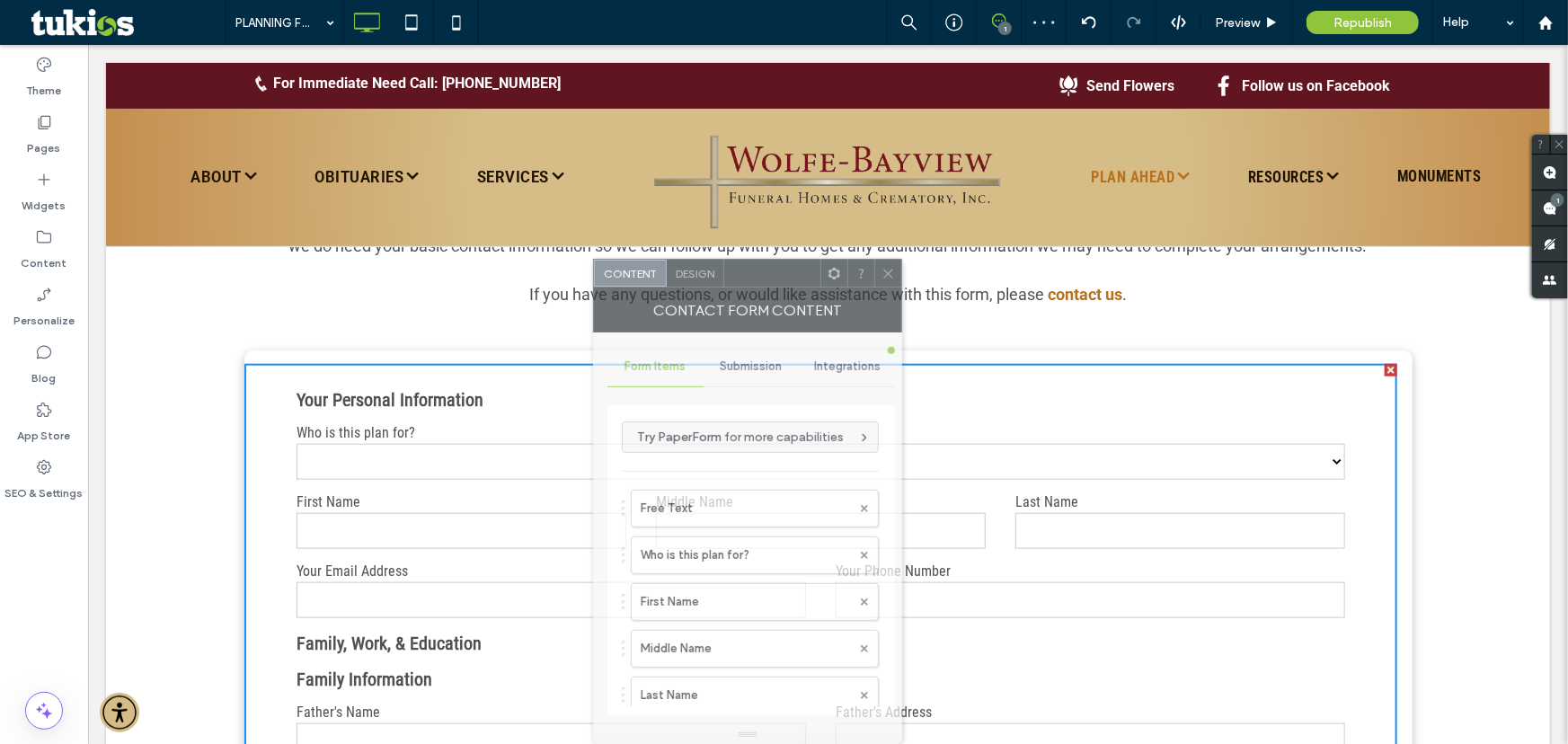
drag, startPoint x: 310, startPoint y: 151, endPoint x: 617, endPoint y: 393, distance: 390.9
click at [795, 373] on div "Content Design Contact Form Content Form Items Submission Integrations Try Pape…" at bounding box center [747, 501] width 309 height 485
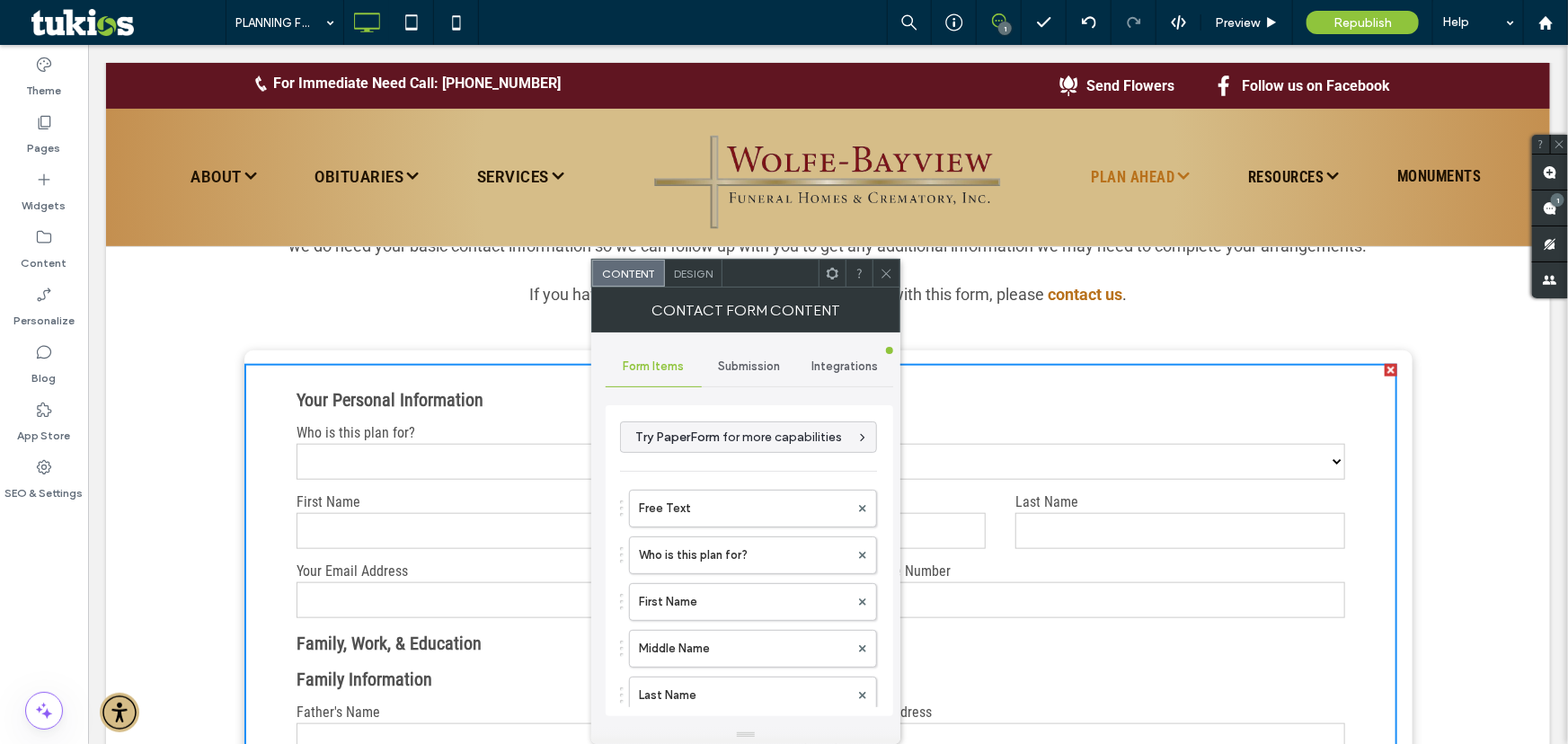
click at [881, 271] on icon at bounding box center [887, 273] width 13 height 13
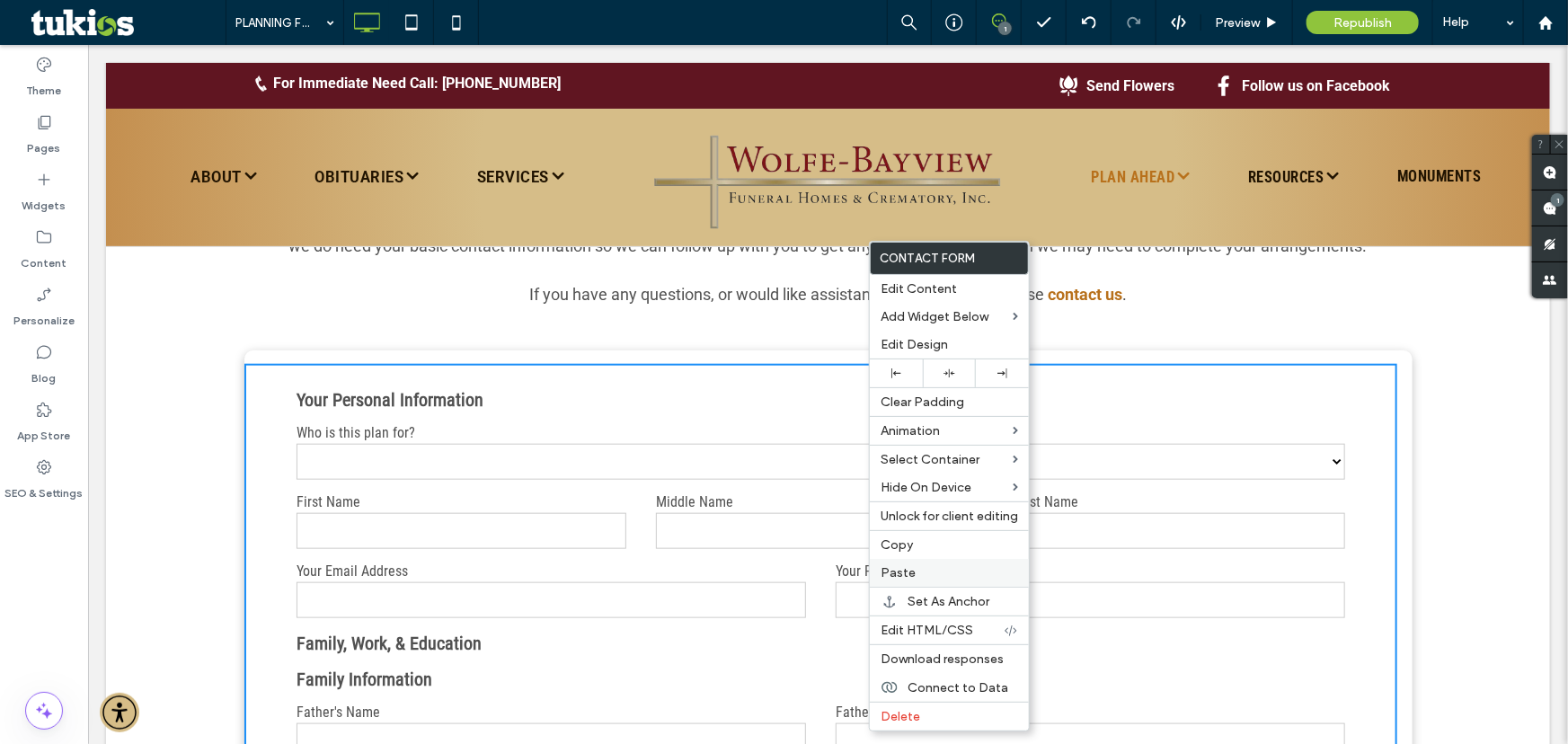
click at [916, 576] on label "Paste" at bounding box center [950, 572] width 138 height 15
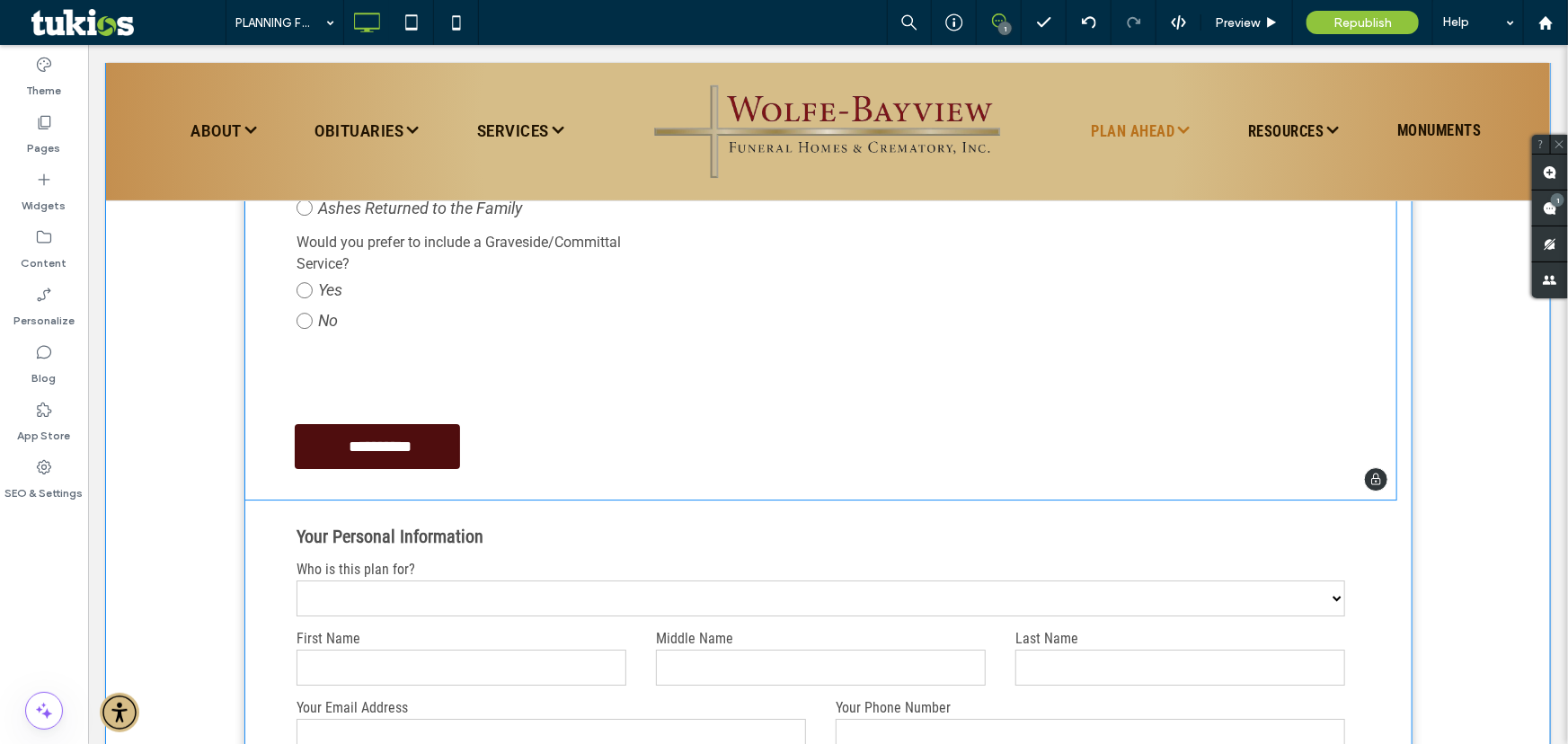
scroll to position [2939, 0]
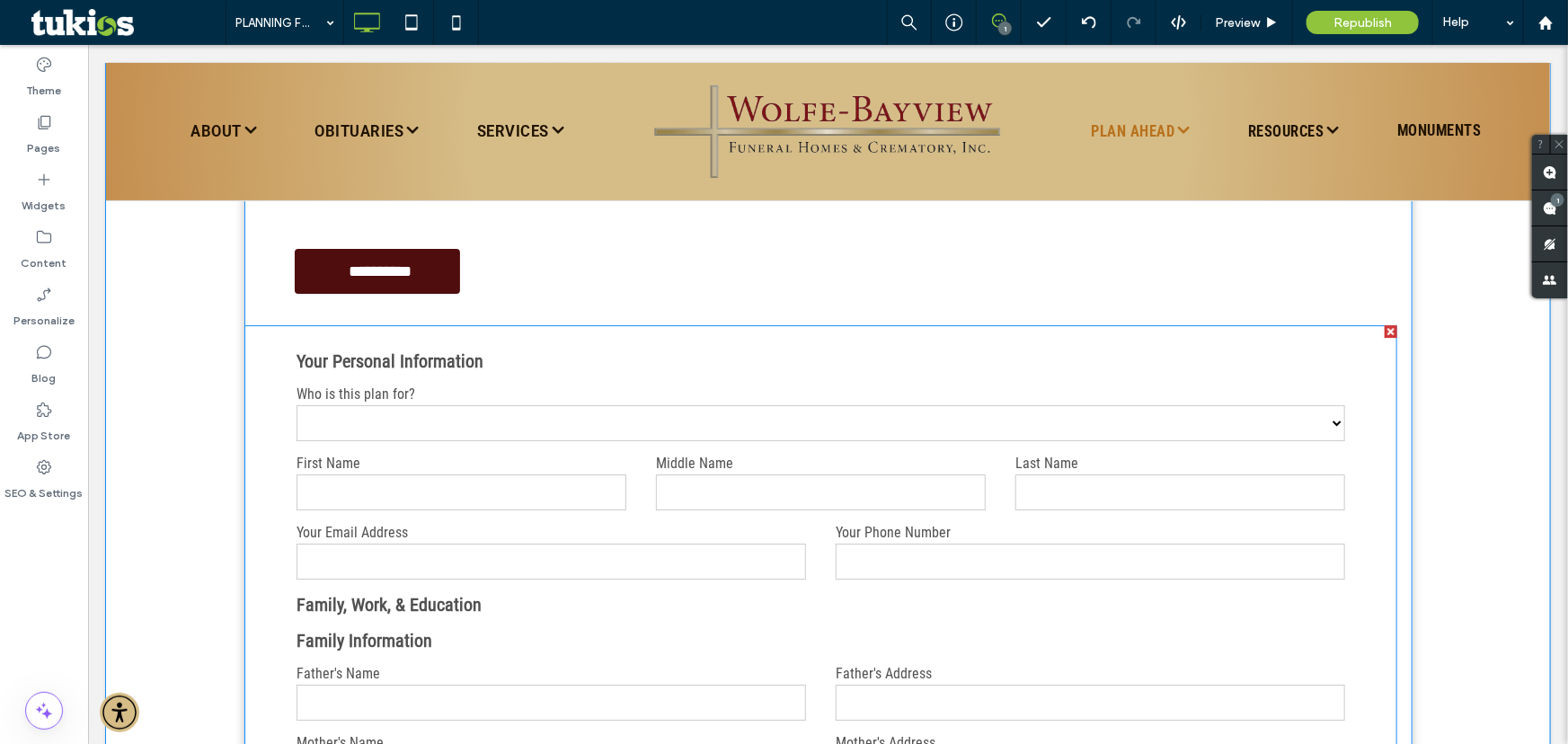
click at [1384, 326] on div at bounding box center [1389, 329] width 12 height 12
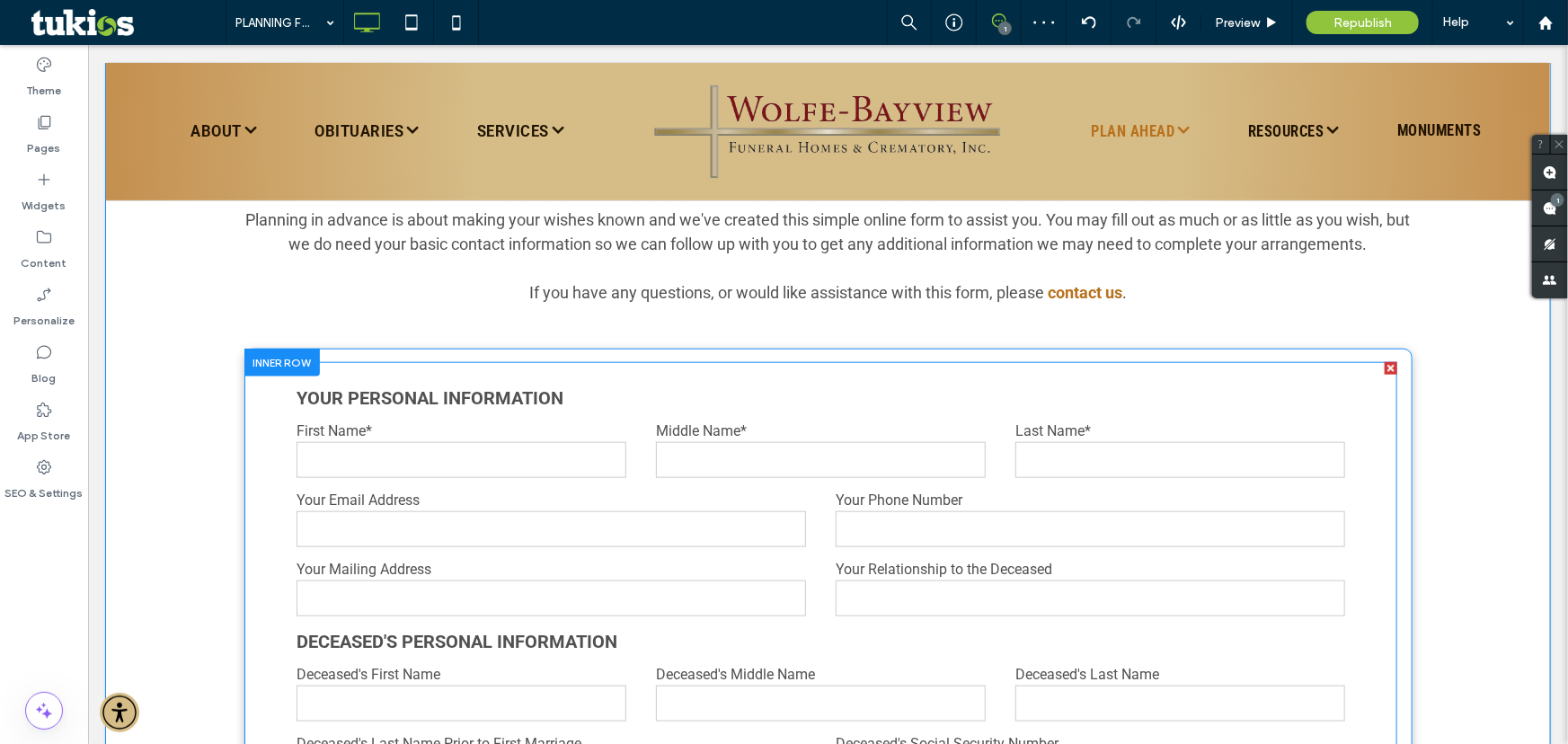
scroll to position [734, 0]
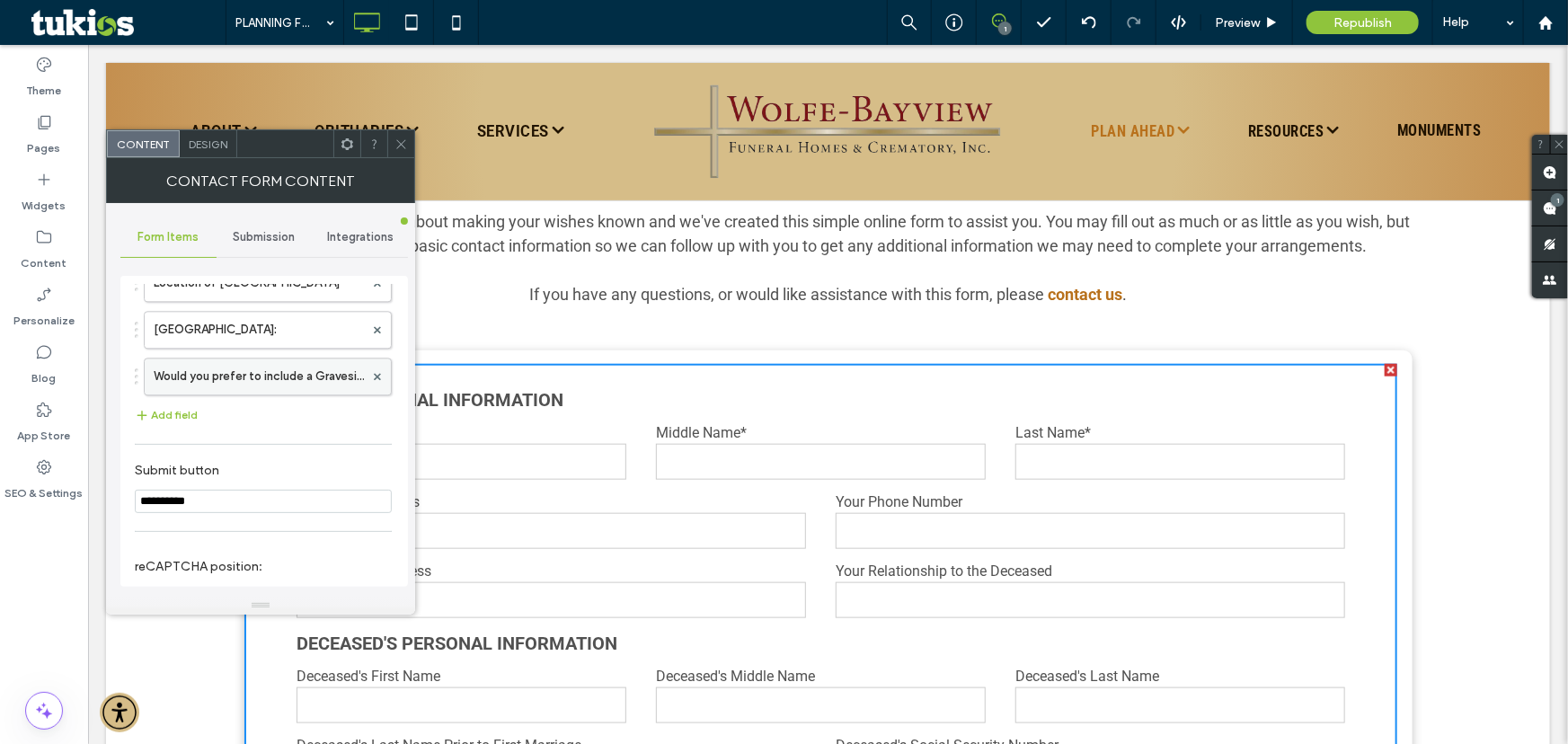
scroll to position [2237, 0]
click at [140, 415] on icon "button" at bounding box center [141, 421] width 14 height 14
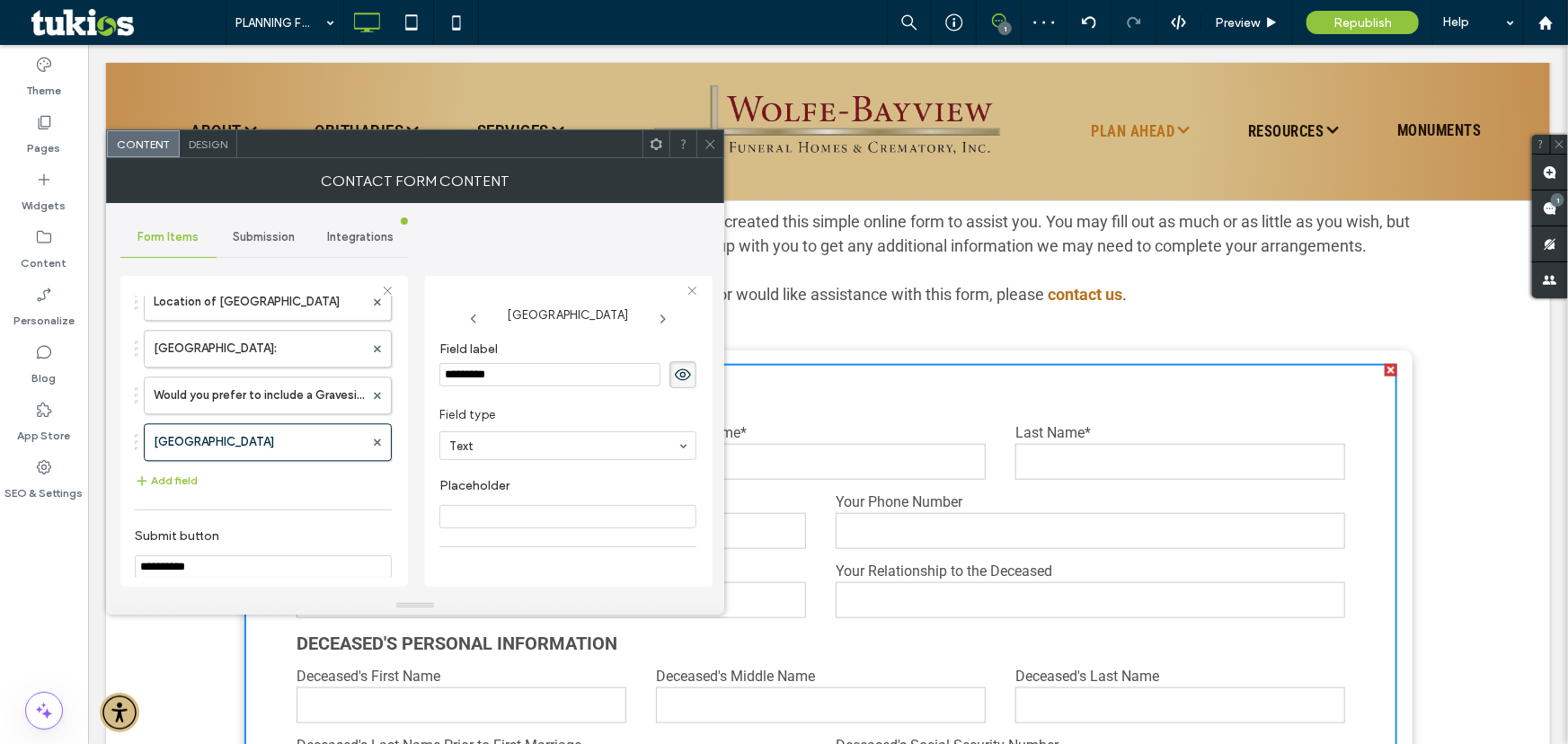
drag, startPoint x: 512, startPoint y: 379, endPoint x: 440, endPoint y: 368, distance: 72.8
click at [440, 368] on input "*********" at bounding box center [549, 374] width 221 height 23
type input "**********"
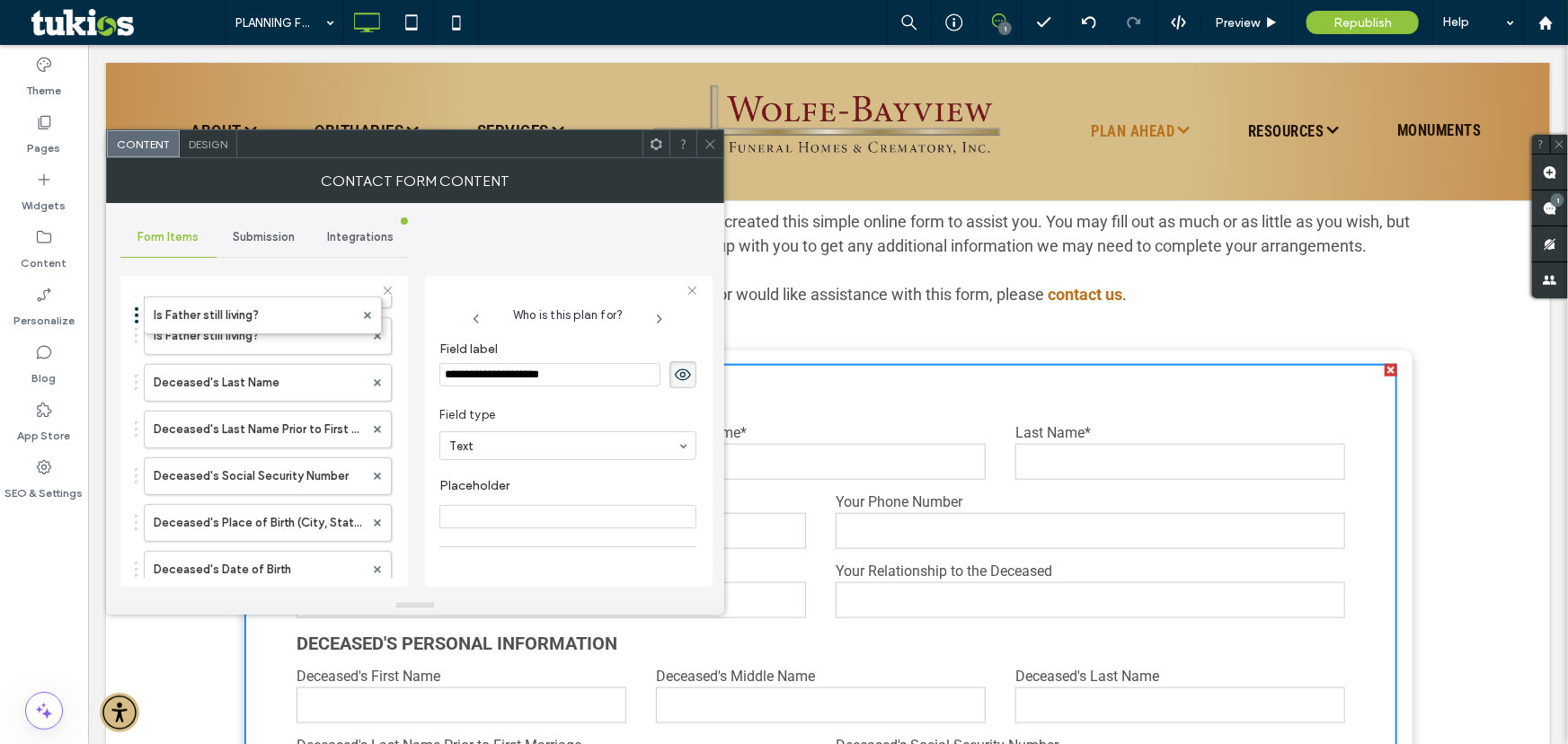
scroll to position [605, 0]
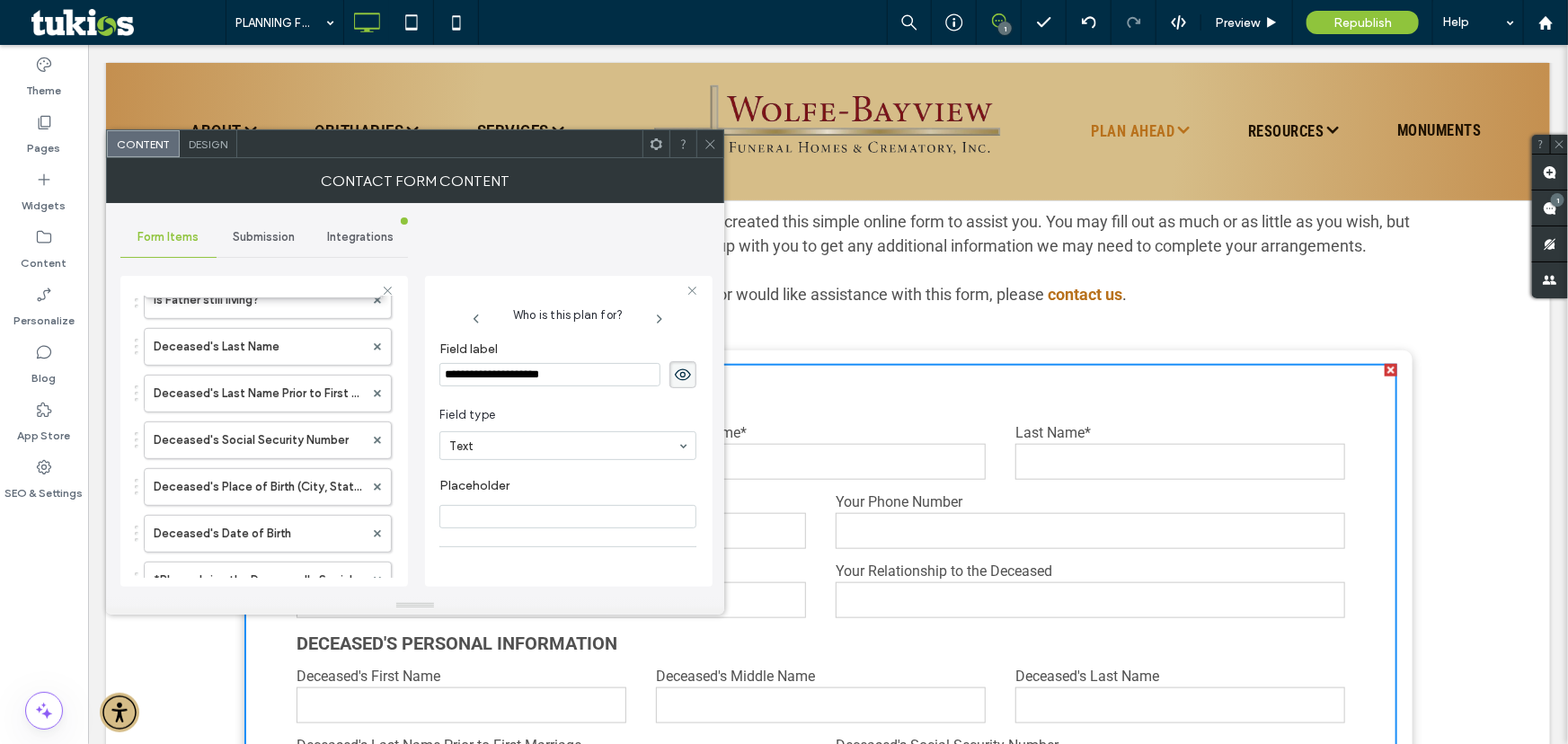
drag, startPoint x: 170, startPoint y: 444, endPoint x: 244, endPoint y: 483, distance: 83.6
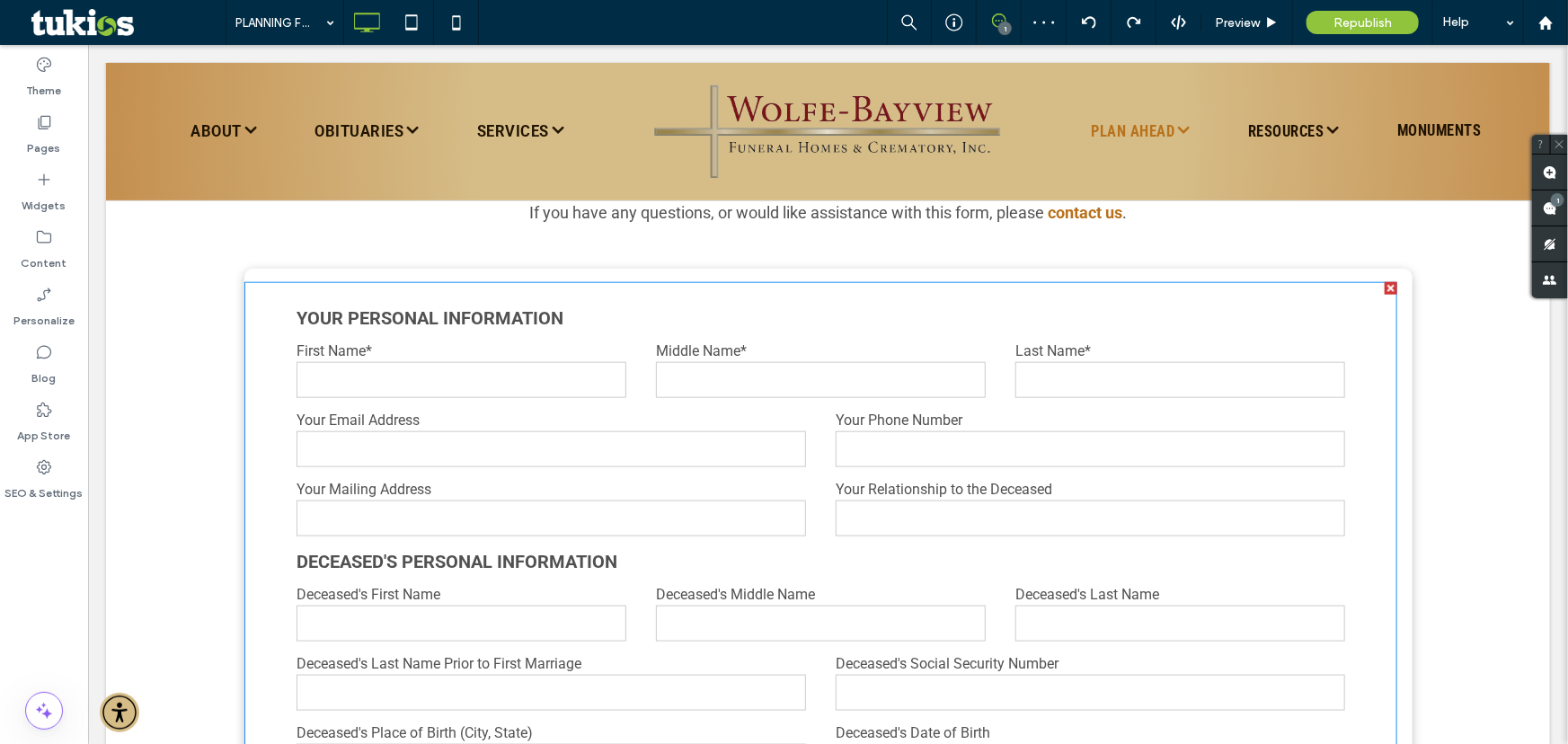
scroll to position [898, 0]
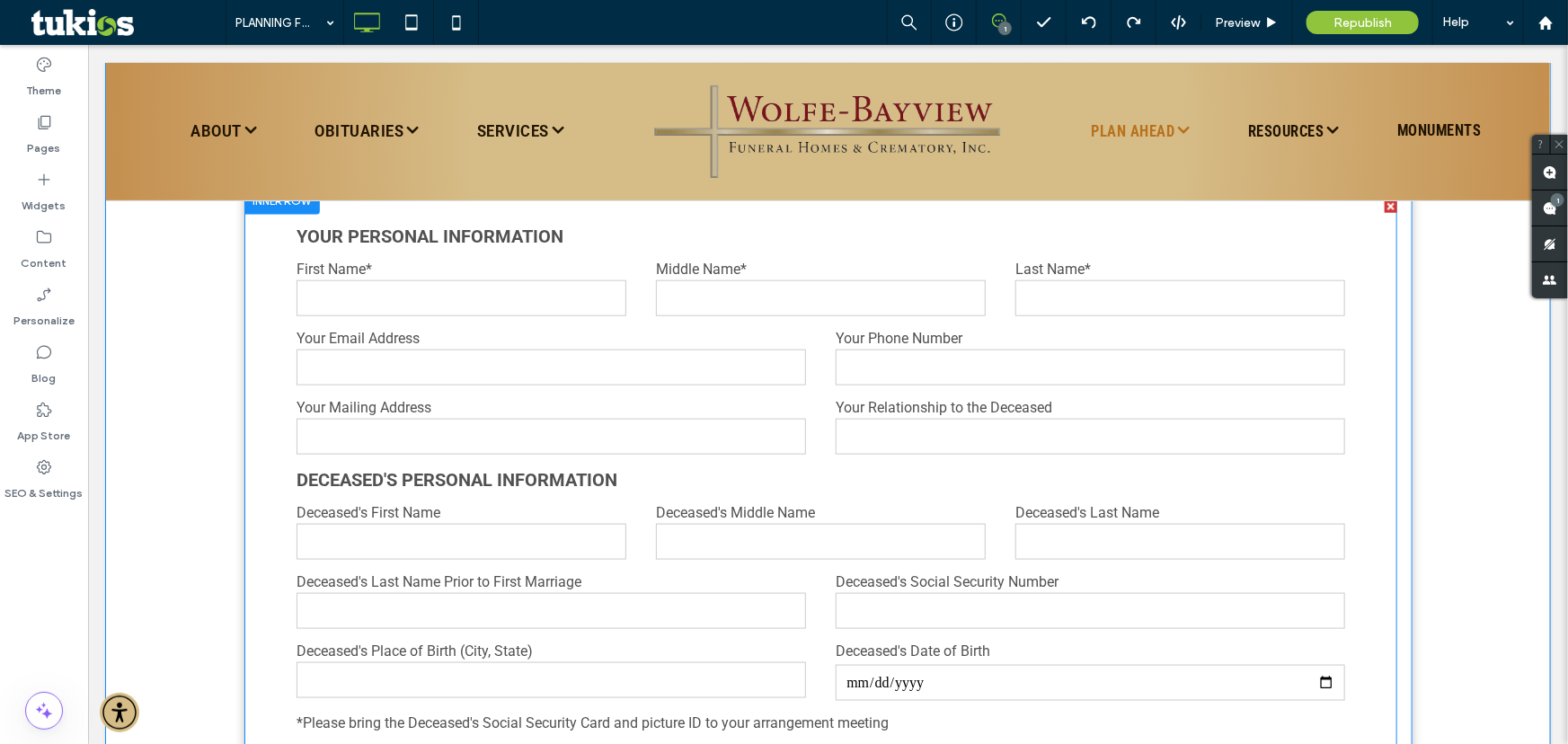
click at [868, 426] on input "text" at bounding box center [1089, 436] width 508 height 36
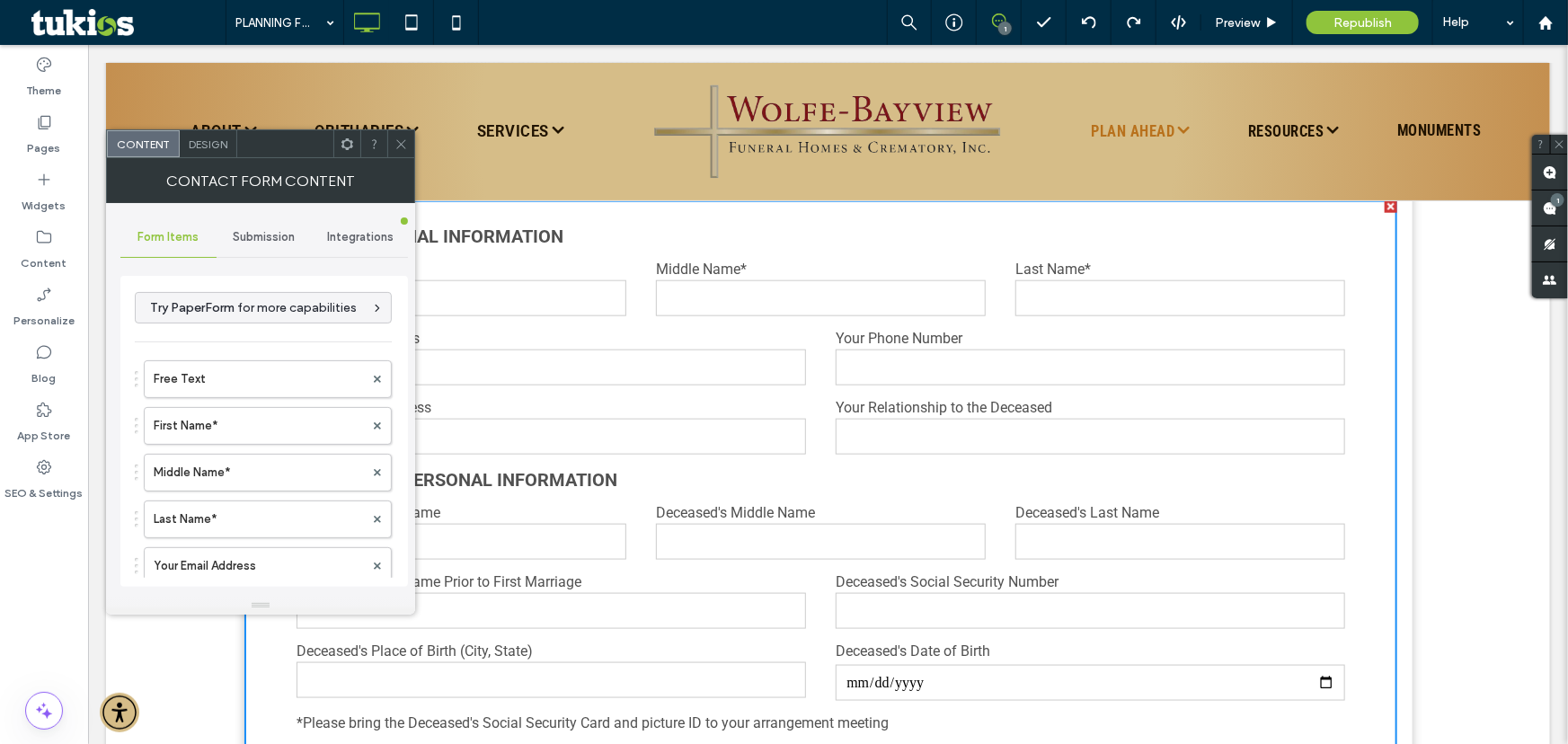
click at [399, 138] on icon at bounding box center [401, 144] width 13 height 13
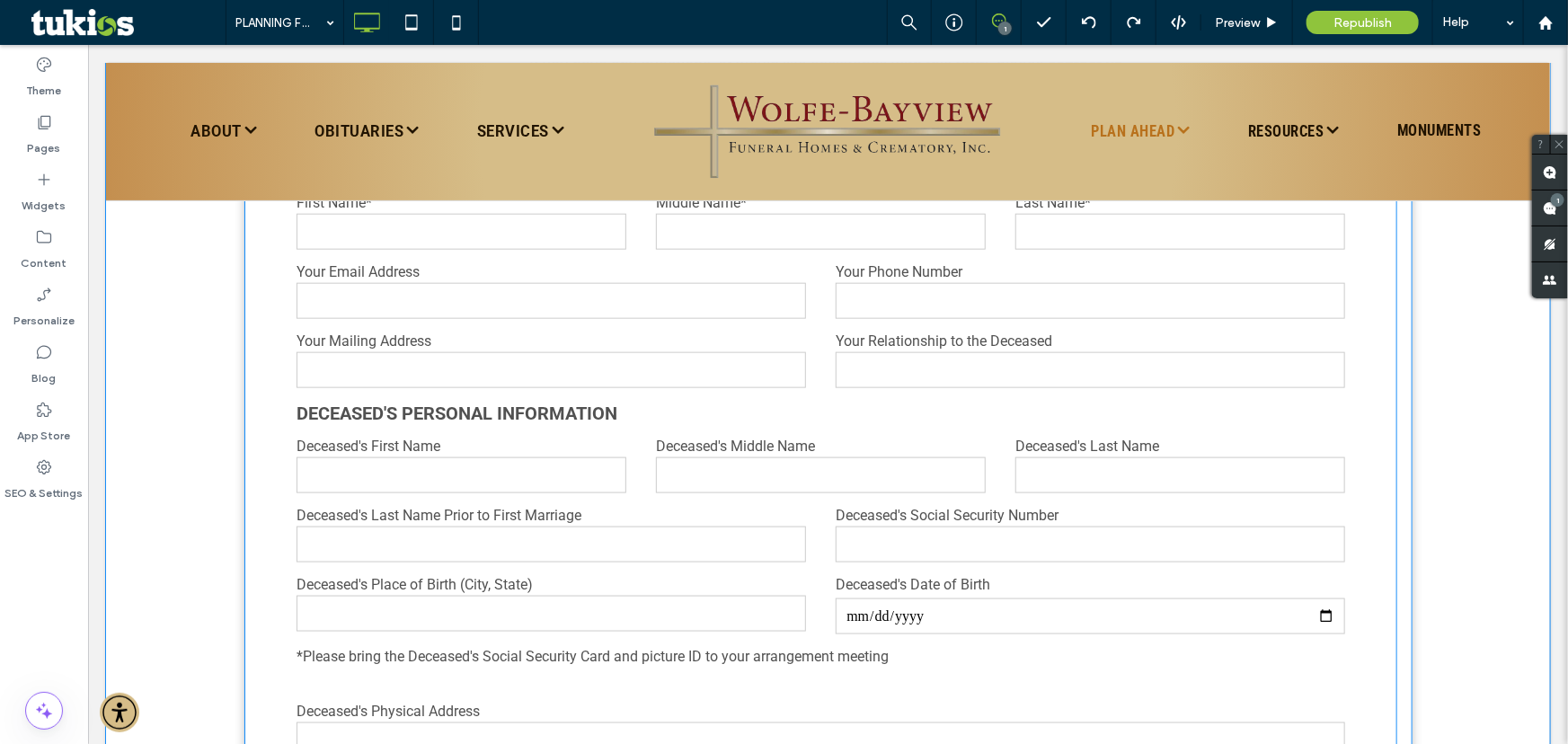
scroll to position [734, 0]
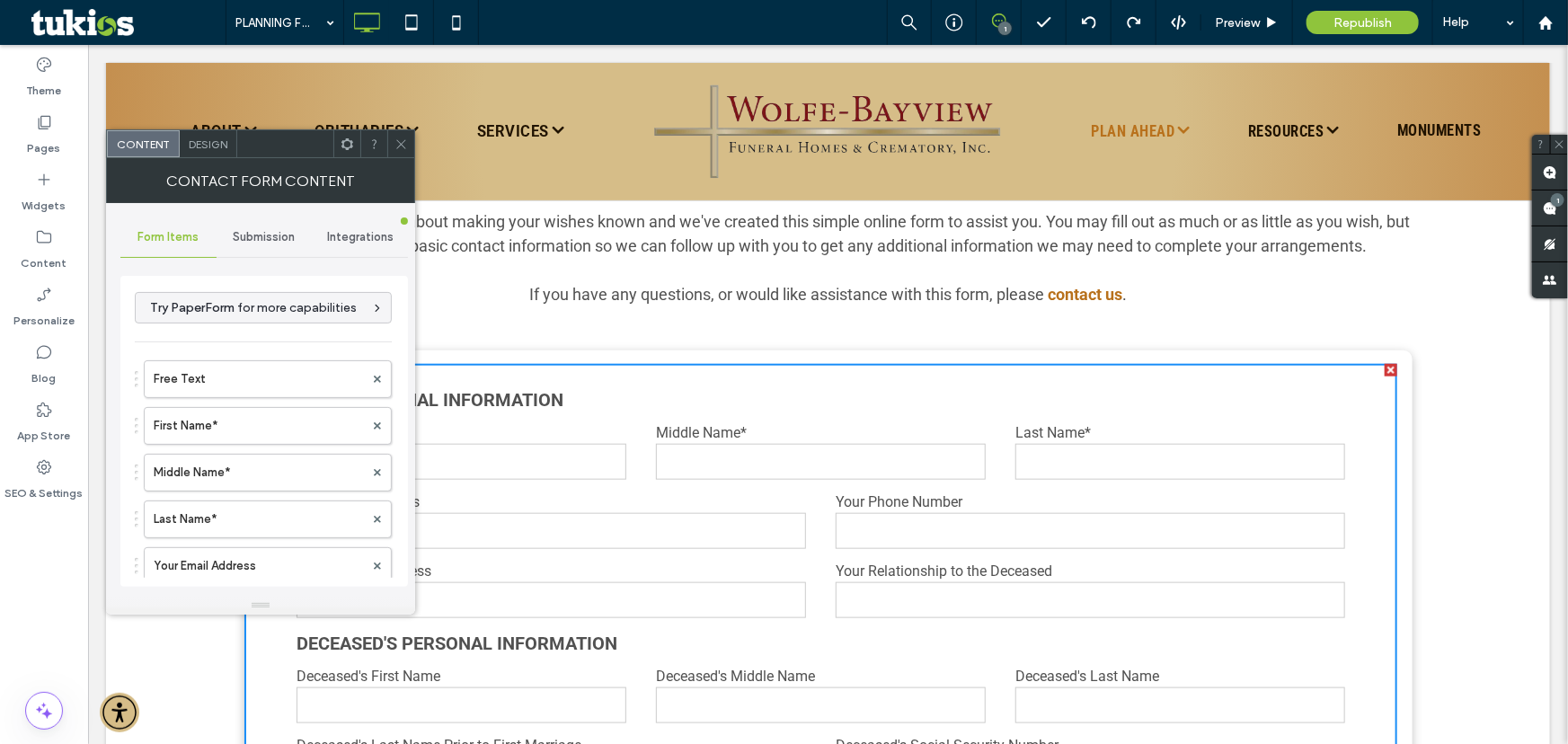
drag, startPoint x: 271, startPoint y: 433, endPoint x: 412, endPoint y: 465, distance: 144.6
click at [412, 465] on div "Form Items Submission Integrations Try PaperForm for more capabilities Free Tex…" at bounding box center [260, 400] width 309 height 393
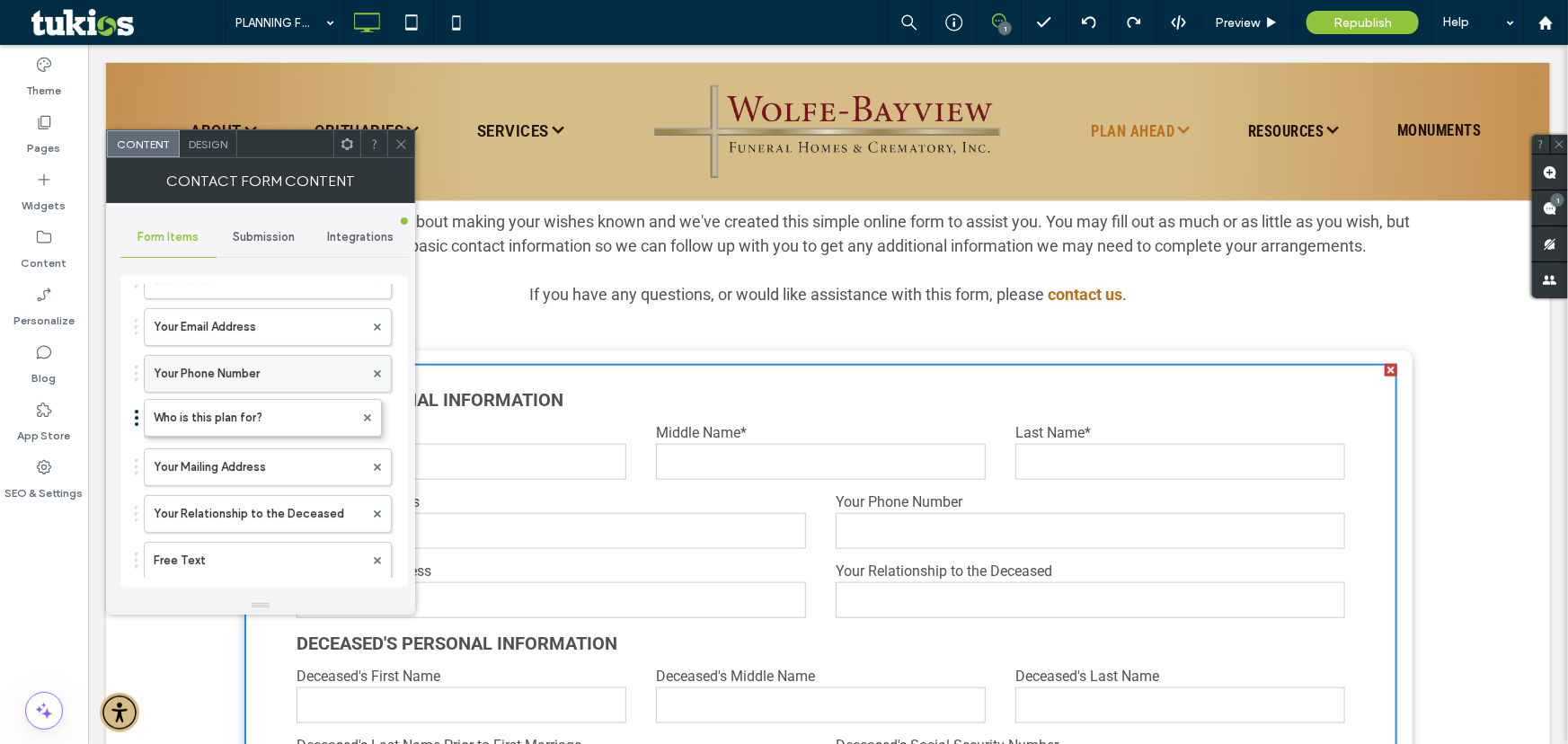
scroll to position [268, 0]
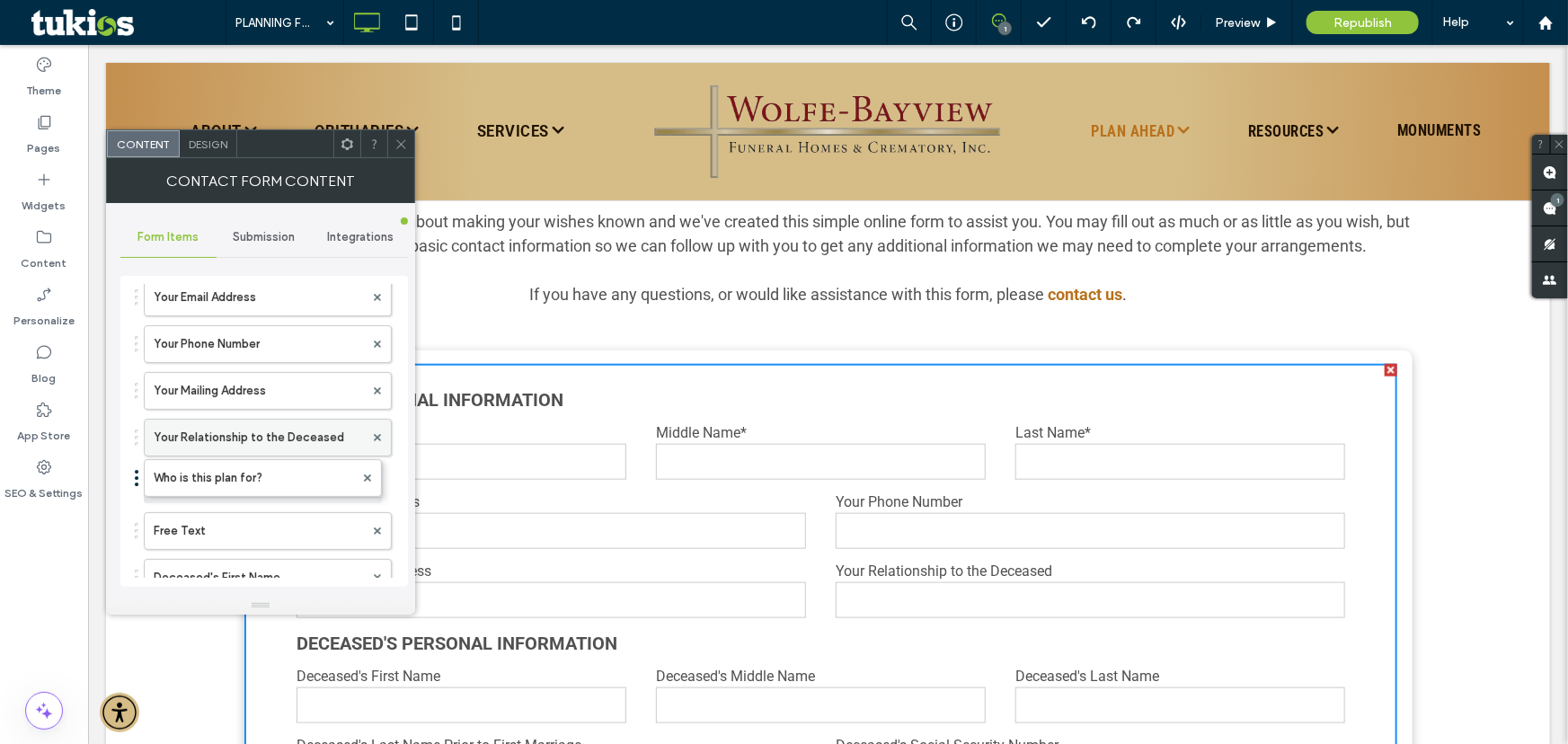
drag, startPoint x: 254, startPoint y: 459, endPoint x: 285, endPoint y: 440, distance: 36.4
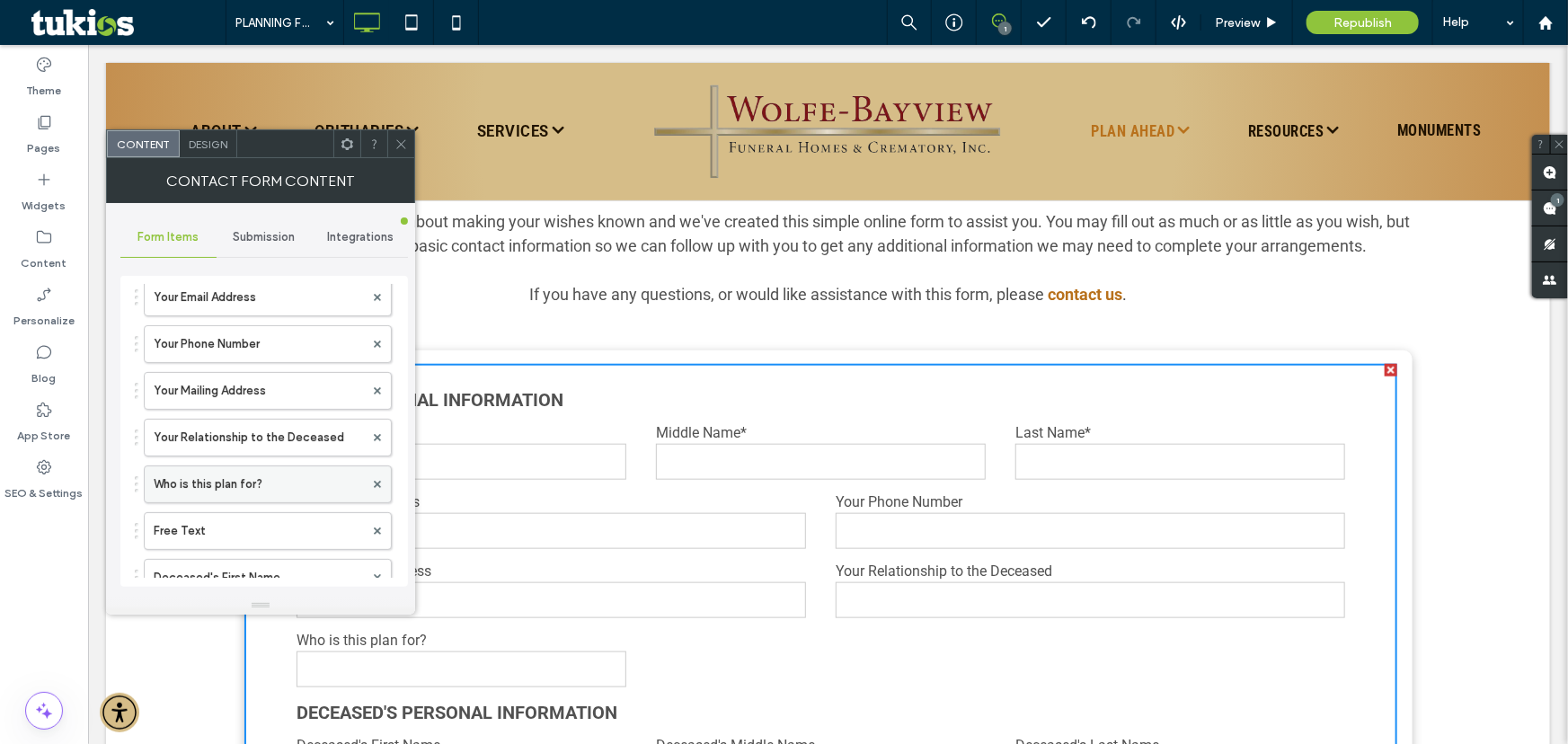
click at [261, 479] on label "Who is this plan for?" at bounding box center [259, 484] width 210 height 36
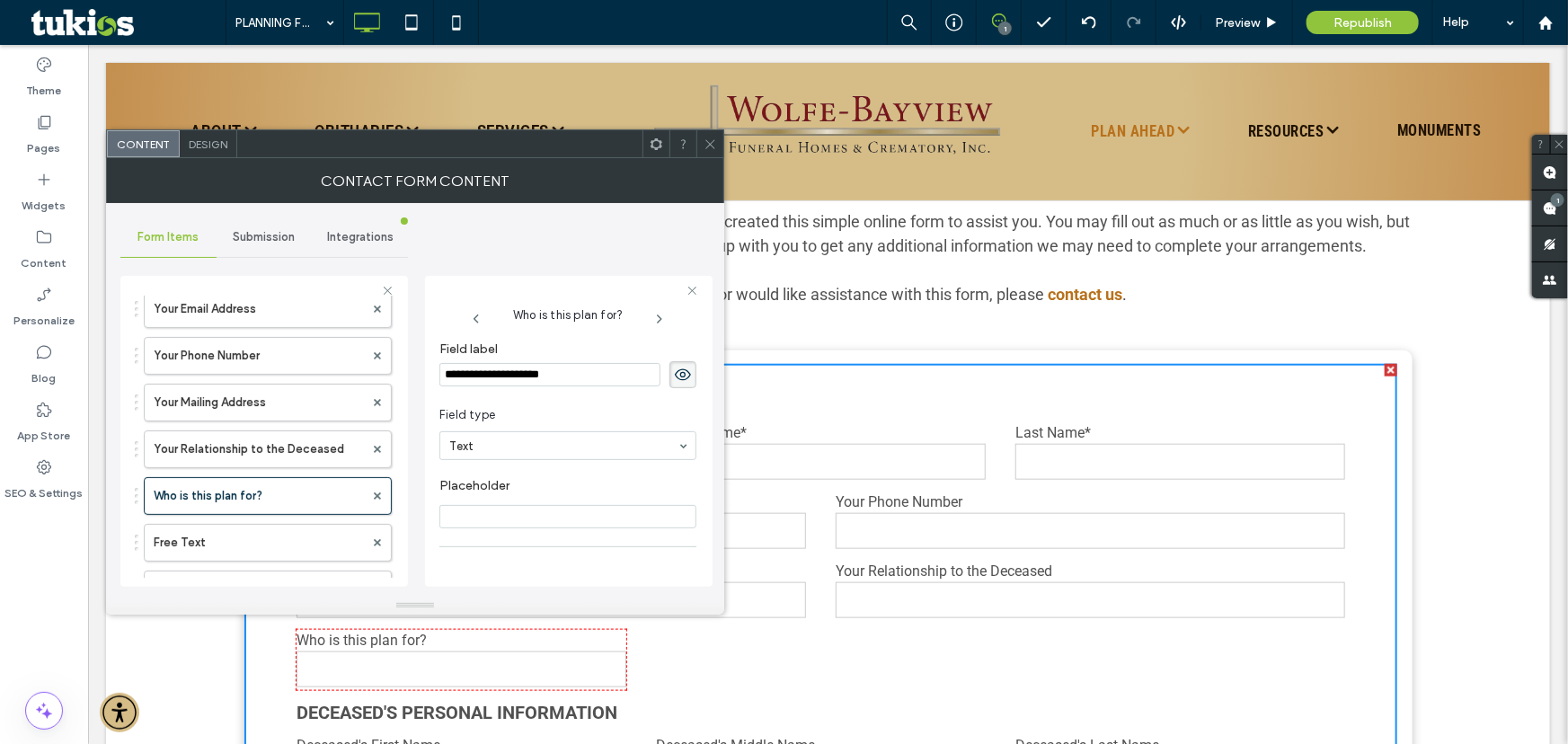
scroll to position [127, 0]
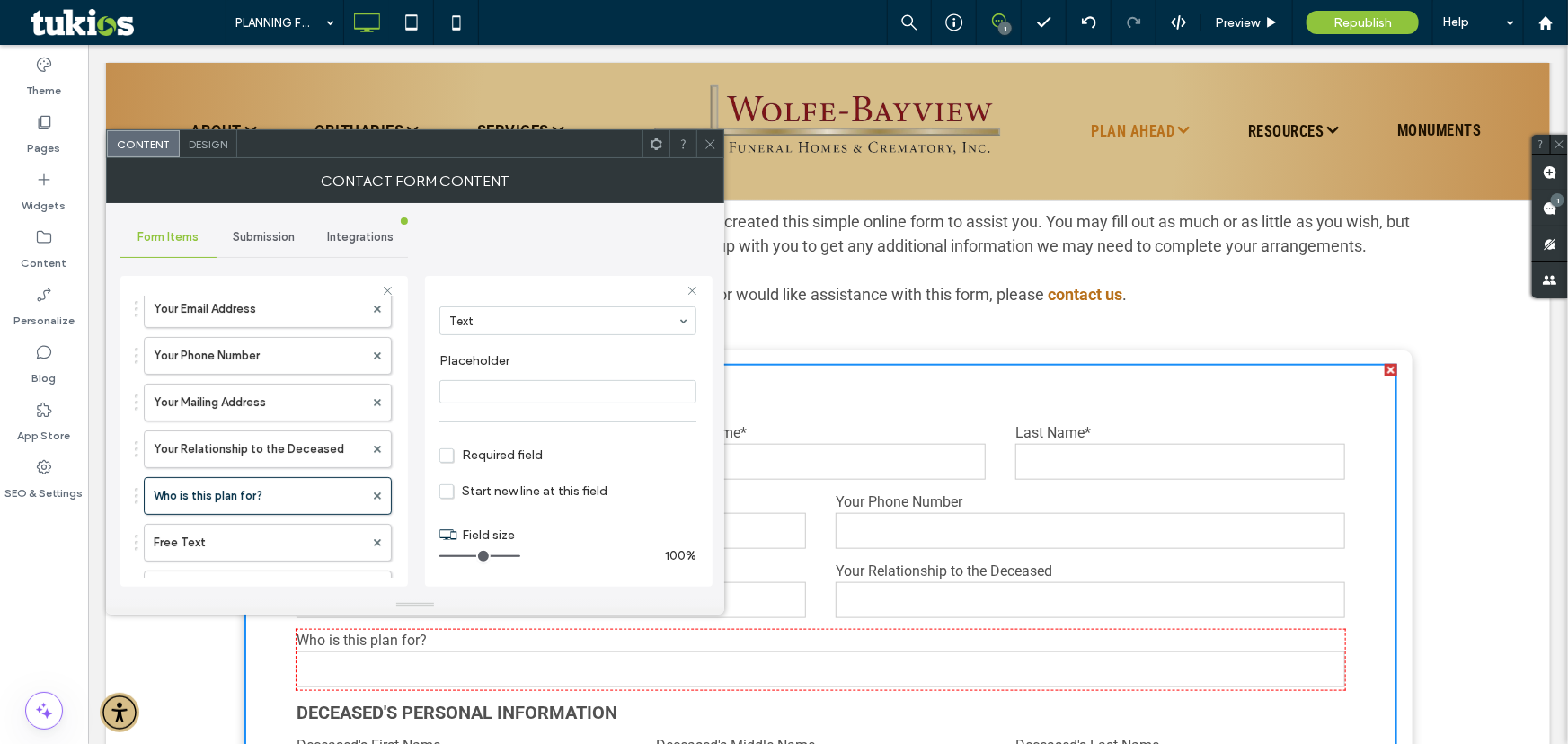
drag, startPoint x: 464, startPoint y: 554, endPoint x: 539, endPoint y: 561, distance: 75.3
type input "**"
click at [520, 557] on input "range" at bounding box center [480, 556] width 81 height 2
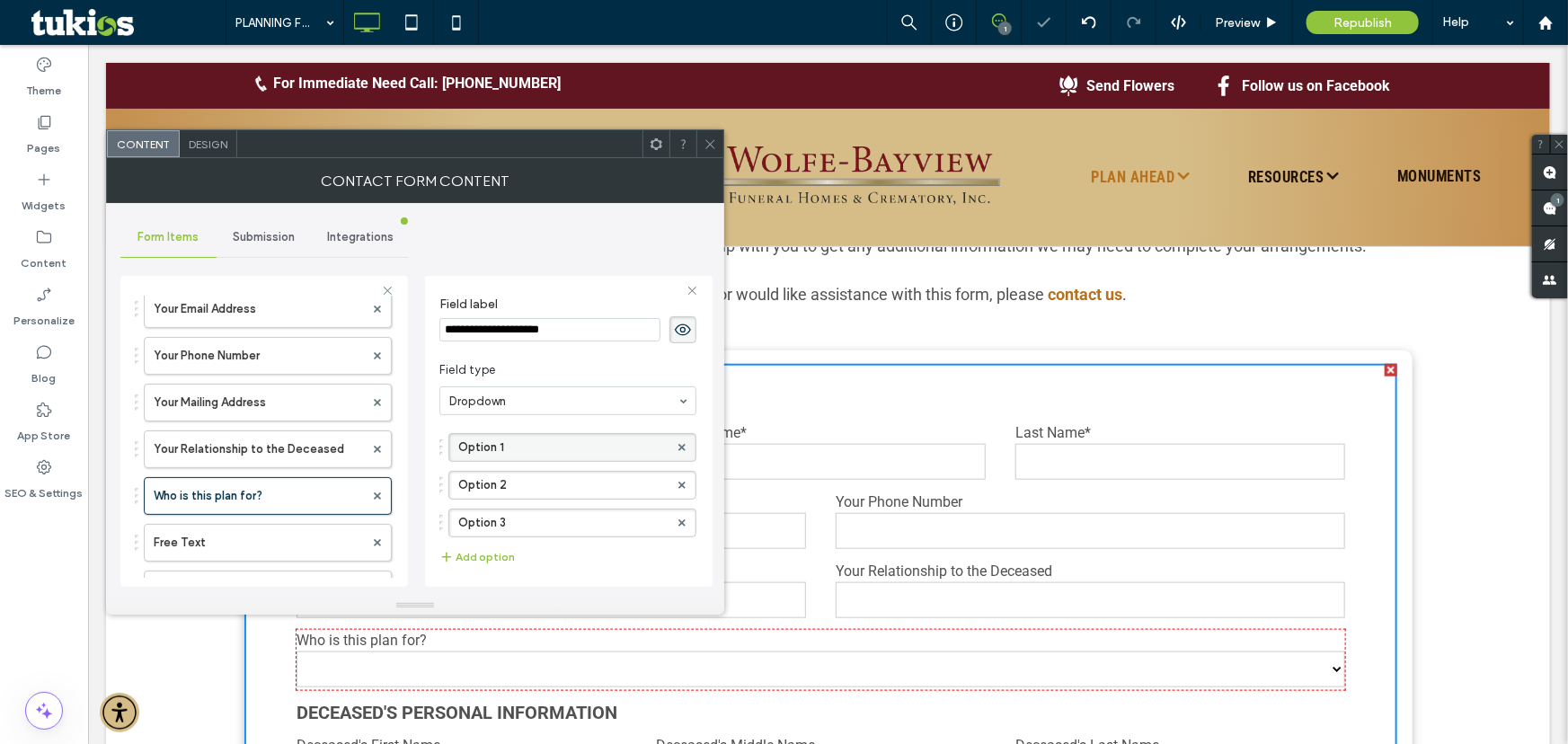
click at [514, 453] on label "Option 1" at bounding box center [564, 447] width 210 height 27
click at [553, 445] on label "Option 1" at bounding box center [564, 447] width 210 height 27
type input "******"
click at [541, 480] on label "Option 2" at bounding box center [564, 485] width 210 height 27
click at [489, 484] on label "Option 2" at bounding box center [564, 485] width 210 height 27
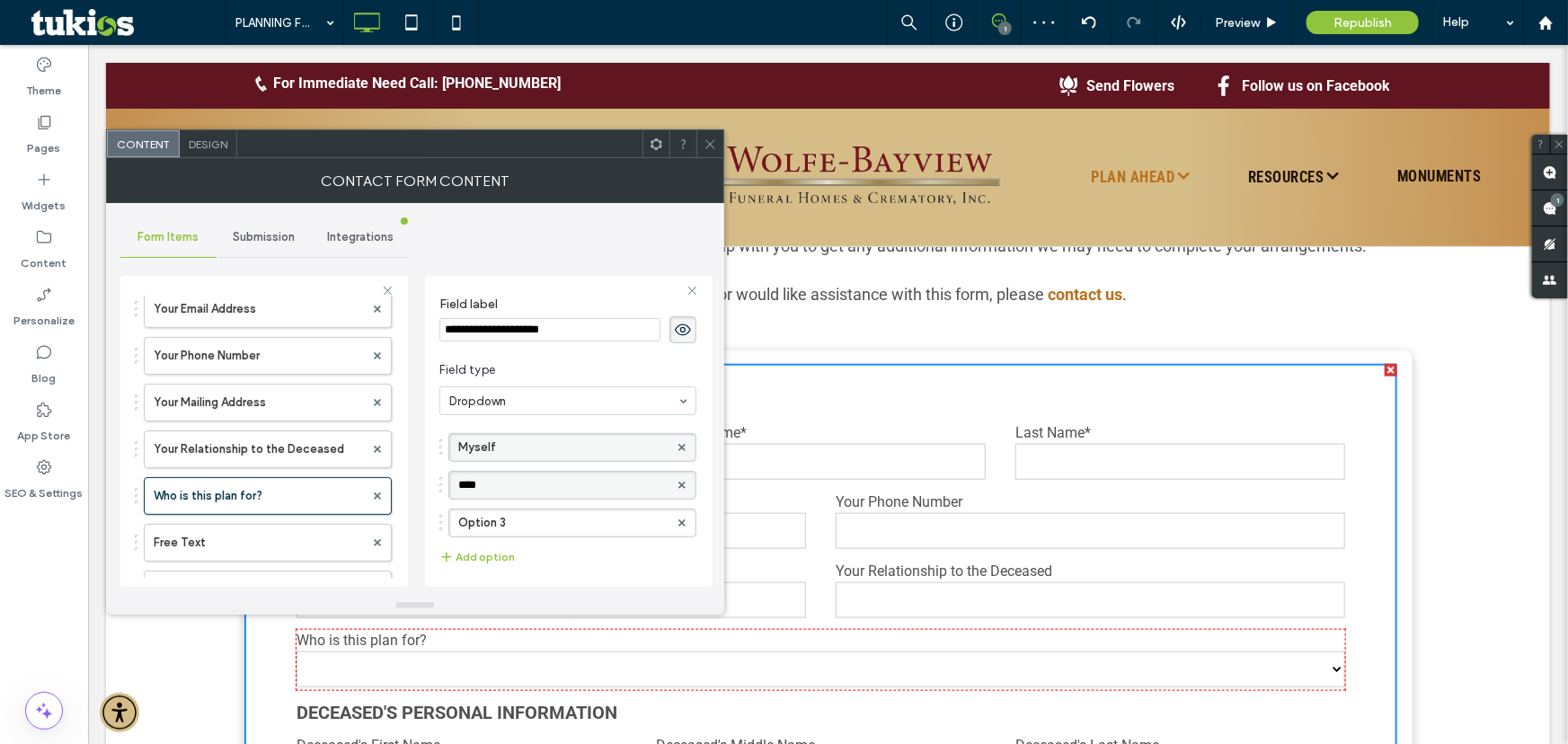
type input "***"
type input "******"
click at [510, 530] on label "Option 3" at bounding box center [564, 522] width 210 height 27
type input "******"
click at [506, 561] on button "Add option" at bounding box center [477, 557] width 75 height 22
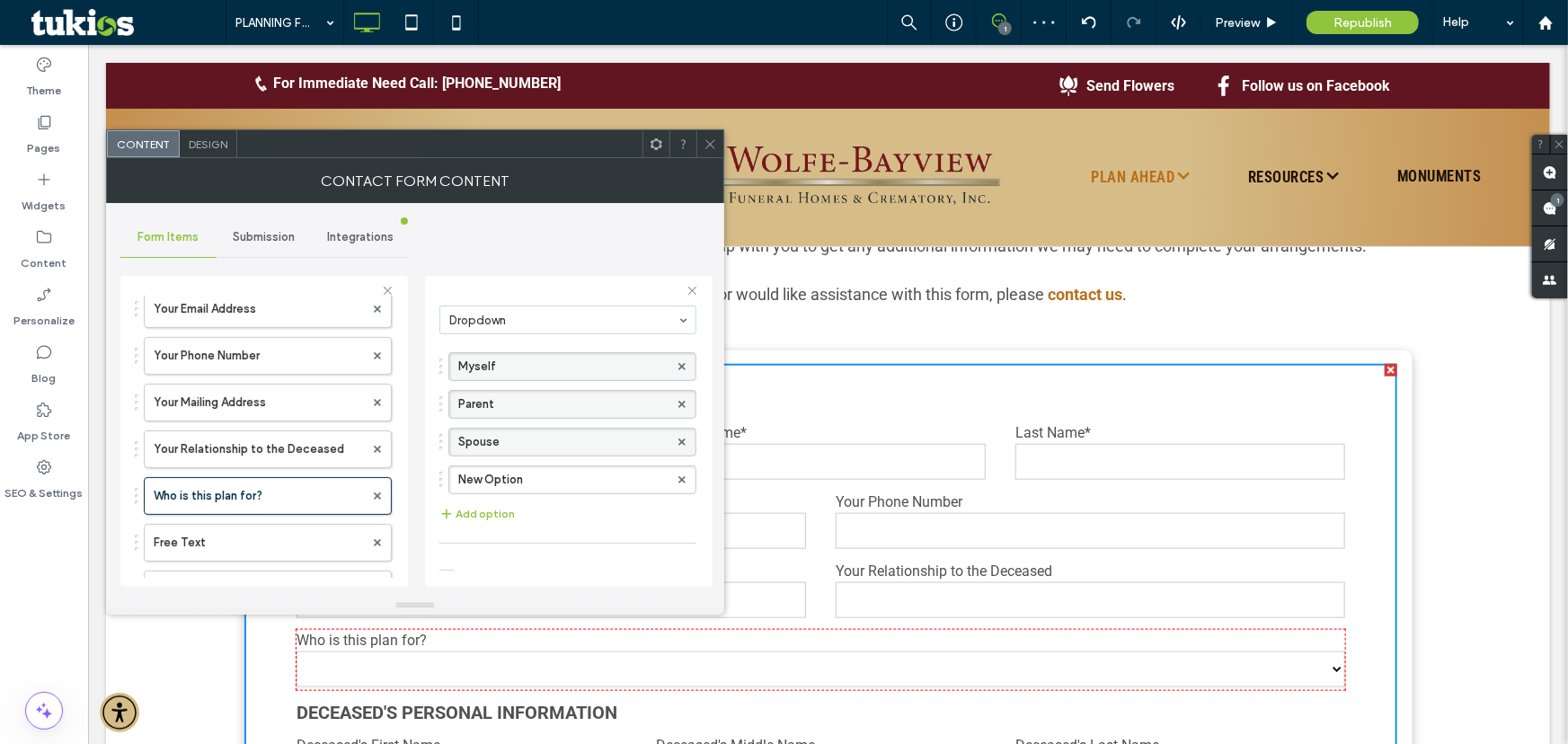
scroll to position [127, 0]
click at [575, 487] on label "New Option" at bounding box center [564, 478] width 210 height 27
type input "********"
click at [471, 503] on button "Add option" at bounding box center [477, 513] width 75 height 22
click at [539, 519] on label "New Option" at bounding box center [564, 517] width 210 height 27
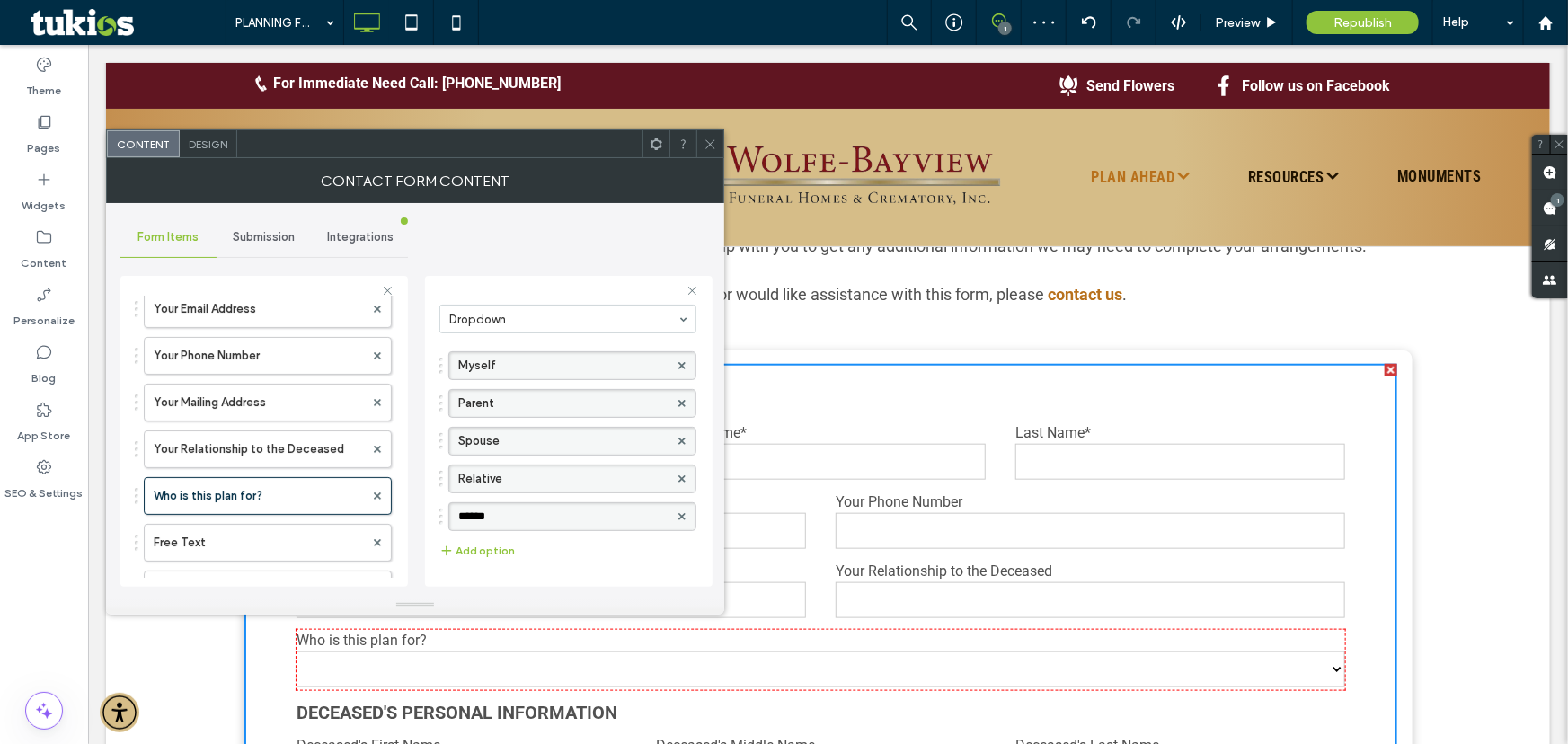
type input "*****"
click at [453, 543] on icon "button" at bounding box center [446, 550] width 14 height 14
click at [490, 552] on label "New Option" at bounding box center [564, 554] width 210 height 27
type input "******"
drag, startPoint x: 658, startPoint y: 233, endPoint x: 684, endPoint y: 205, distance: 38.2
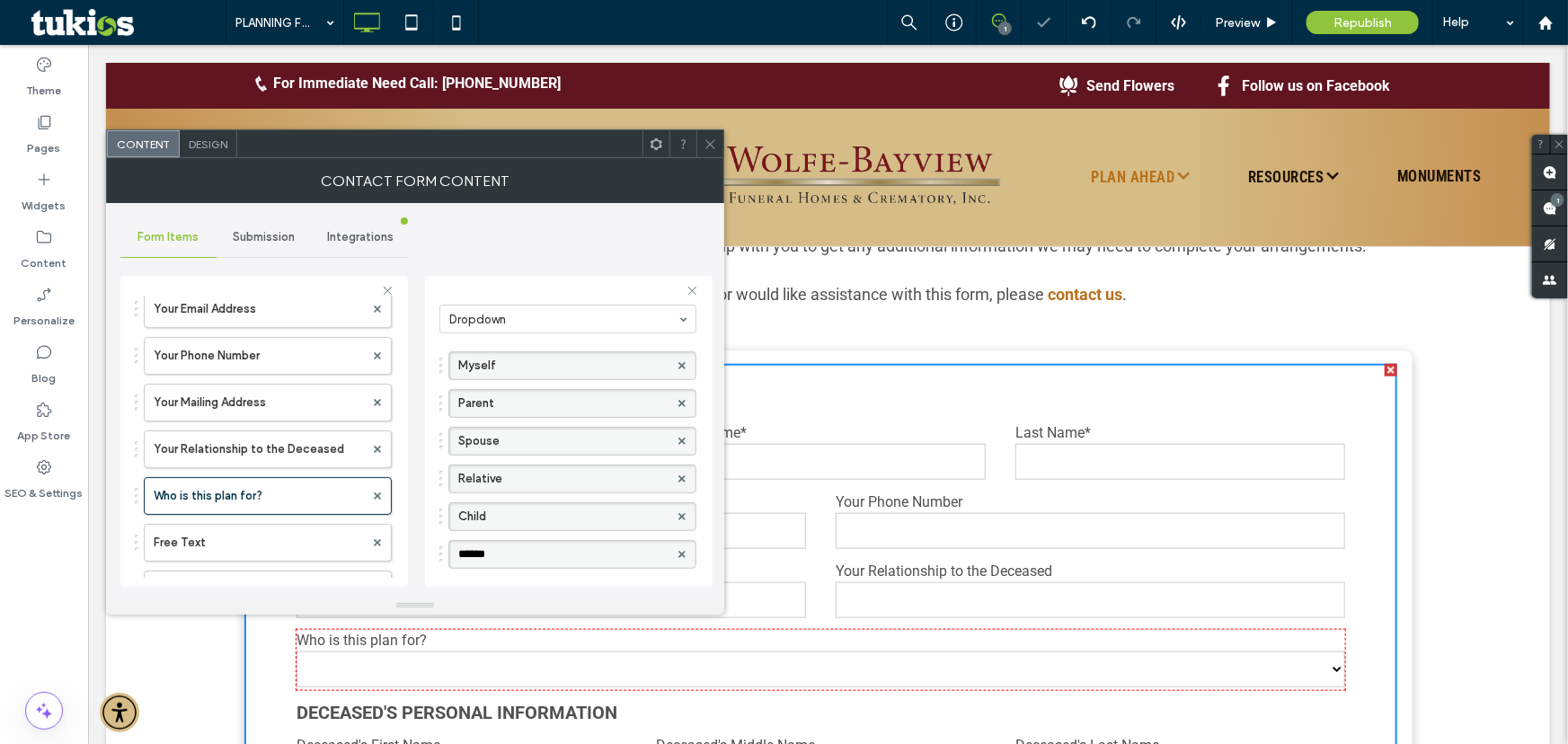
click at [659, 233] on div "Form Items Submission Integrations Try PaperForm for more capabilities Free Tex…" at bounding box center [415, 400] width 590 height 393
click at [708, 154] on span at bounding box center [710, 143] width 13 height 27
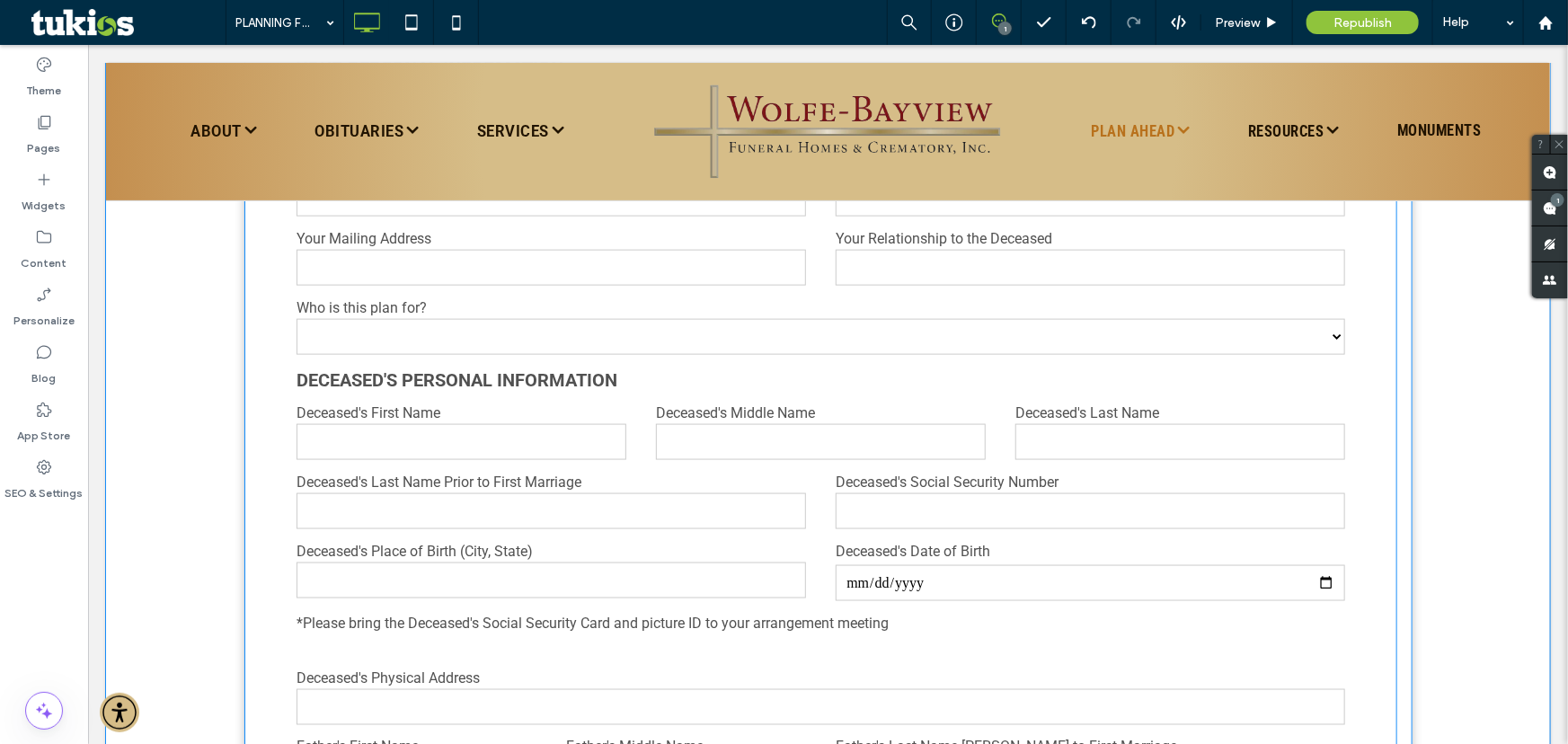
scroll to position [1061, 0]
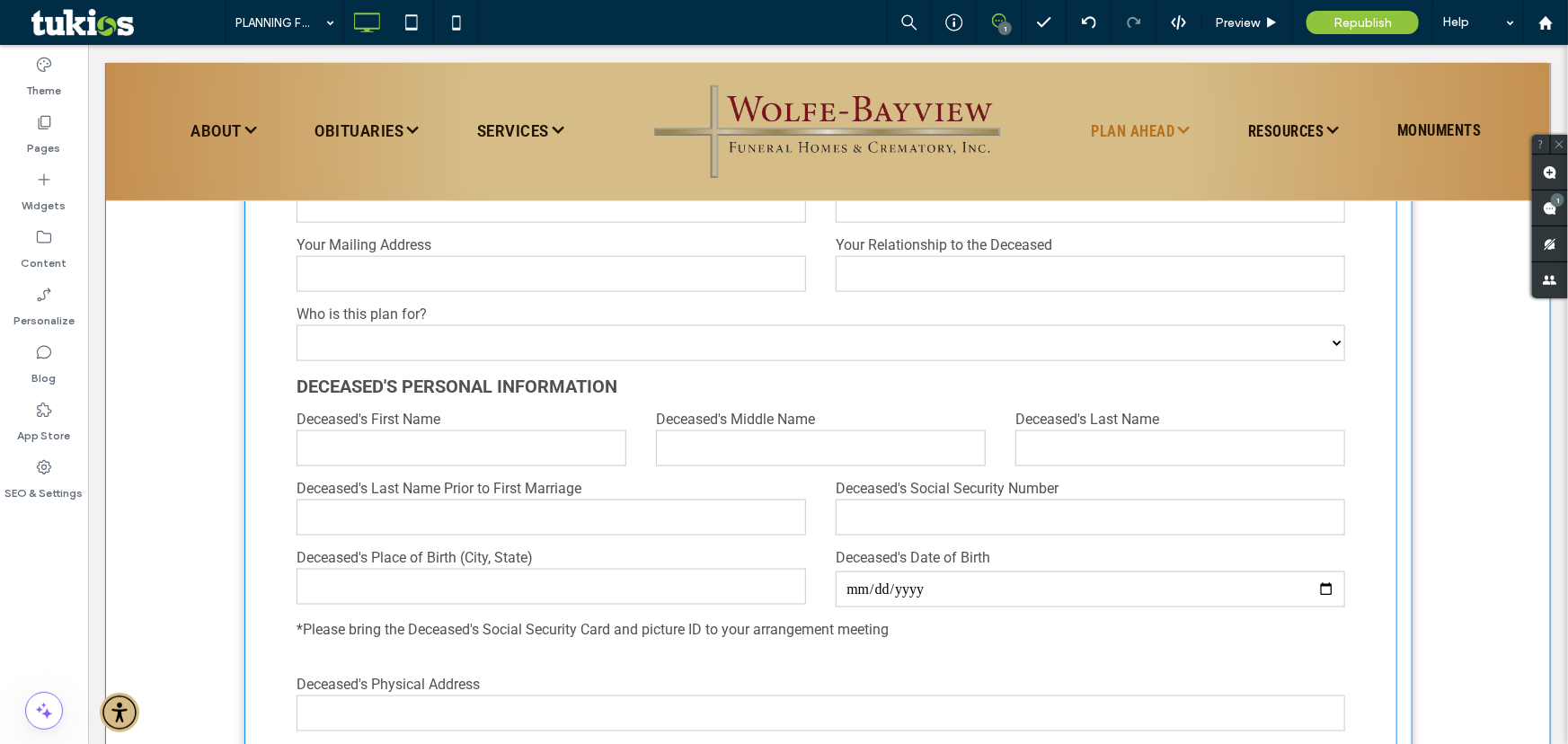
click at [421, 526] on input "text" at bounding box center [549, 517] width 508 height 36
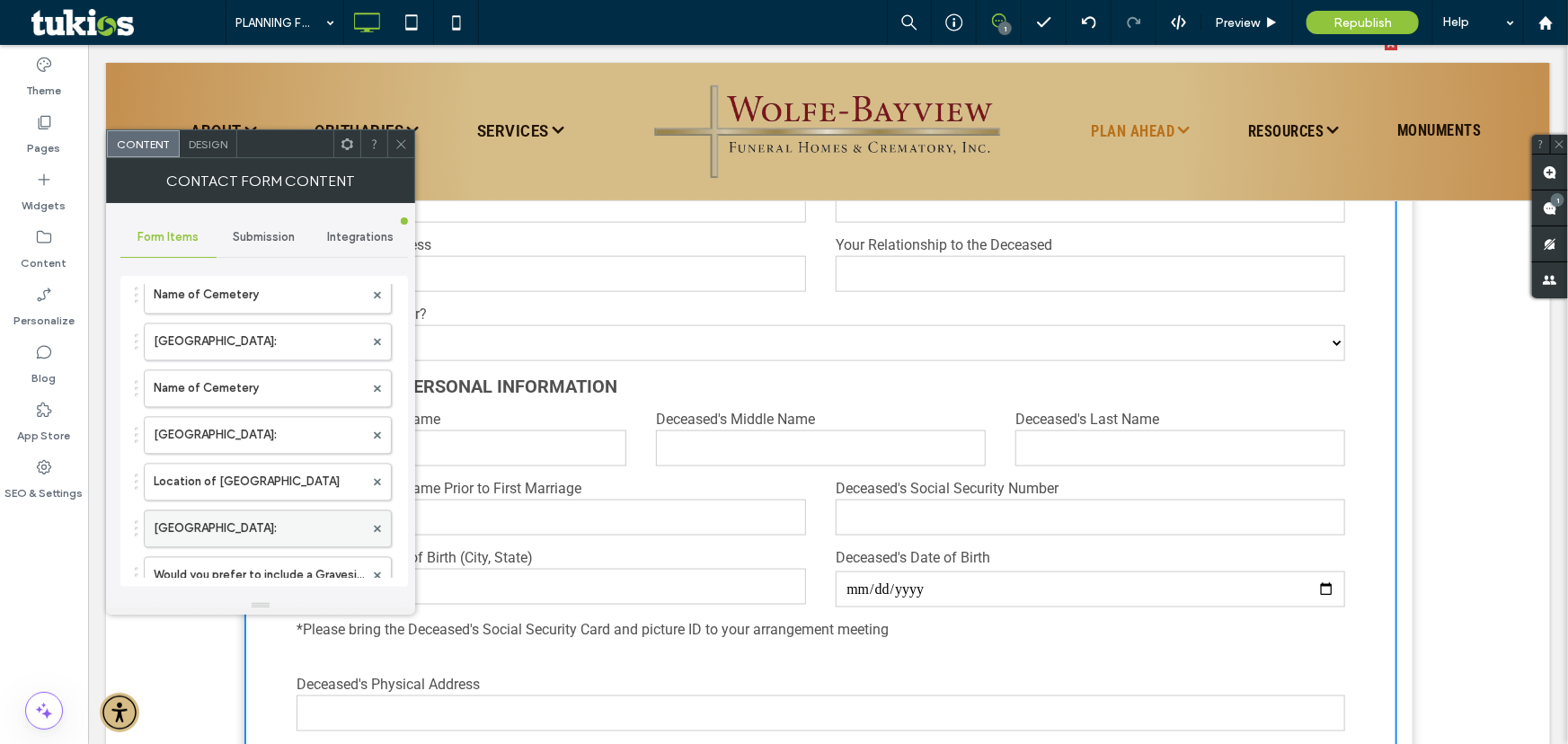
scroll to position [2120, 0]
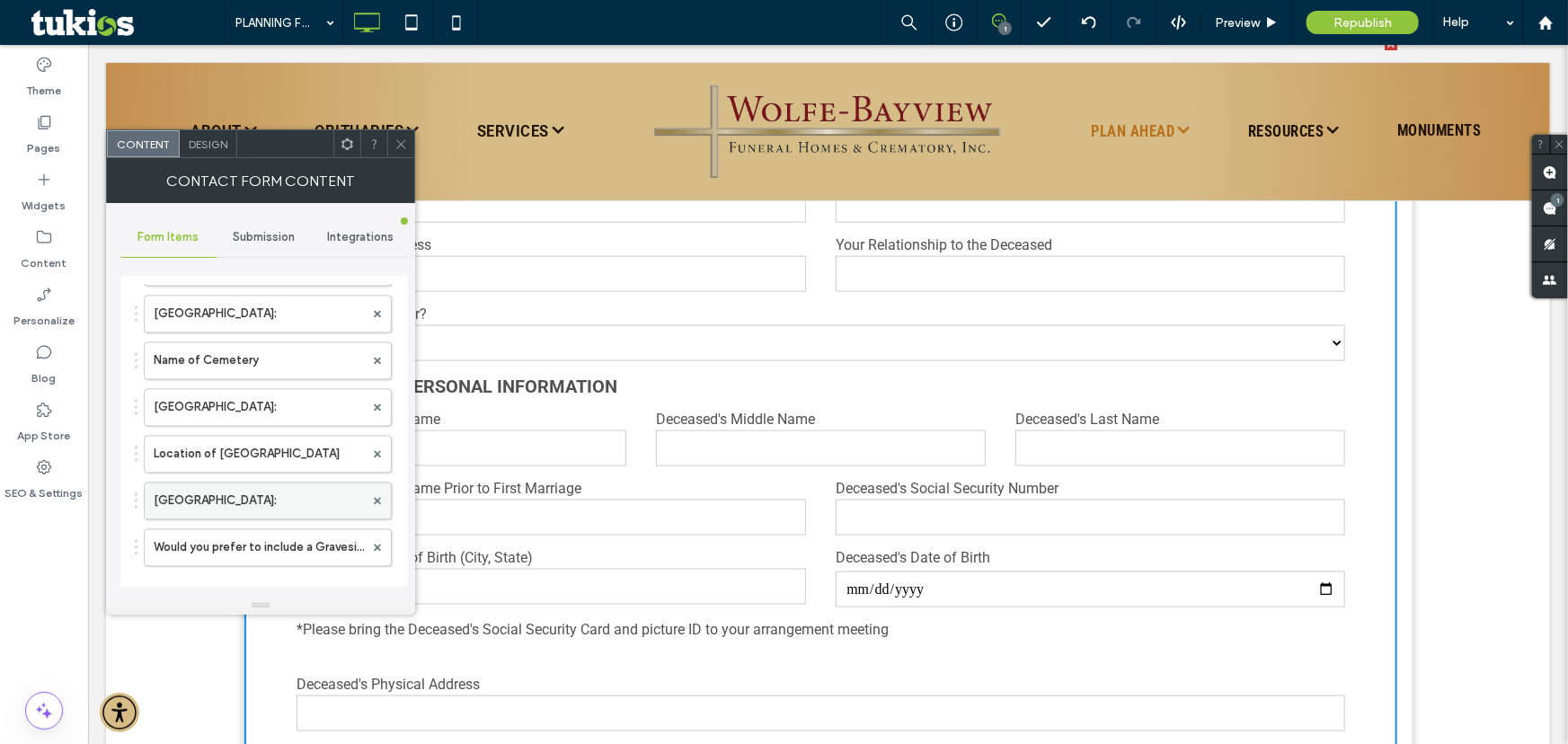
click at [249, 500] on label "[GEOGRAPHIC_DATA]:" at bounding box center [259, 500] width 210 height 36
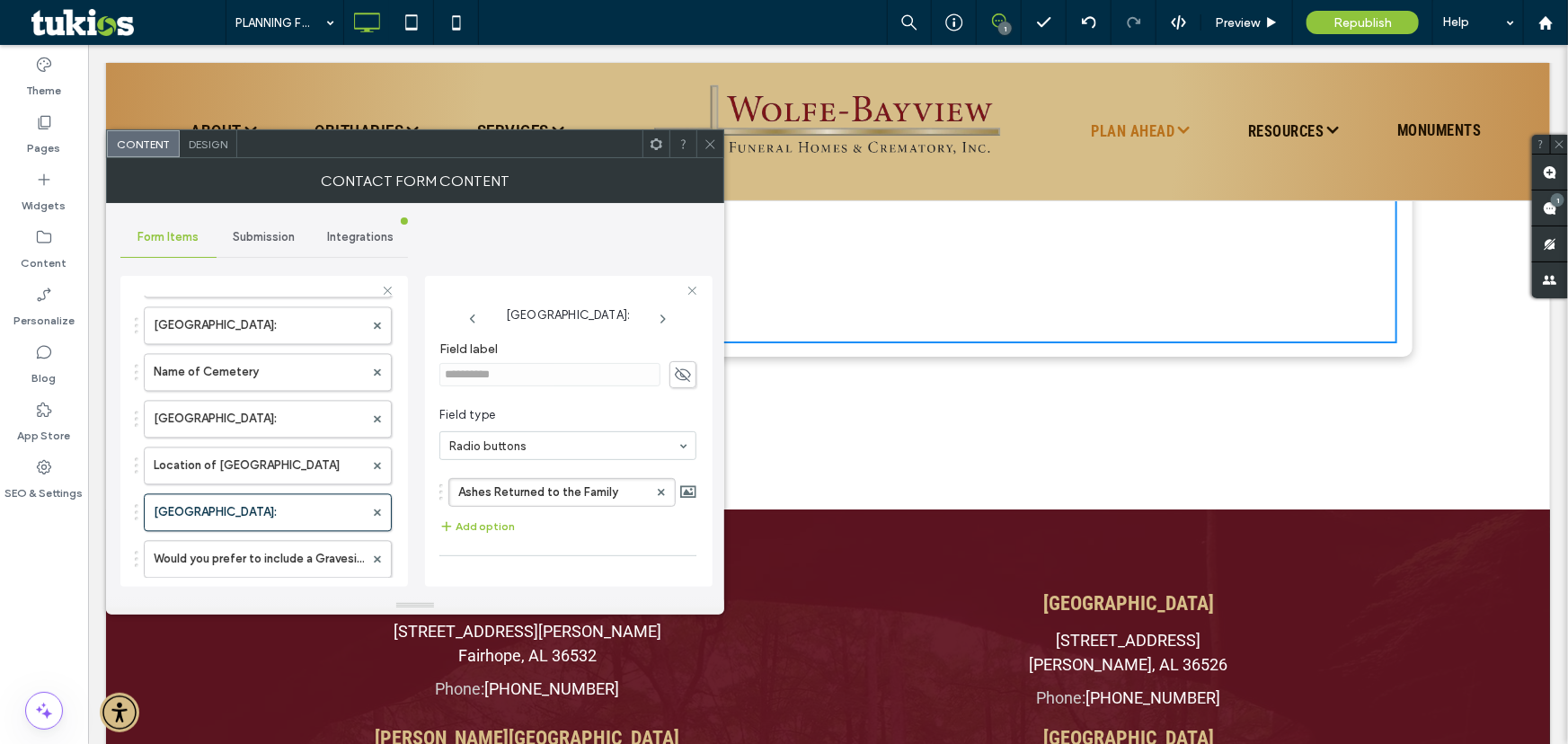
scroll to position [3183, 0]
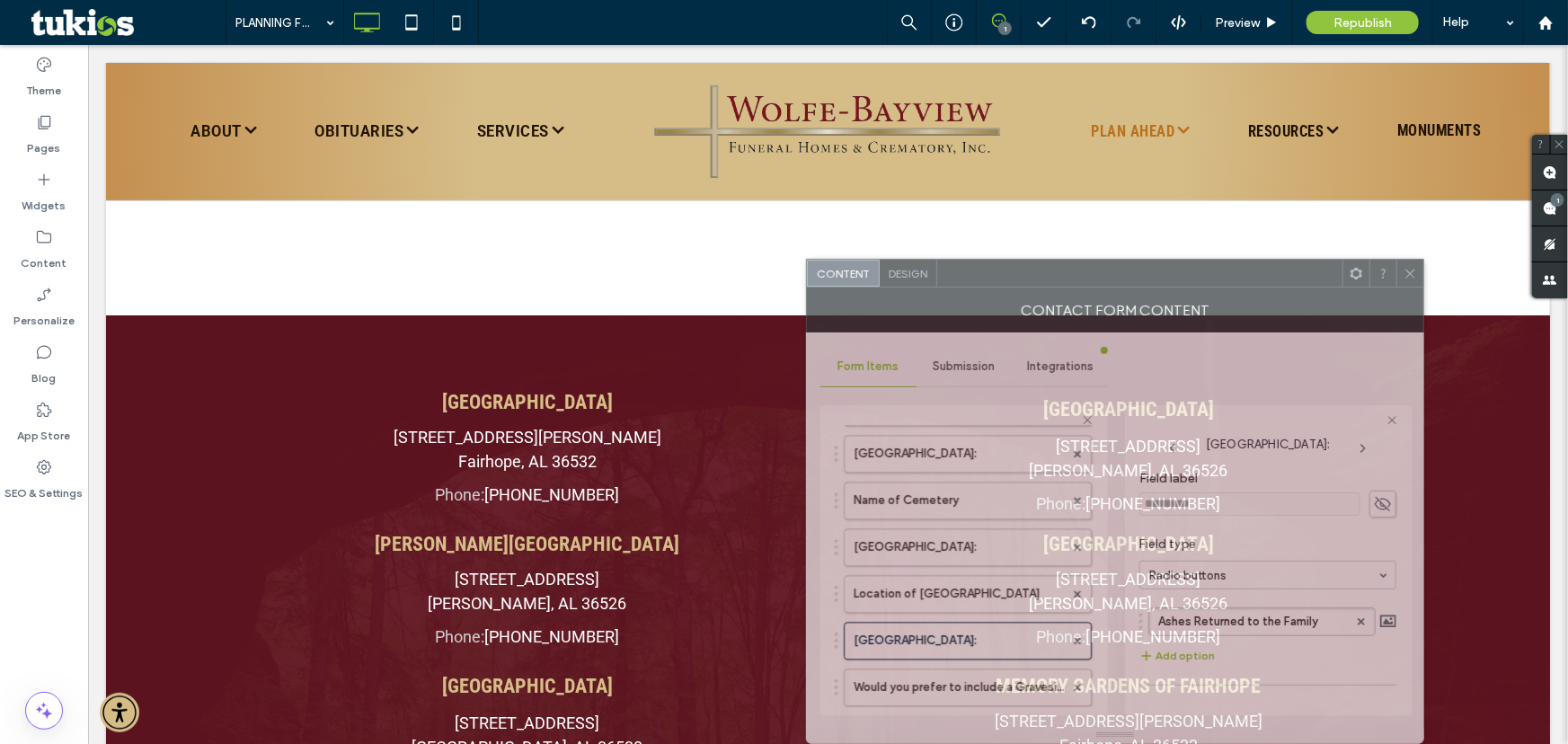
drag, startPoint x: 455, startPoint y: 159, endPoint x: 817, endPoint y: 334, distance: 402.1
click at [1148, 297] on div "Contact Form Content" at bounding box center [1114, 309] width 618 height 45
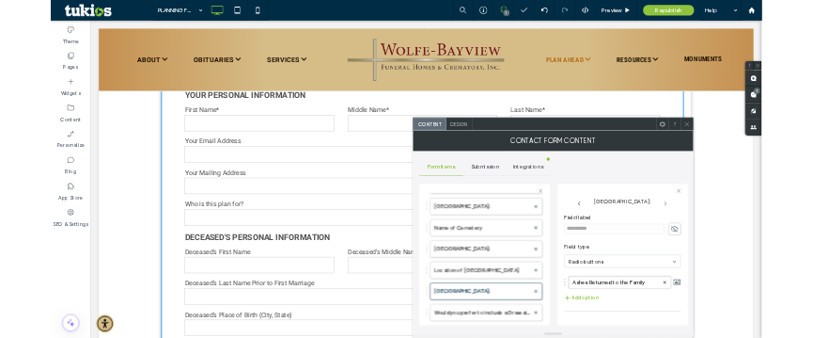
scroll to position [769, 0]
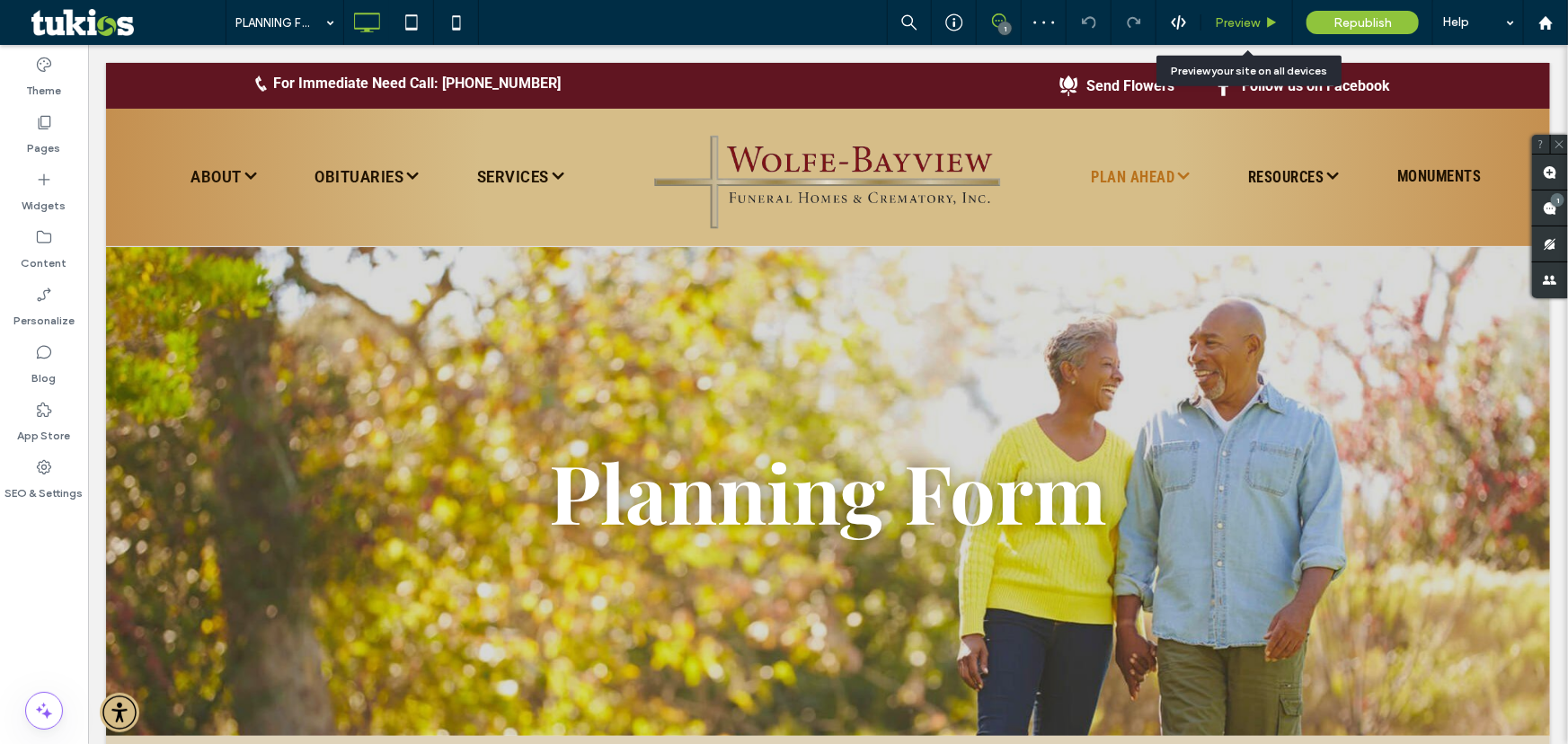
click at [1244, 15] on span "Preview" at bounding box center [1236, 23] width 45 height 15
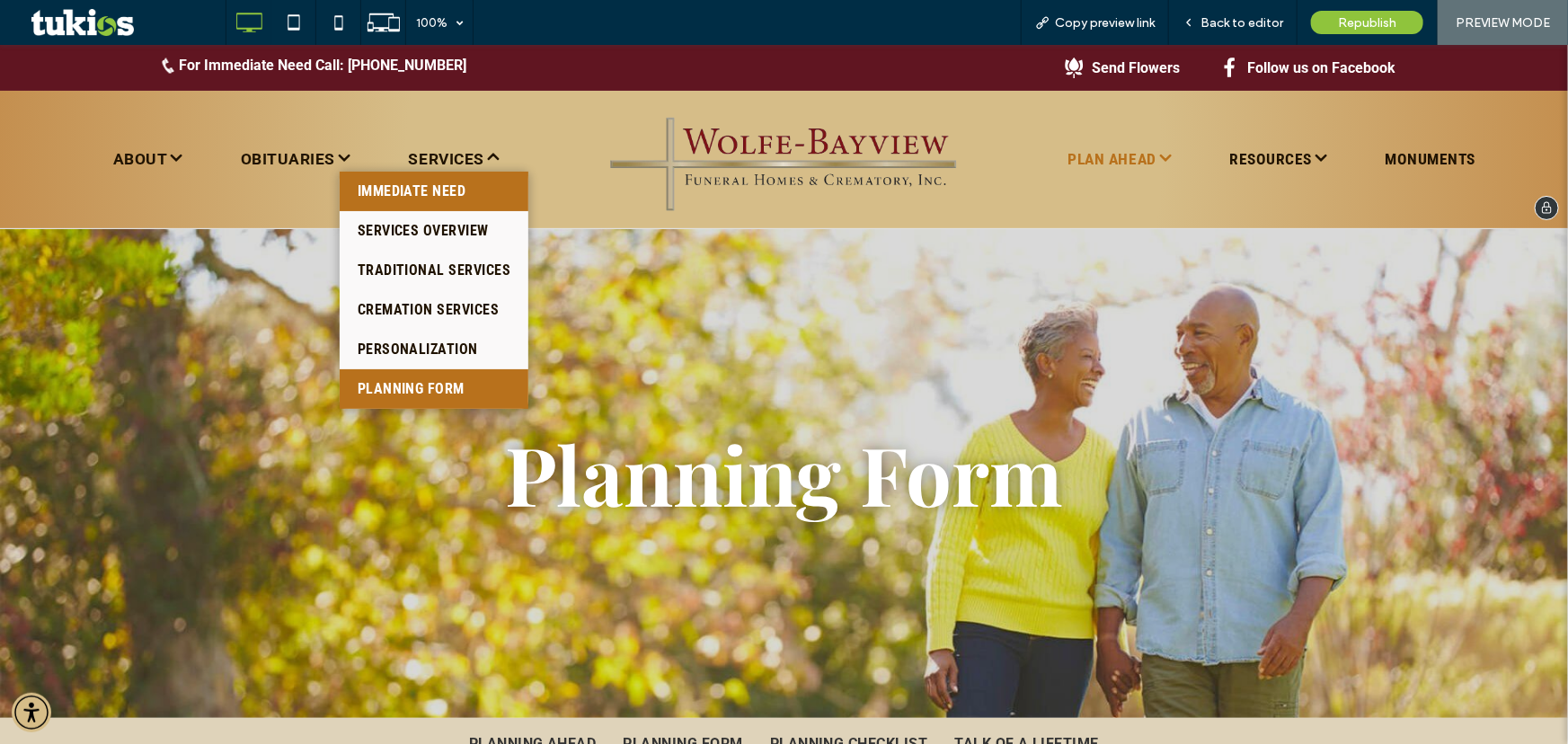
click at [435, 177] on link "IMMEDIATE NEED" at bounding box center [434, 190] width 189 height 39
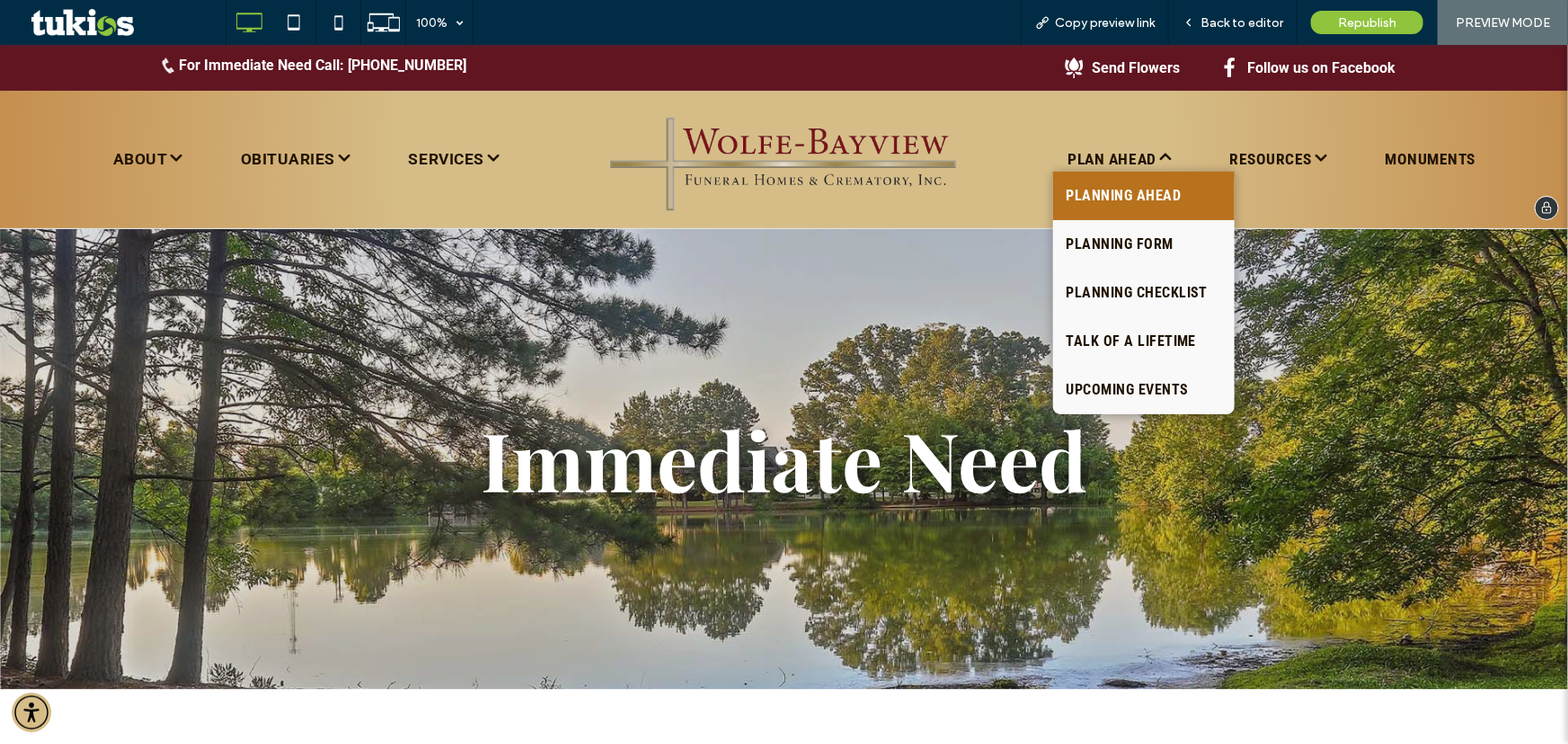
click at [1094, 207] on link "PLANNING AHEAD" at bounding box center [1144, 195] width 183 height 49
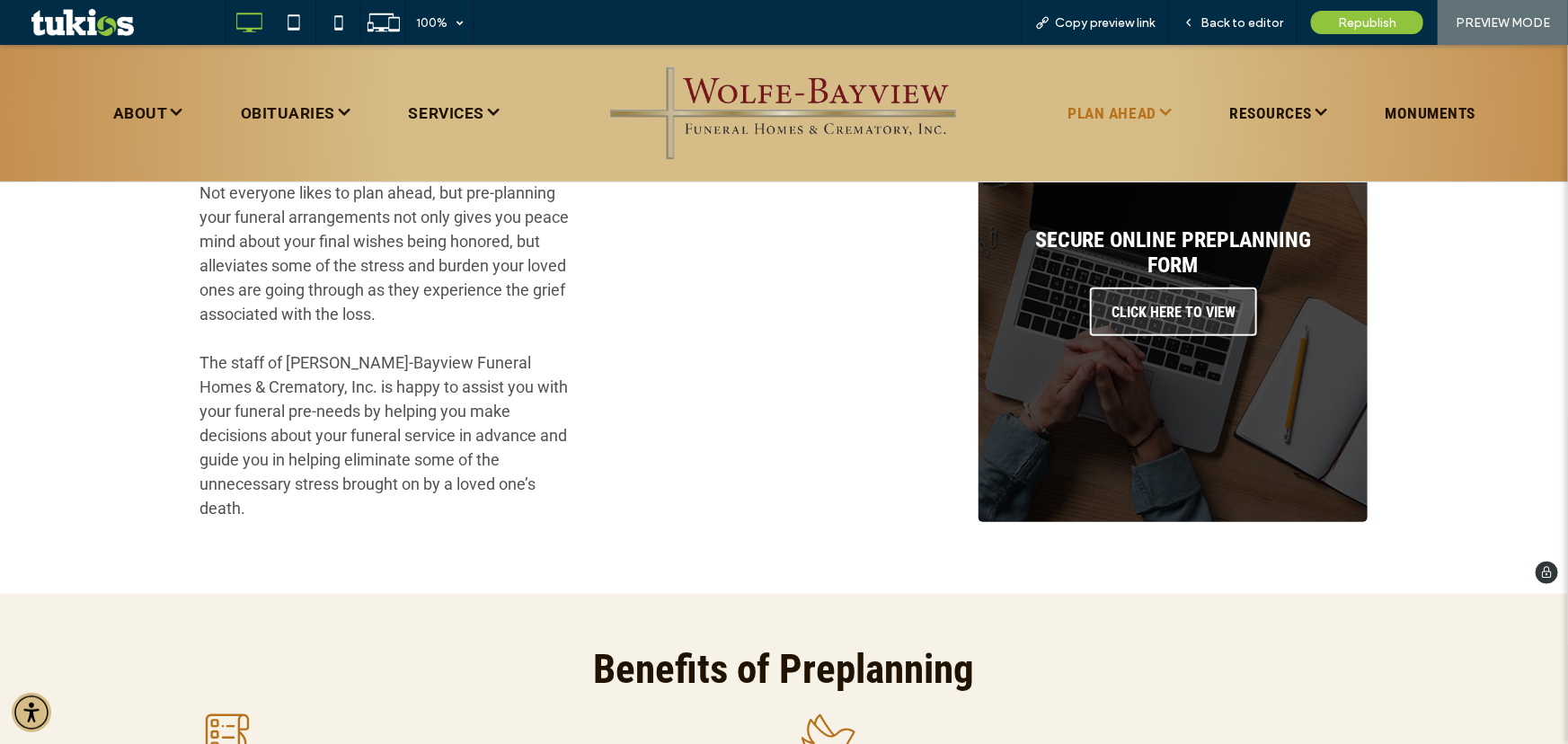
scroll to position [817, 0]
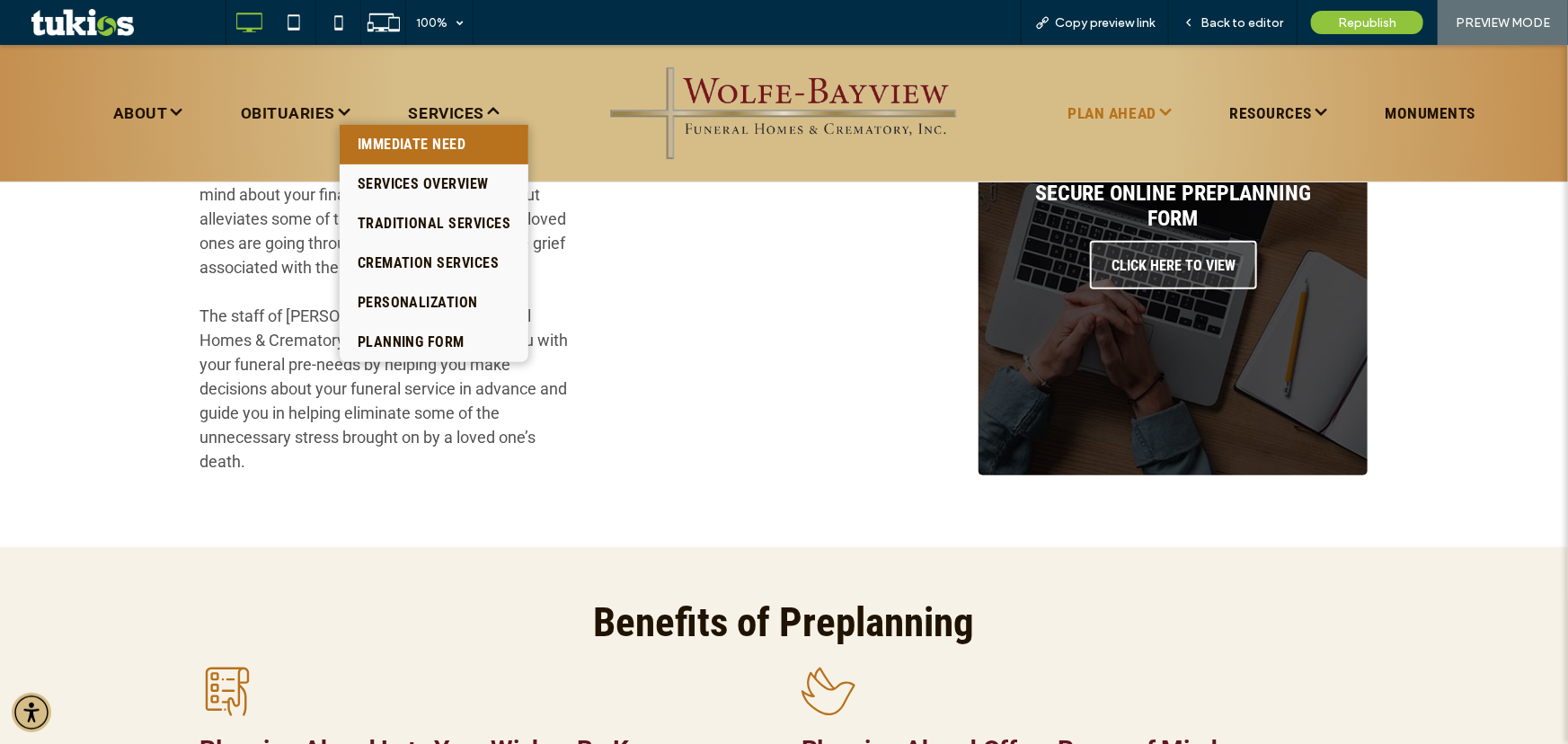
click at [417, 136] on span "IMMEDIATE NEED" at bounding box center [412, 143] width 109 height 22
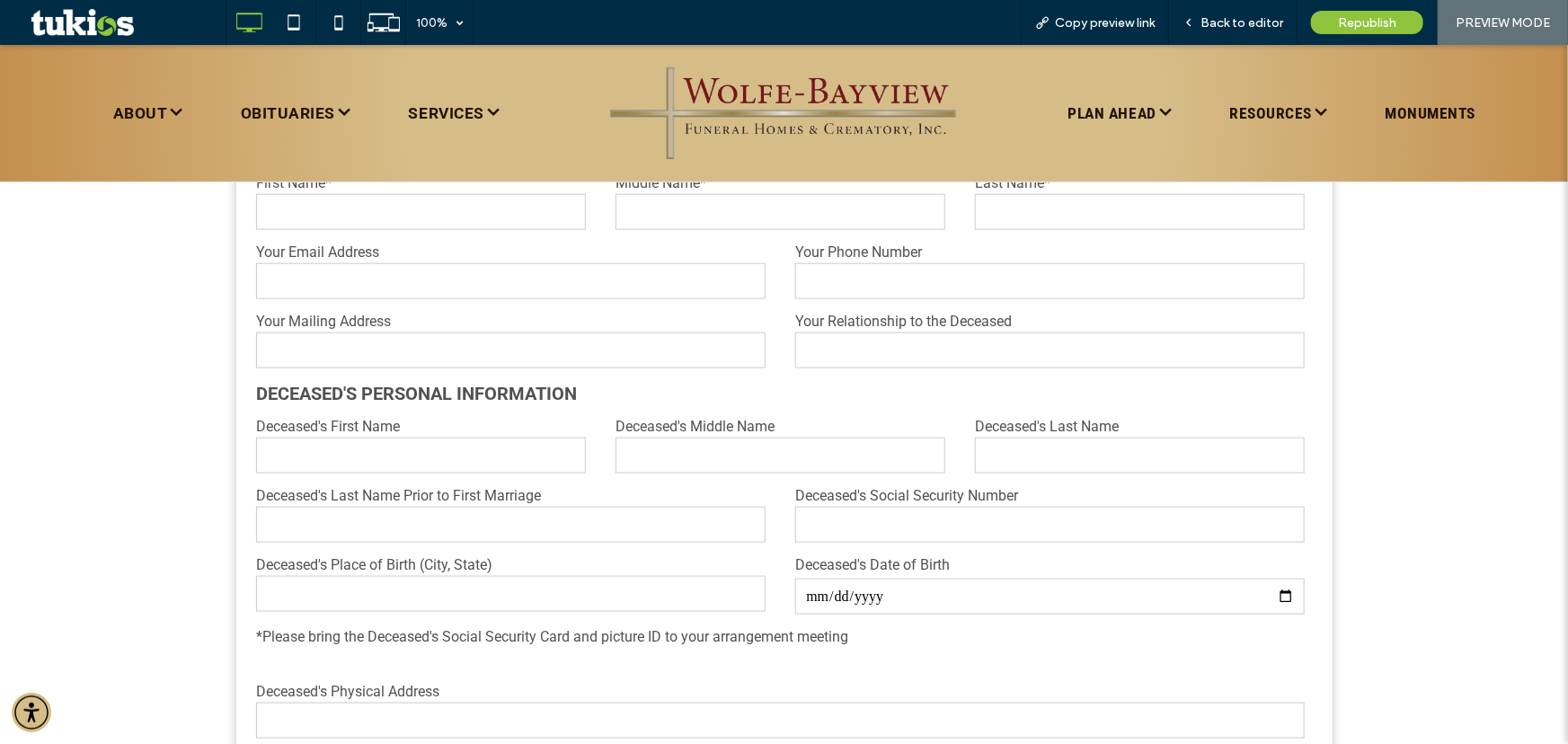
scroll to position [979, 0]
click at [1211, 25] on span "Back to editor" at bounding box center [1241, 23] width 83 height 15
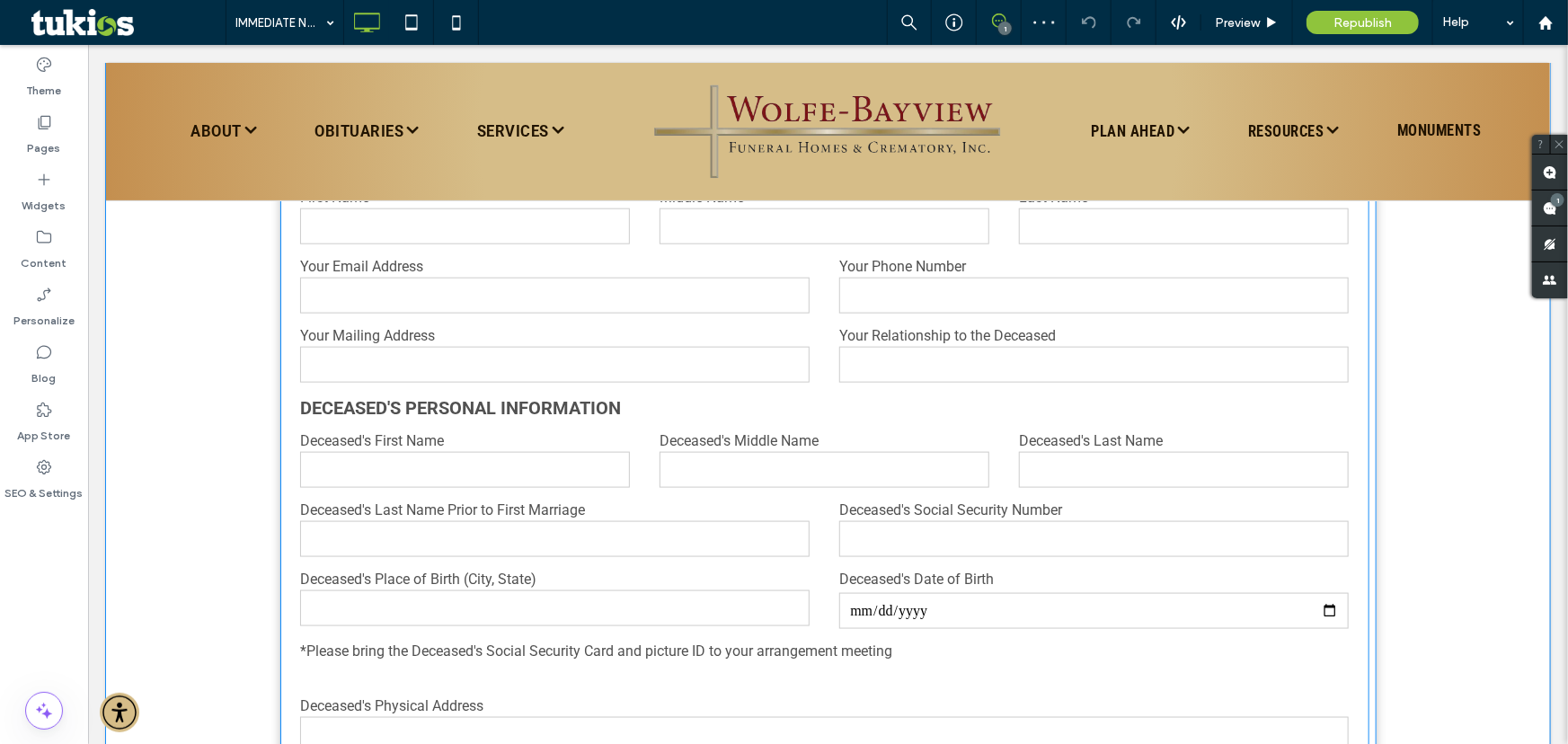
scroll to position [653, 0]
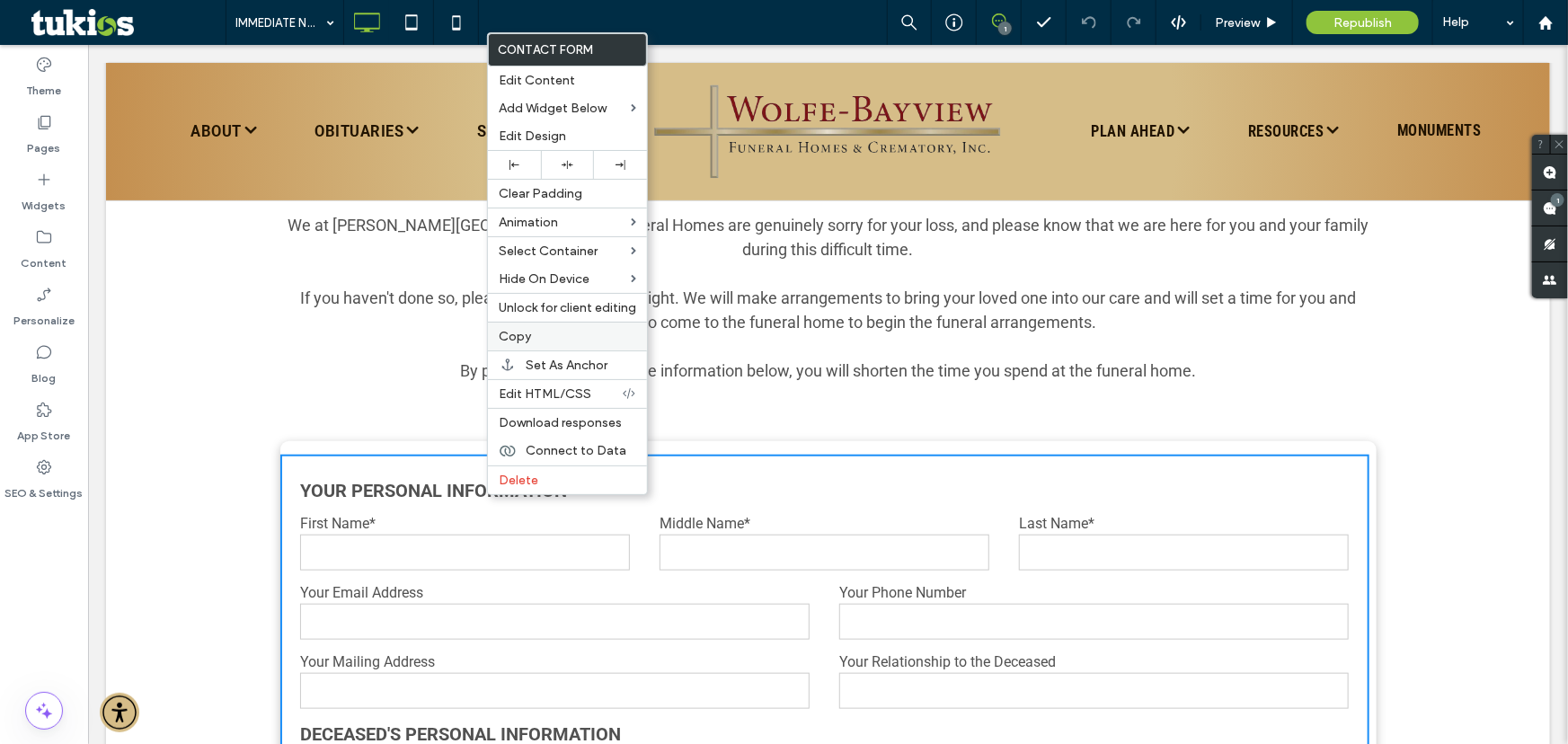
click at [526, 344] on span "Copy" at bounding box center [515, 336] width 32 height 15
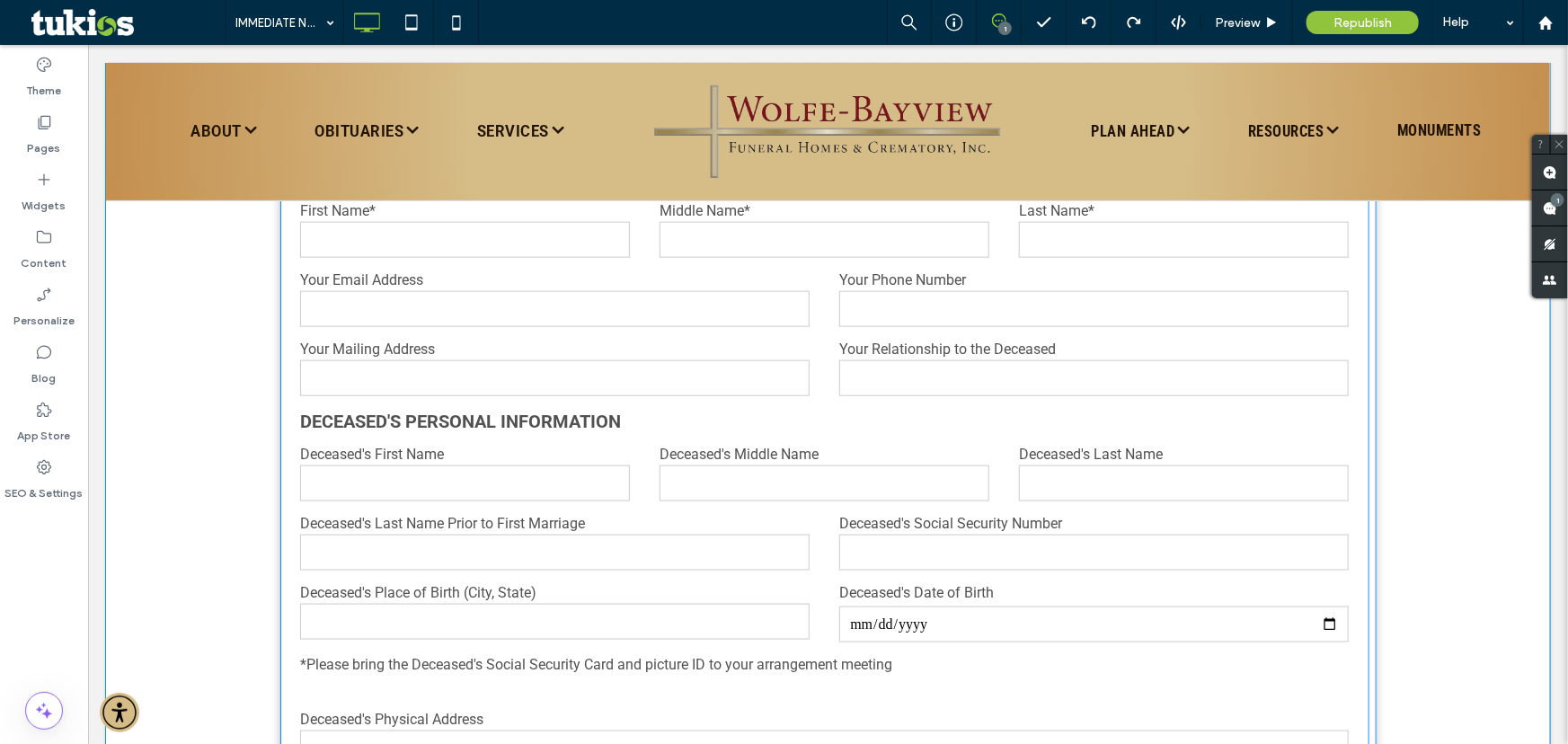
scroll to position [898, 0]
